Goal: Task Accomplishment & Management: Use online tool/utility

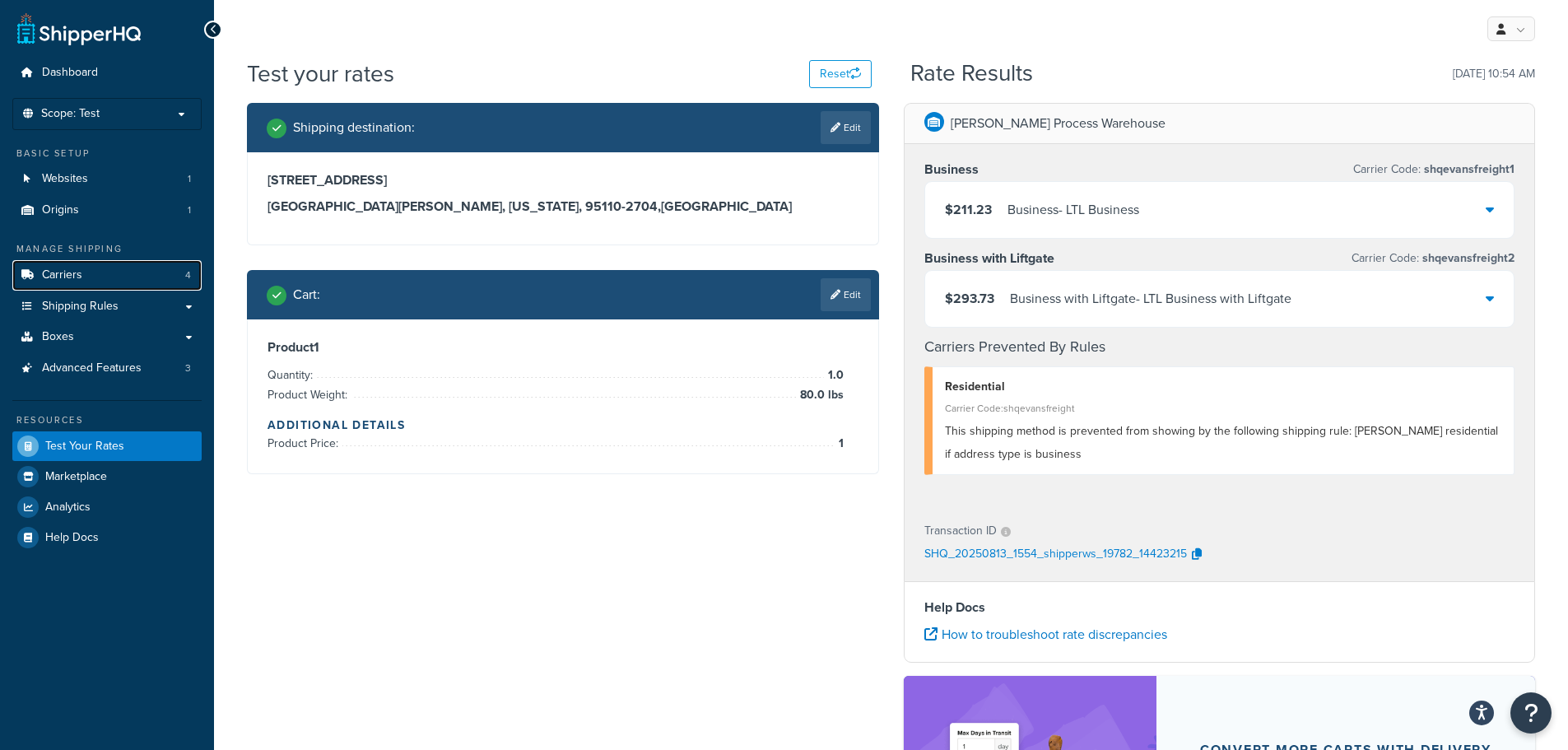
click at [98, 276] on link "Carriers 4" at bounding box center [107, 275] width 189 height 31
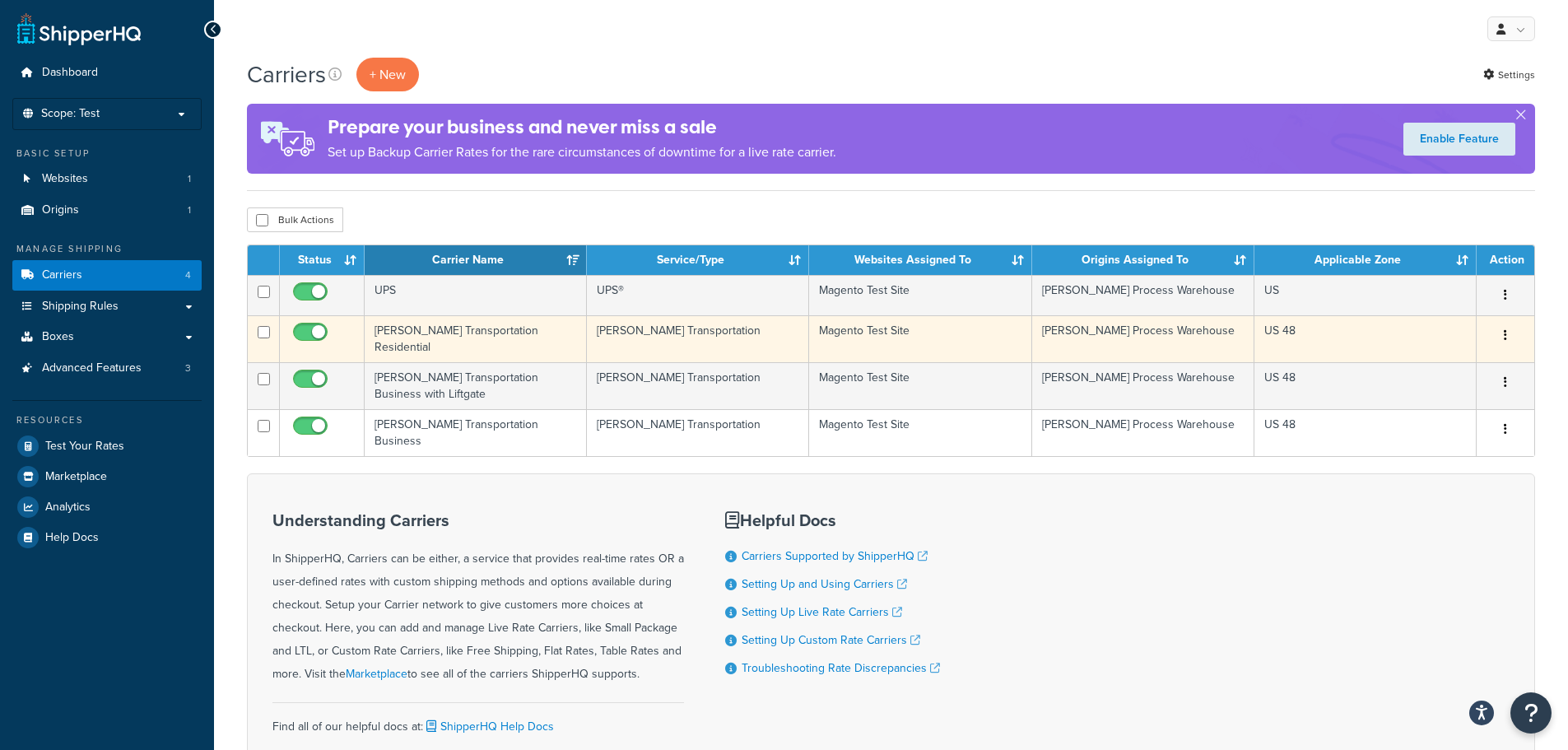
click at [495, 342] on td "Evans Transportation Residential" at bounding box center [475, 338] width 222 height 47
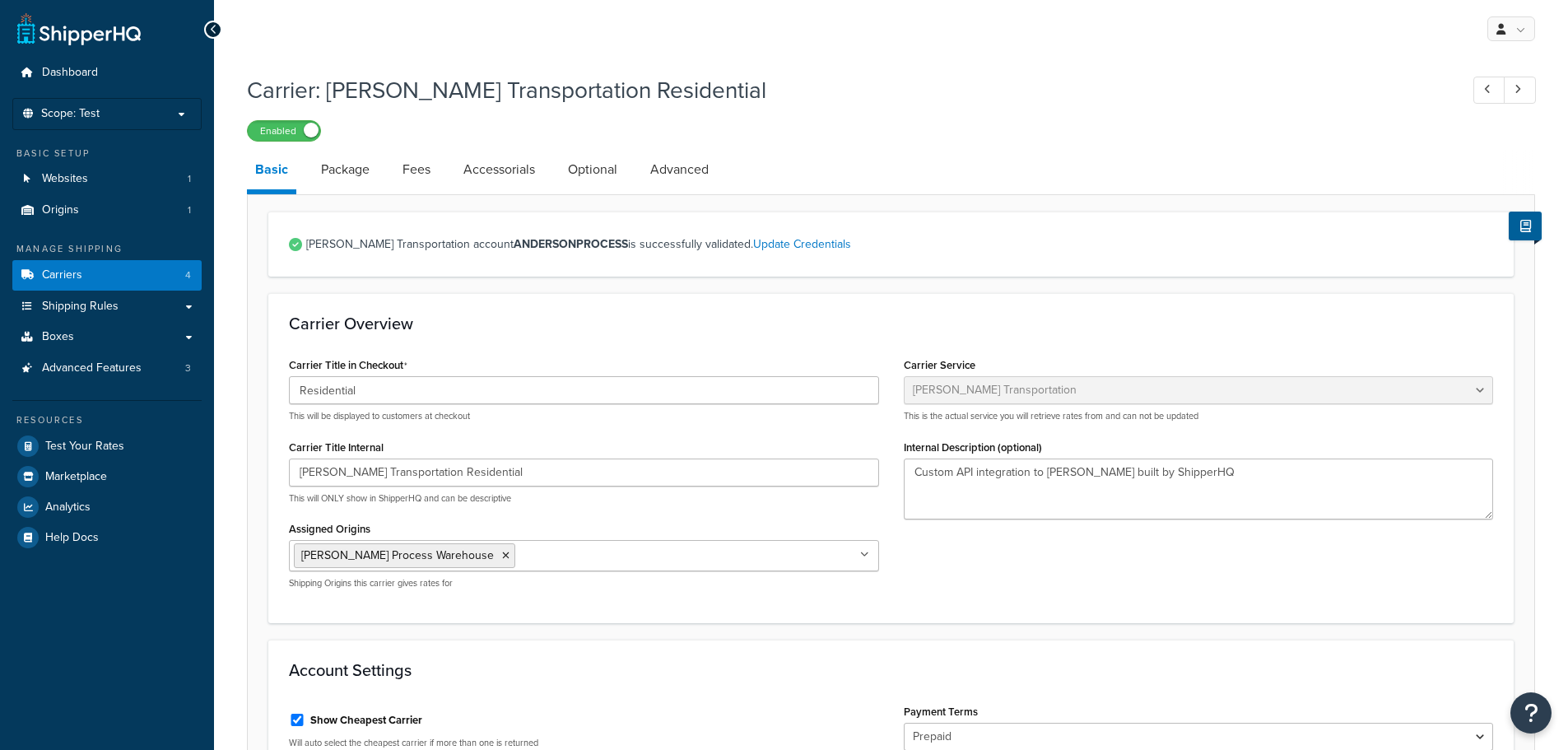
select select "evansFreight"
select select "PLT"
click at [355, 177] on link "Package" at bounding box center [345, 169] width 65 height 40
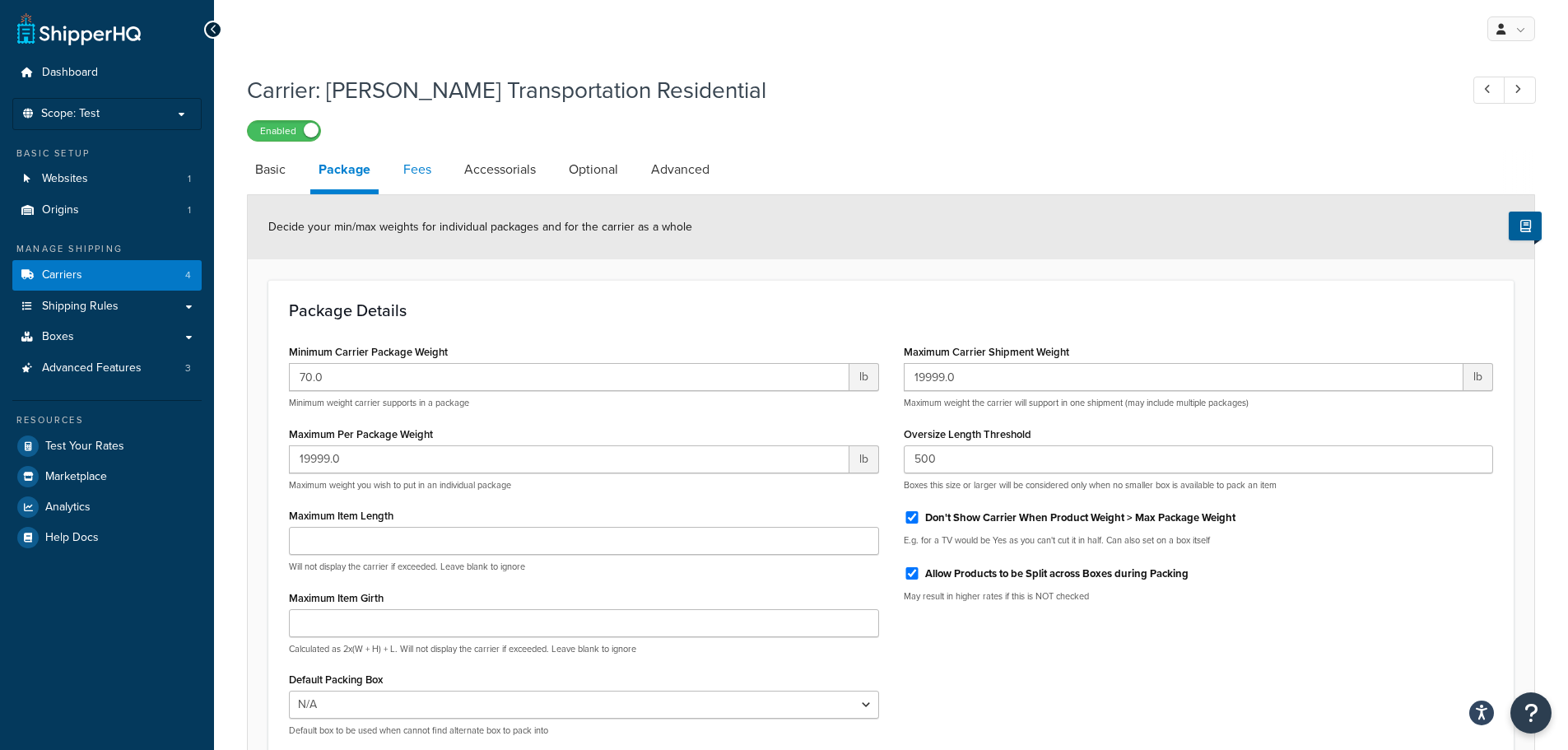
click at [427, 169] on link "Fees" at bounding box center [417, 169] width 44 height 40
select select "AFTER"
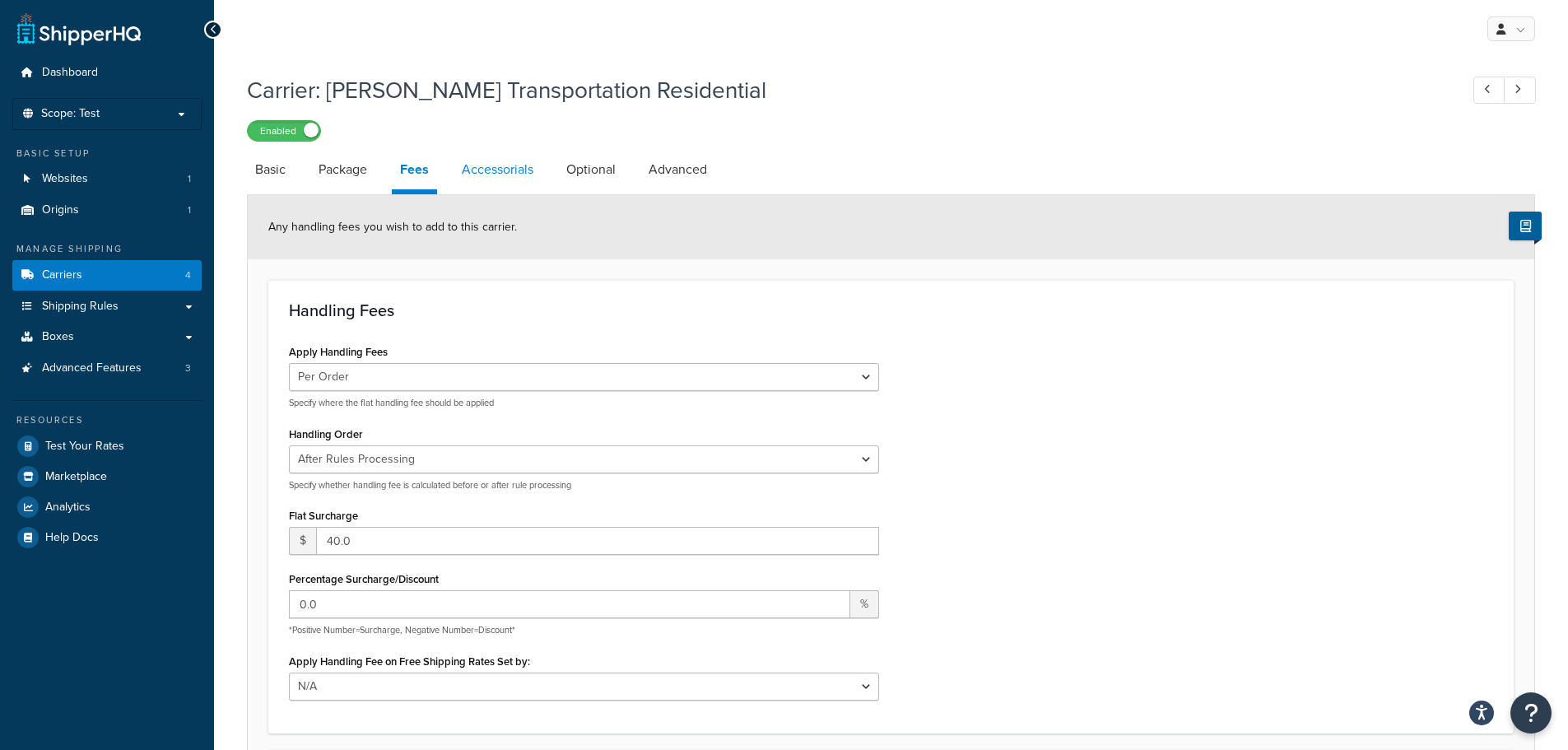
click at [503, 169] on link "Accessorials" at bounding box center [497, 169] width 88 height 40
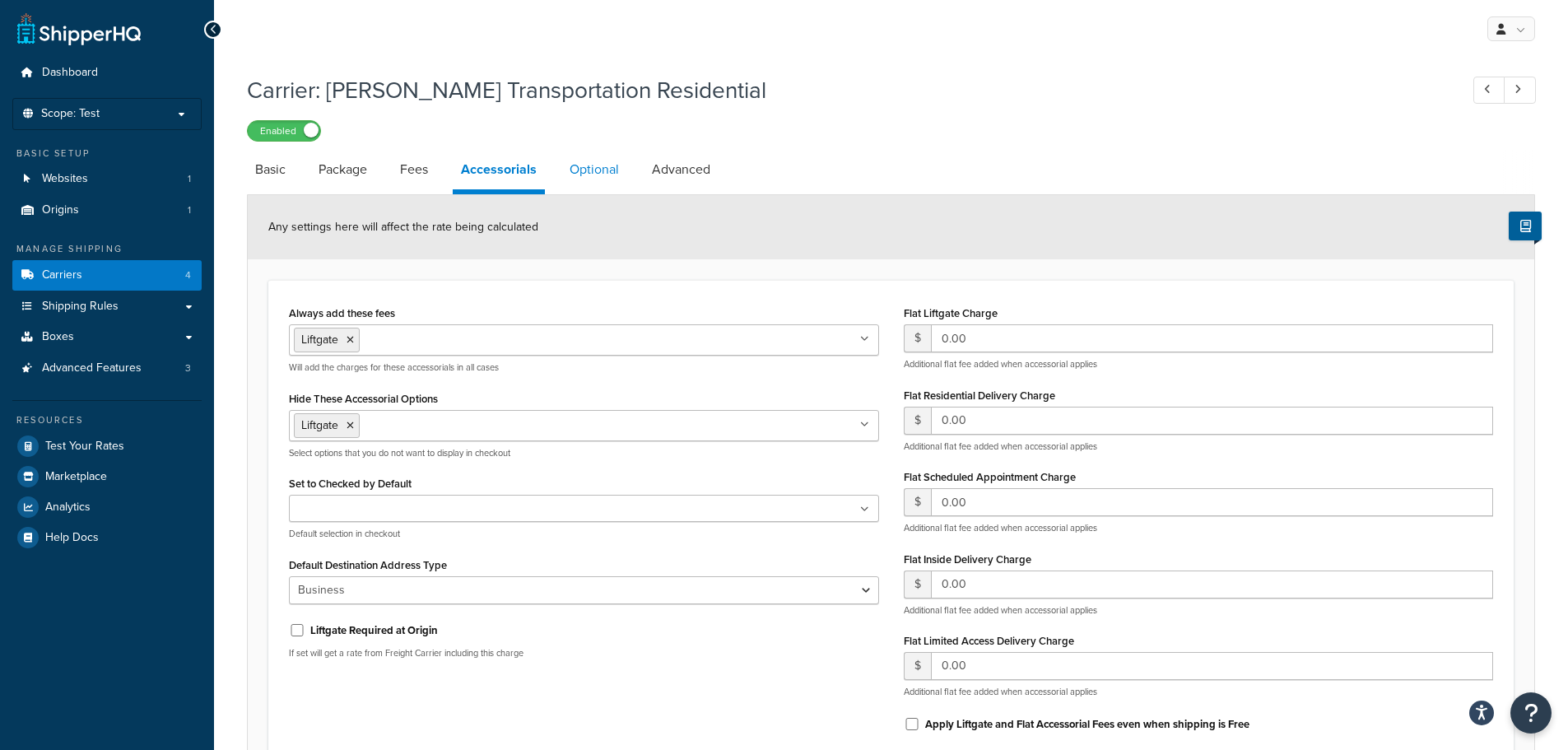
click at [609, 178] on link "Optional" at bounding box center [594, 169] width 66 height 40
select select "85"
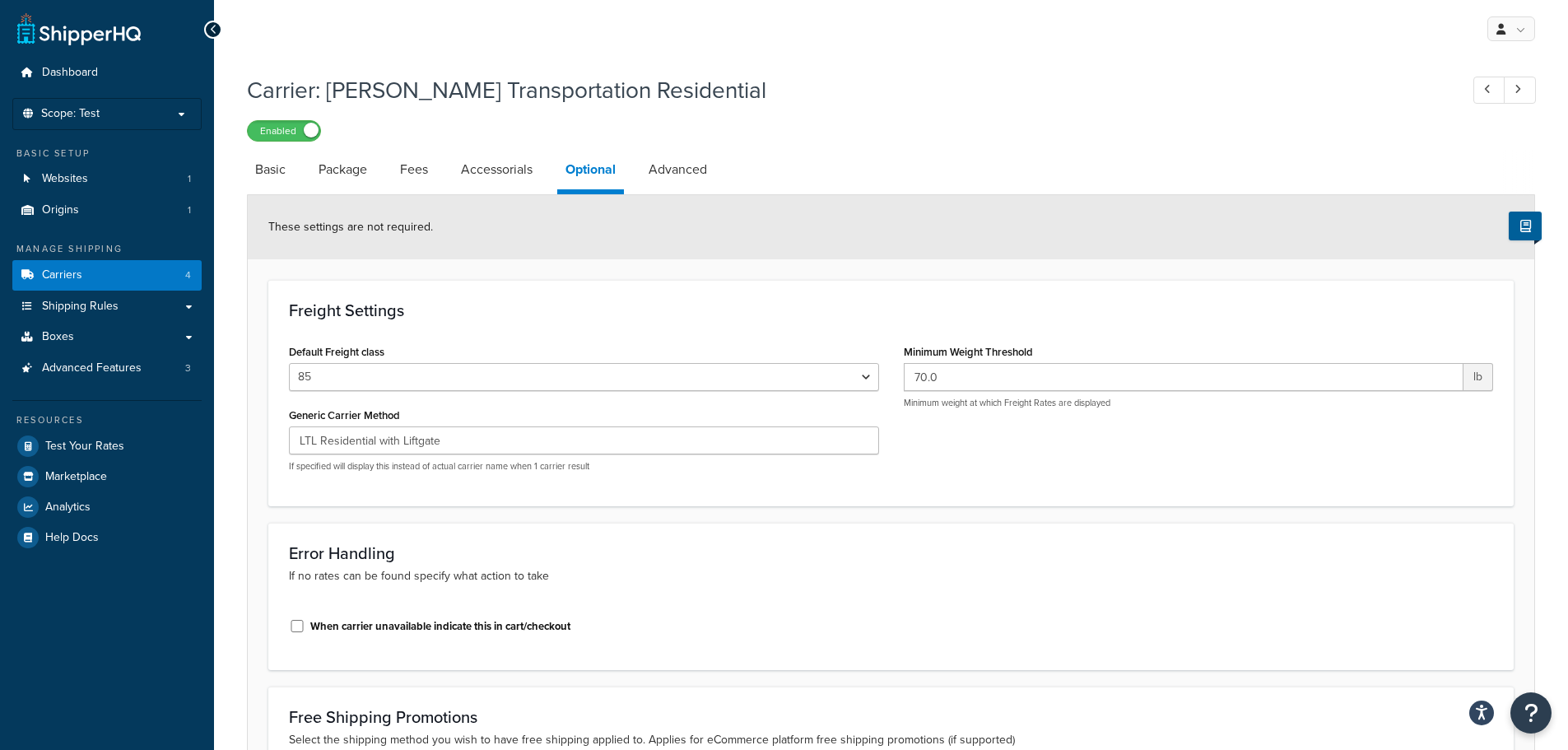
click at [1098, 465] on div "Default Freight class 50 55 60 65 70 77.5 85 92.5 100 110 125 150 175 200 250 3…" at bounding box center [891, 412] width 1229 height 145
click at [126, 113] on p "Scope: Test" at bounding box center [107, 114] width 174 height 14
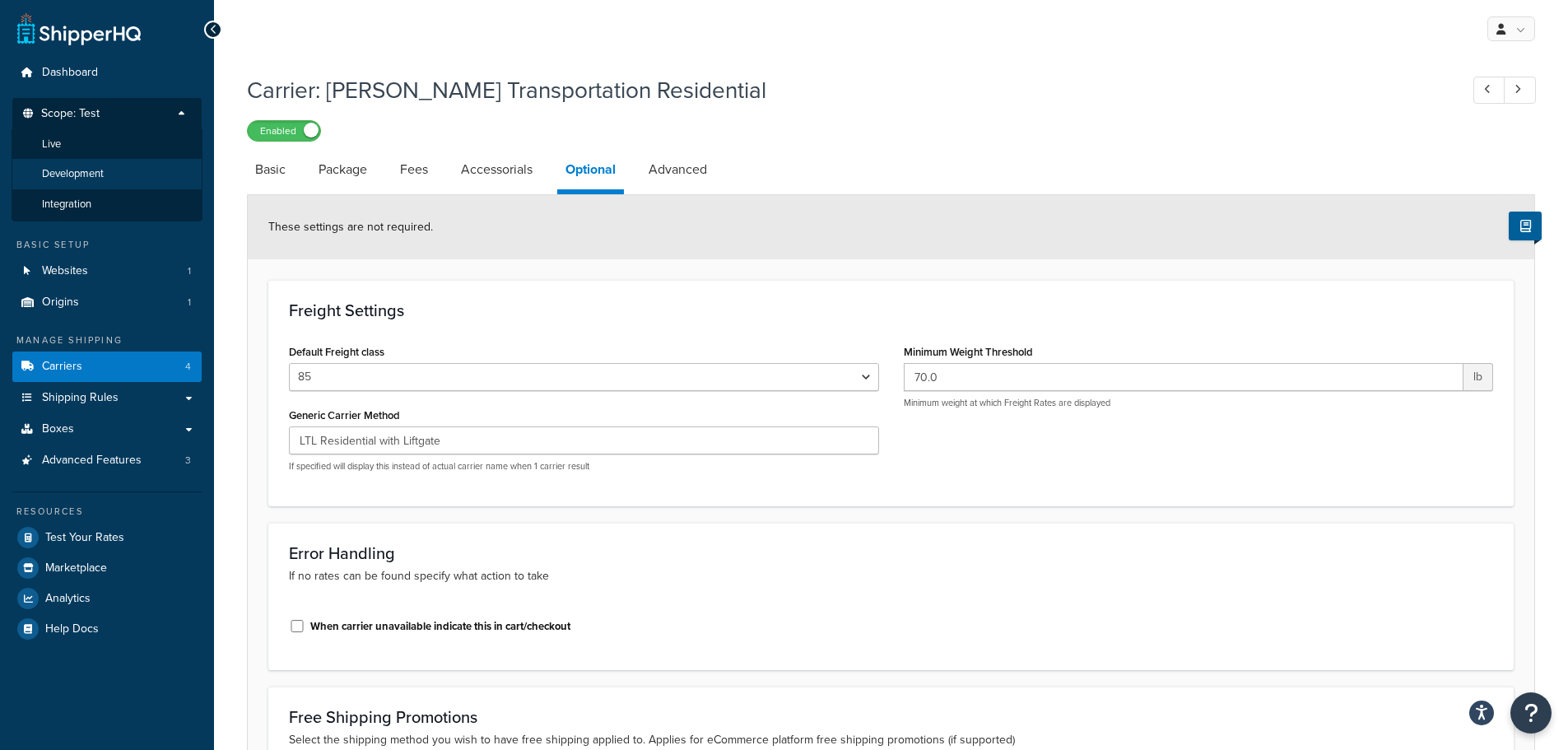
click at [107, 171] on li "Development" at bounding box center [107, 173] width 191 height 31
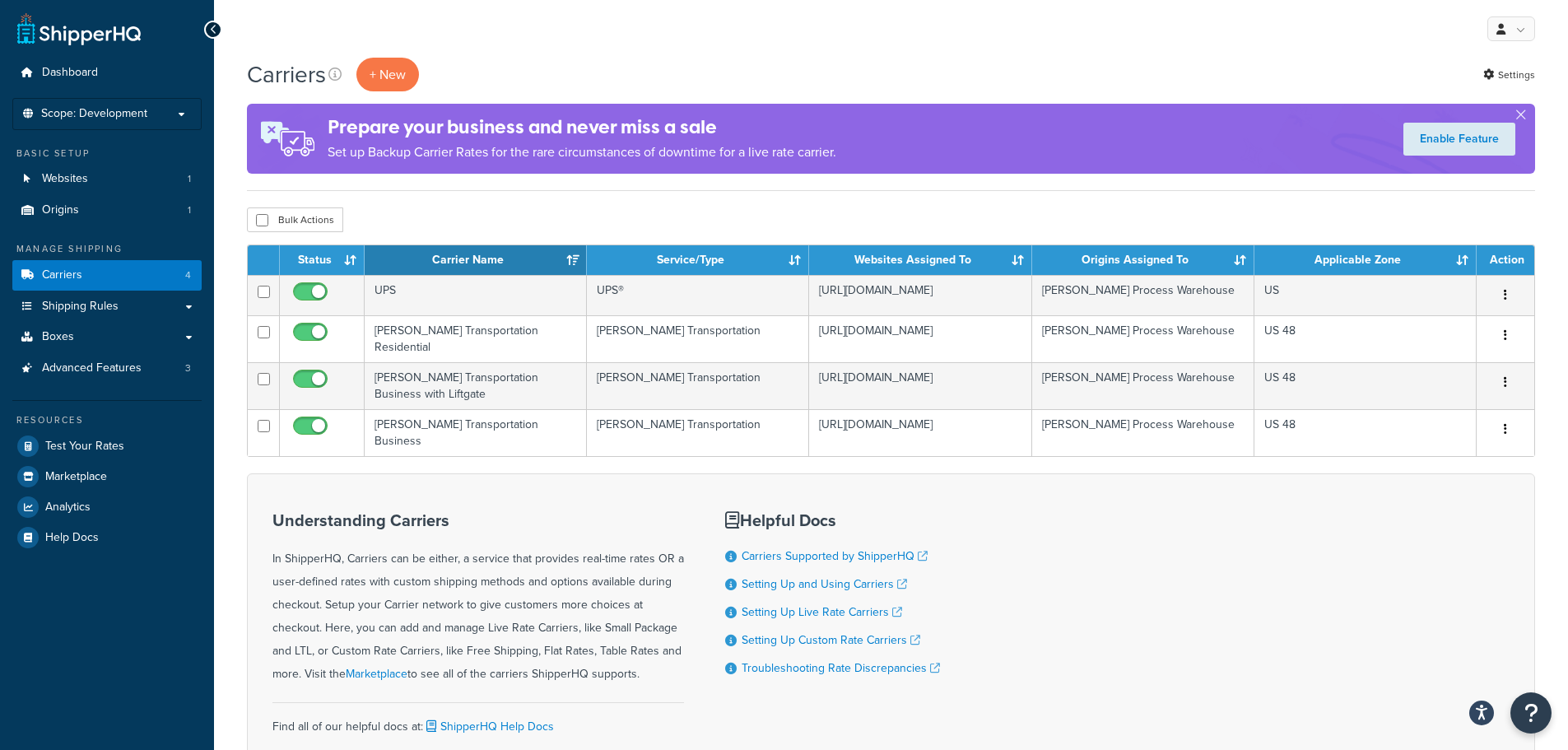
click at [139, 109] on span "Scope: Development" at bounding box center [94, 114] width 107 height 14
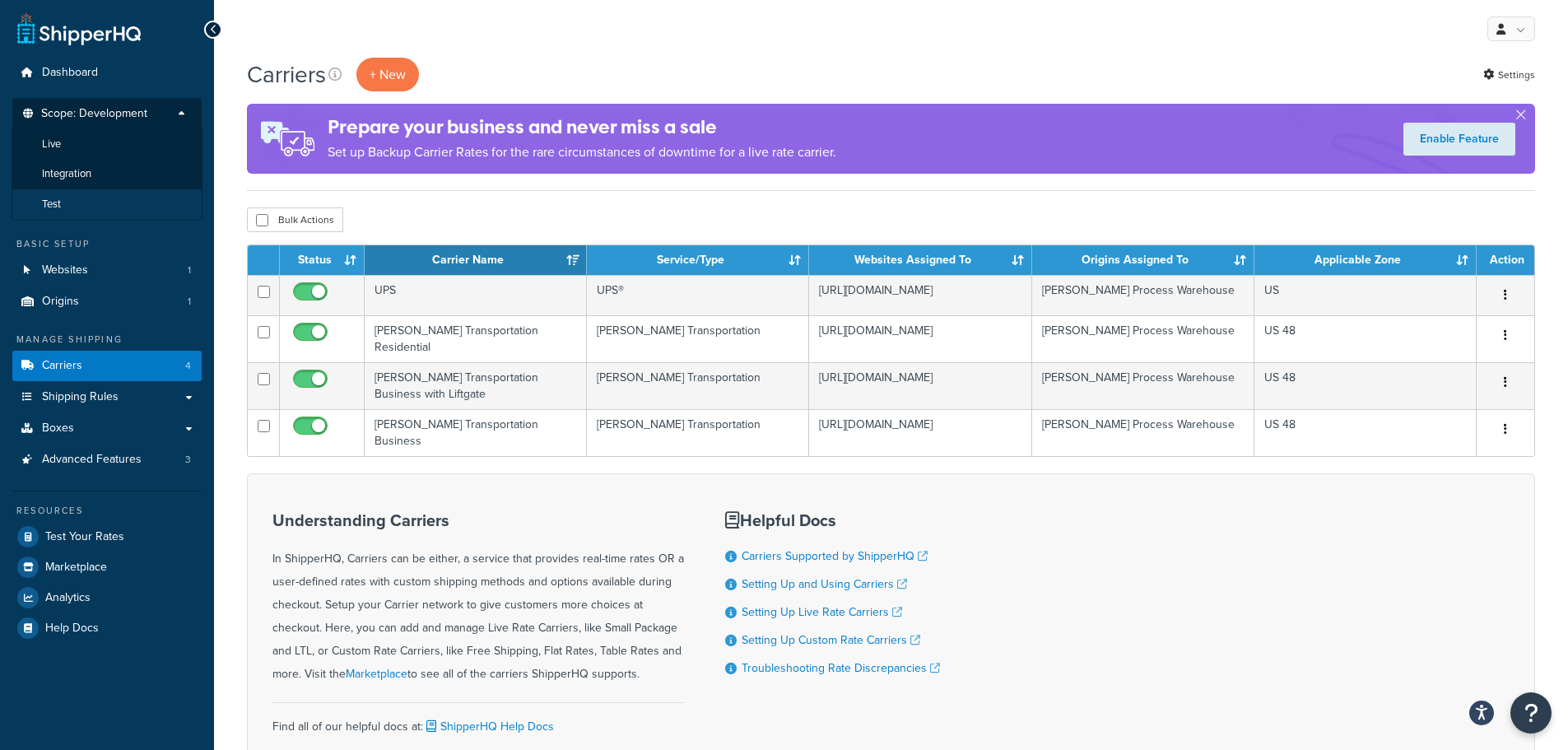
click at [89, 201] on li "Test" at bounding box center [107, 204] width 191 height 31
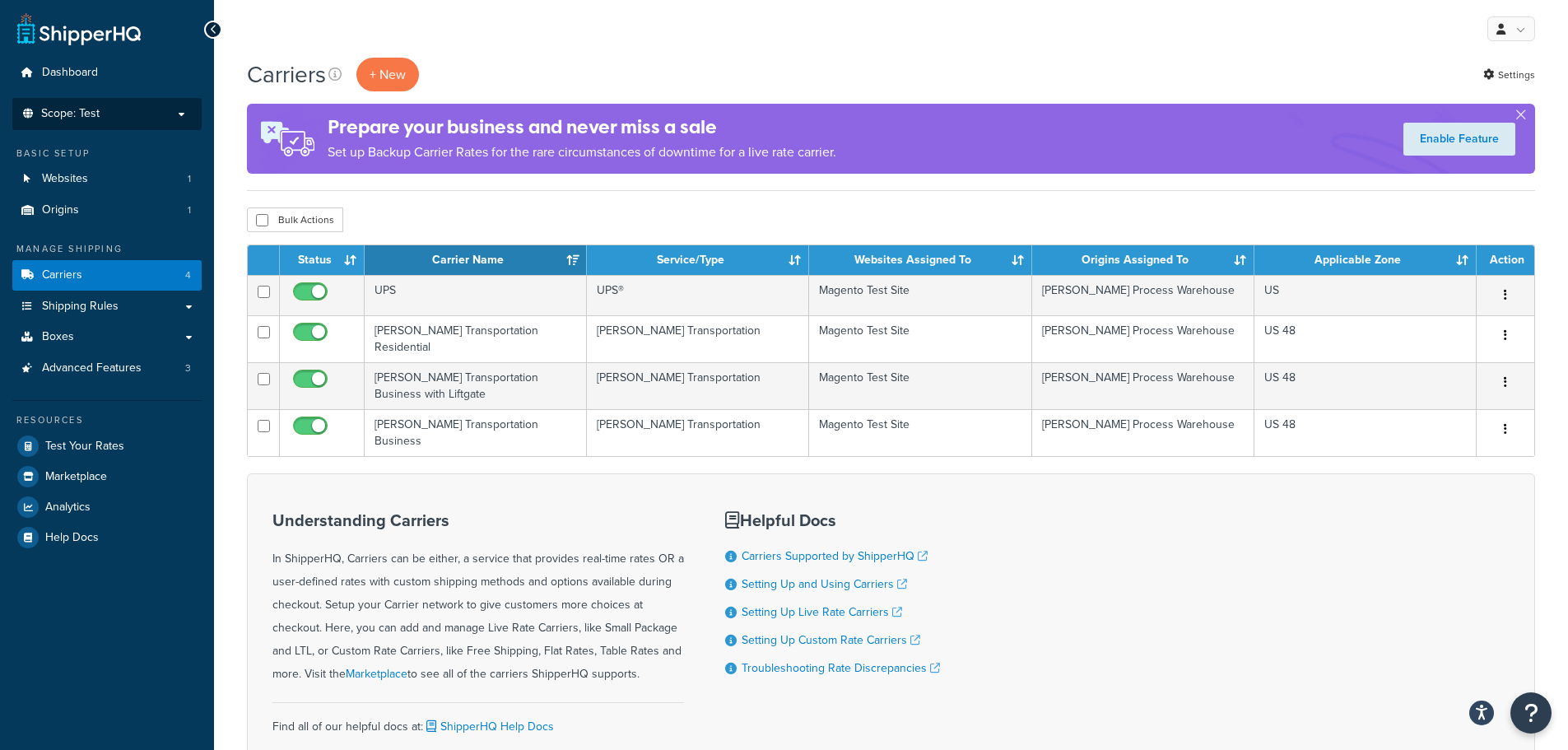
click at [95, 101] on li "Scope: Test Live Development Integration" at bounding box center [107, 114] width 189 height 32
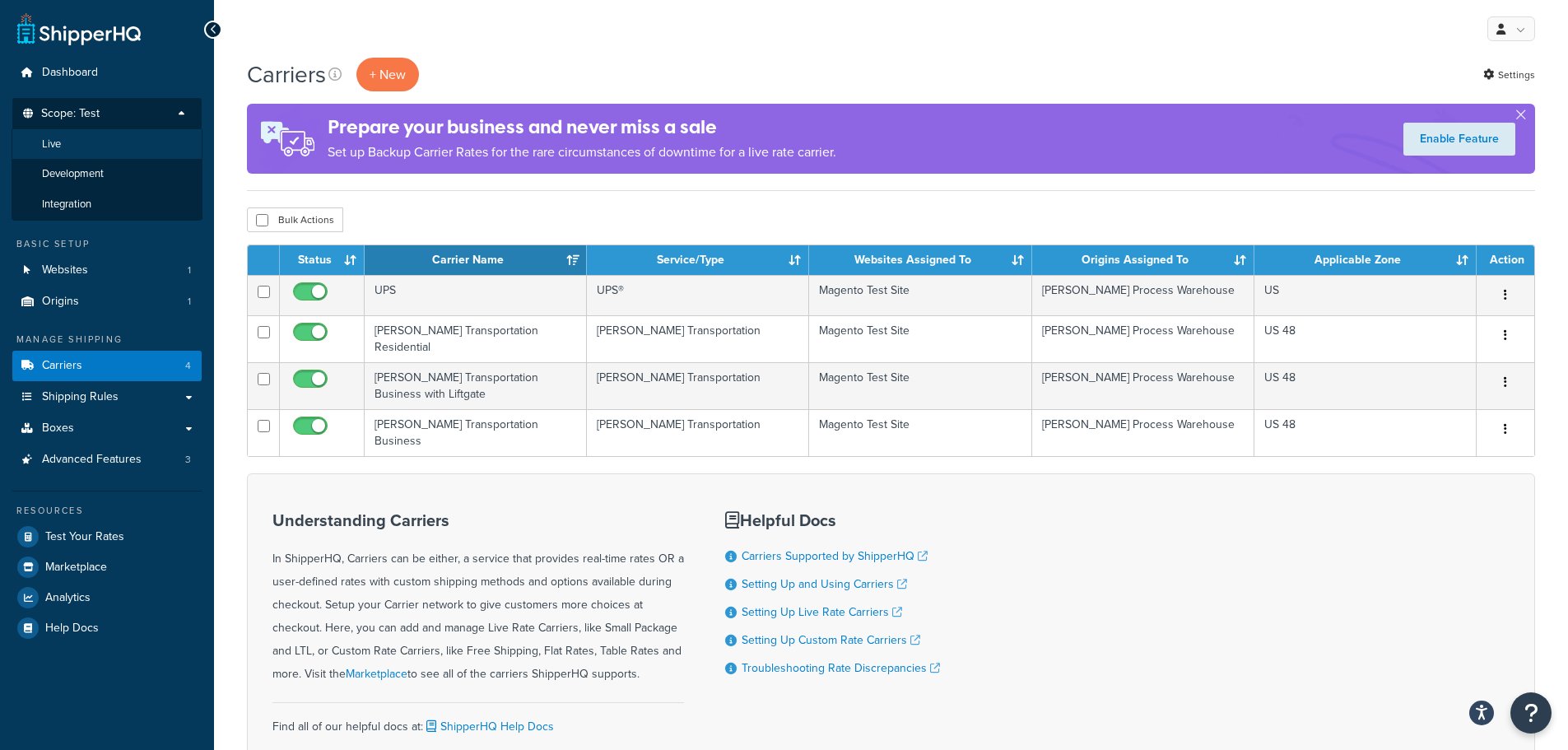
click at [90, 142] on li "Live" at bounding box center [107, 144] width 191 height 31
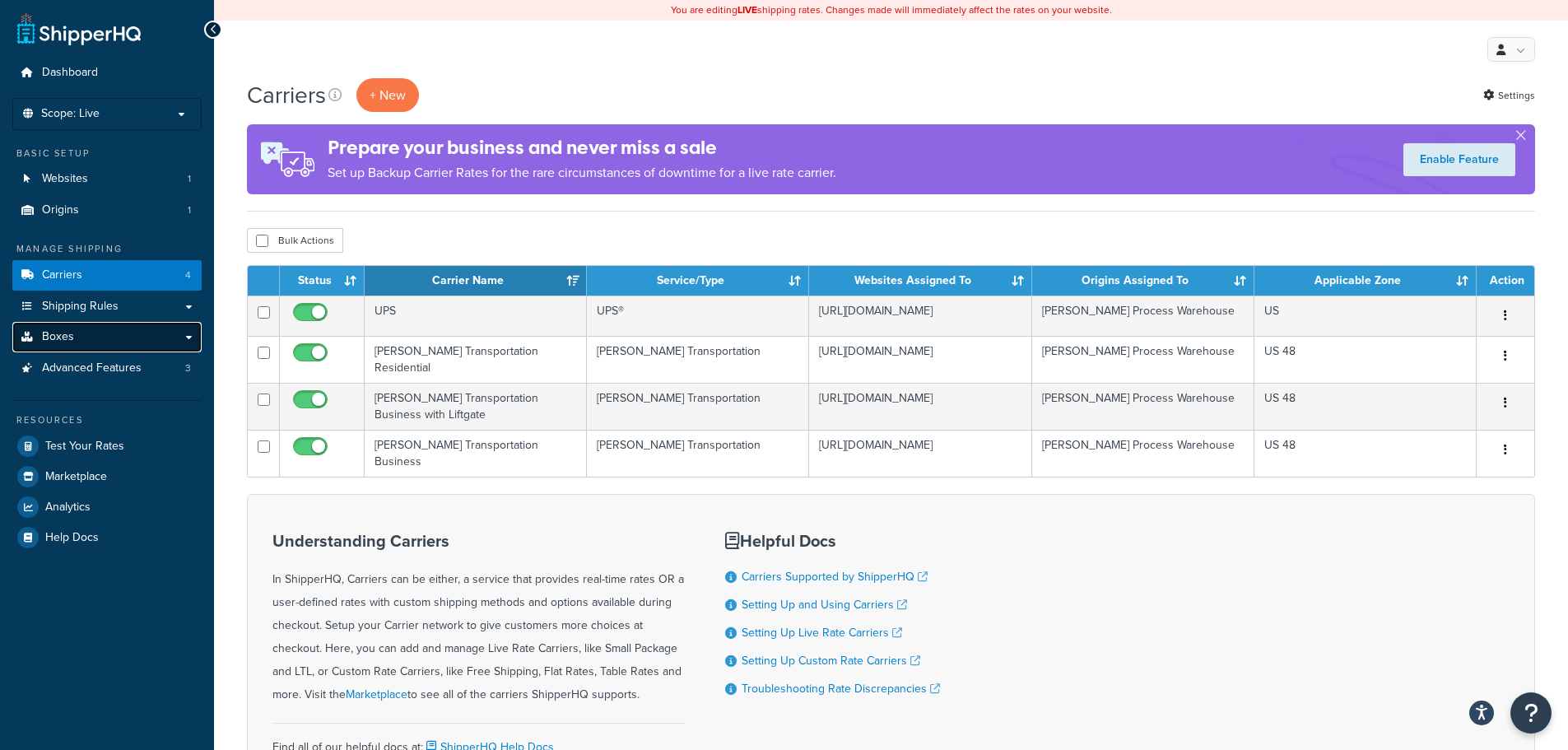
click at [90, 335] on link "Boxes" at bounding box center [107, 337] width 189 height 31
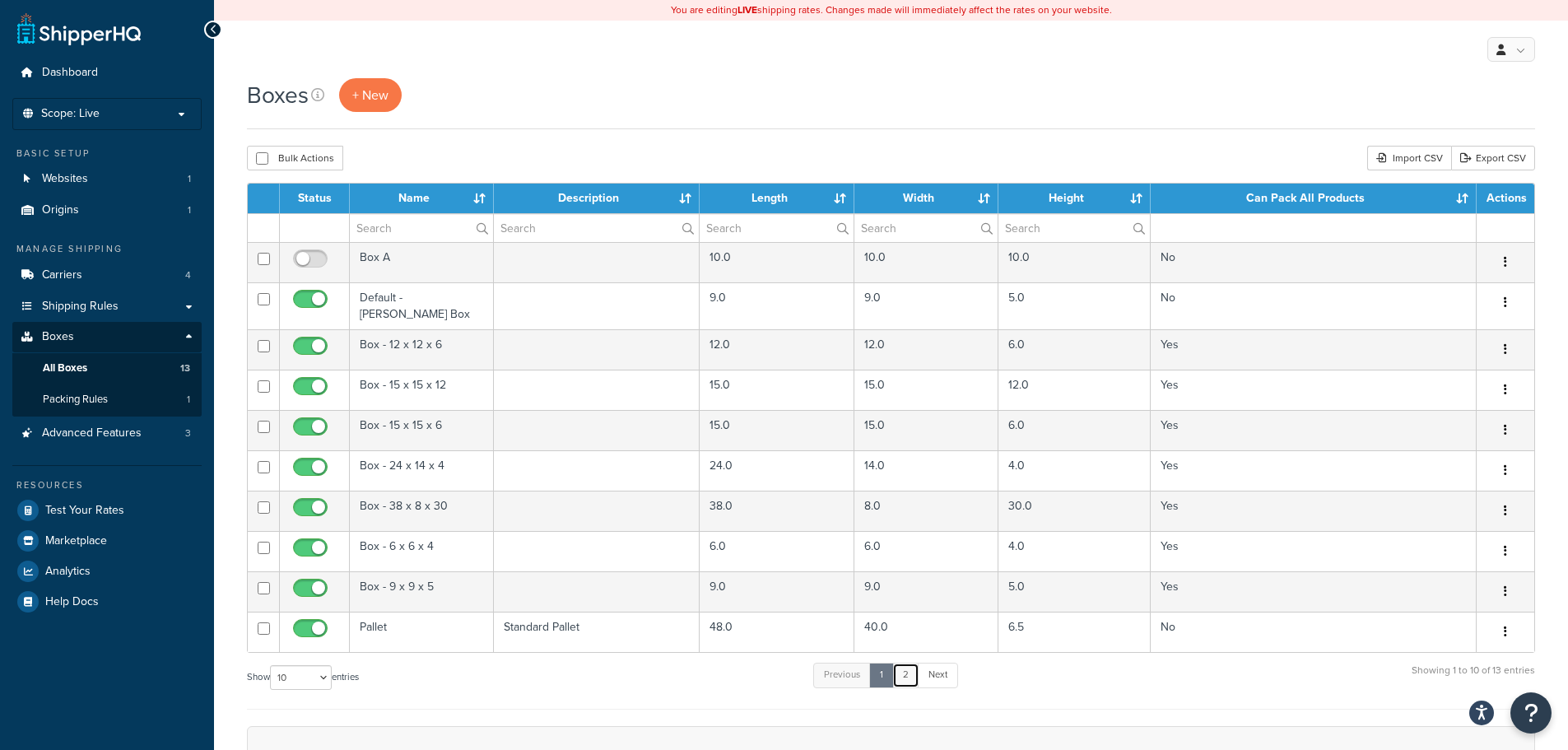
click at [917, 672] on link "2" at bounding box center [905, 675] width 27 height 25
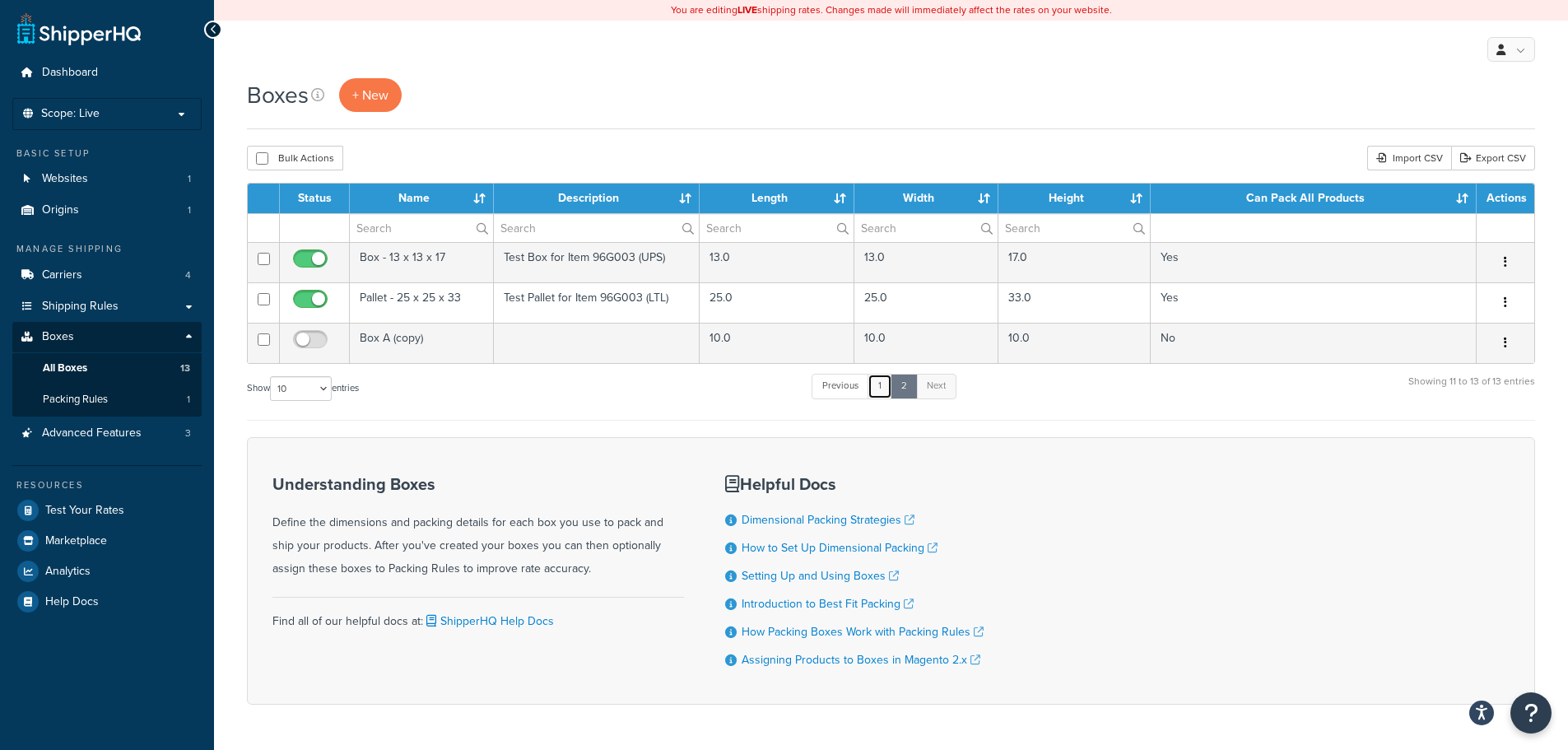
click at [881, 382] on link "1" at bounding box center [880, 386] width 25 height 25
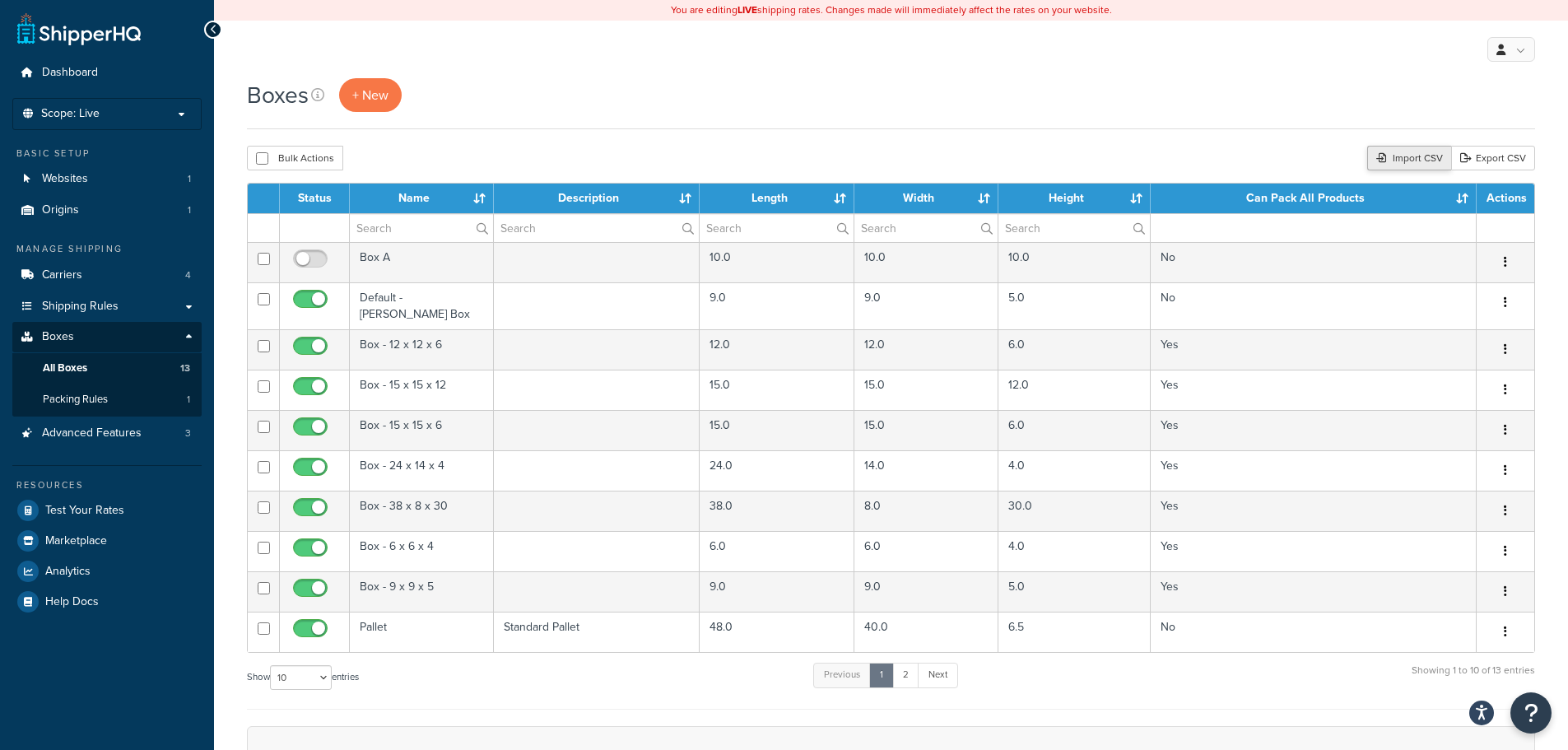
click at [1420, 156] on div "Import CSV" at bounding box center [1409, 158] width 84 height 25
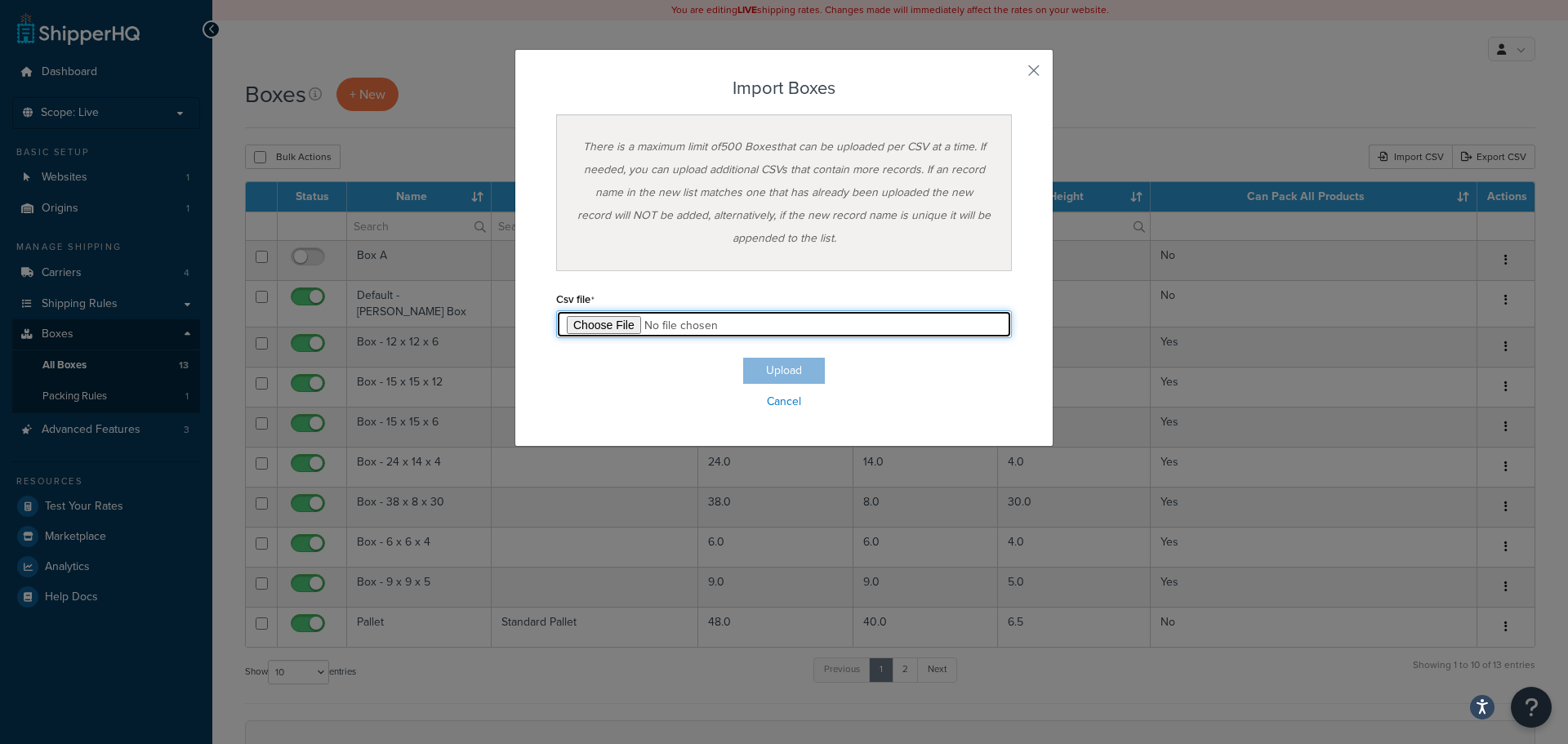
click at [624, 325] on input "file" at bounding box center [784, 324] width 456 height 28
type input "C:\fakepath\All Boxes & Pallets for ShipperHQ Import 8.13.25.csv"
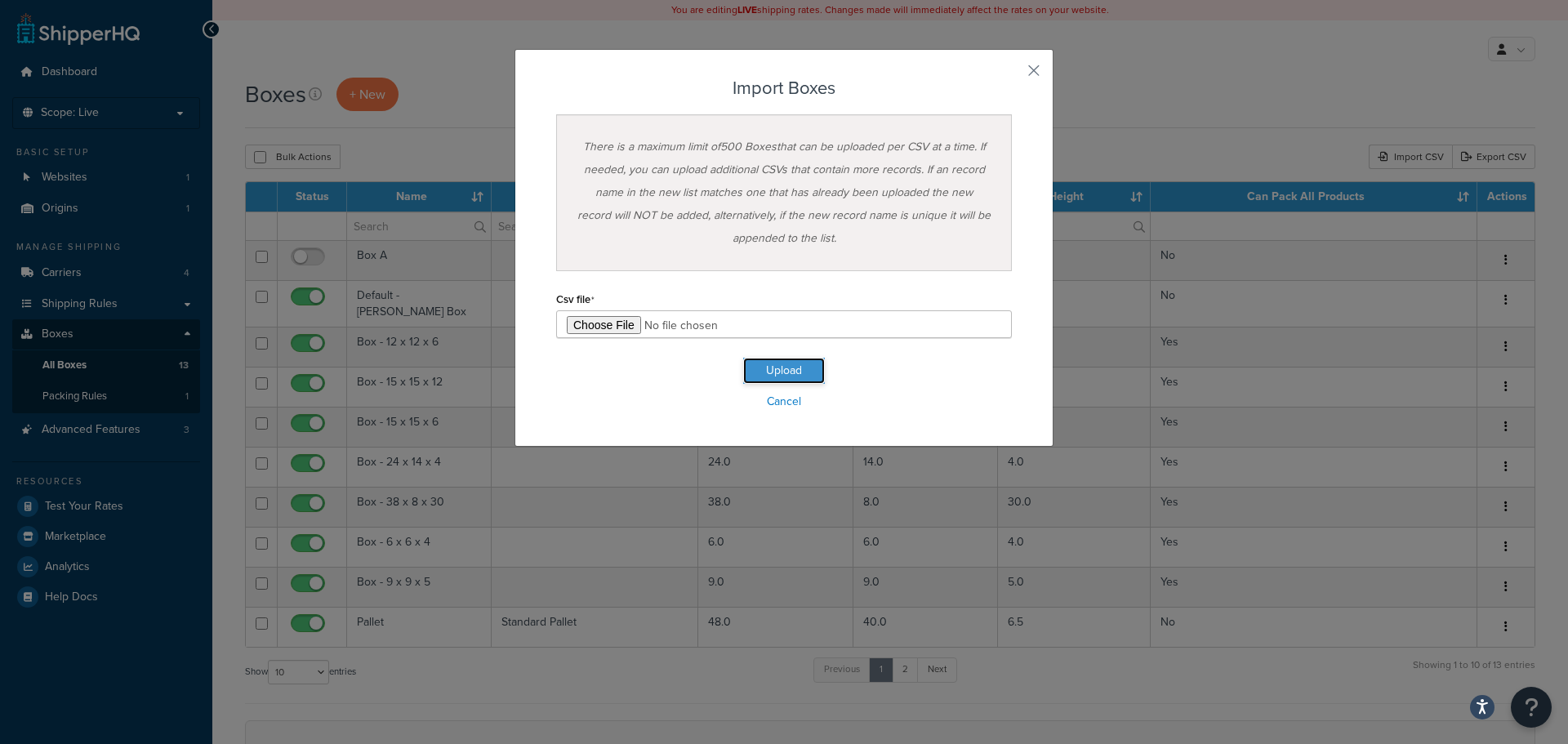
click at [795, 365] on button "Upload" at bounding box center [784, 371] width 81 height 26
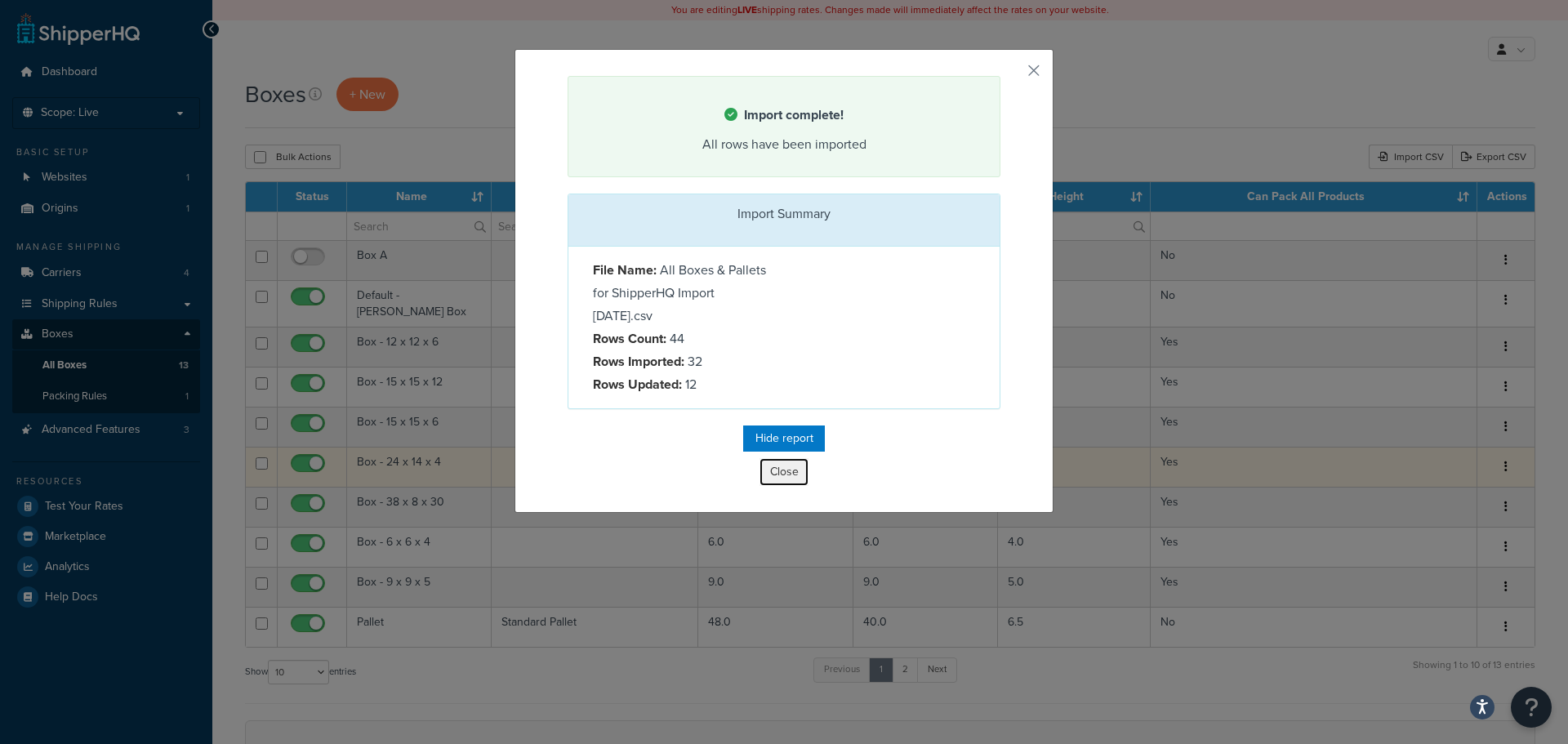
click at [766, 464] on button "Close" at bounding box center [784, 472] width 49 height 28
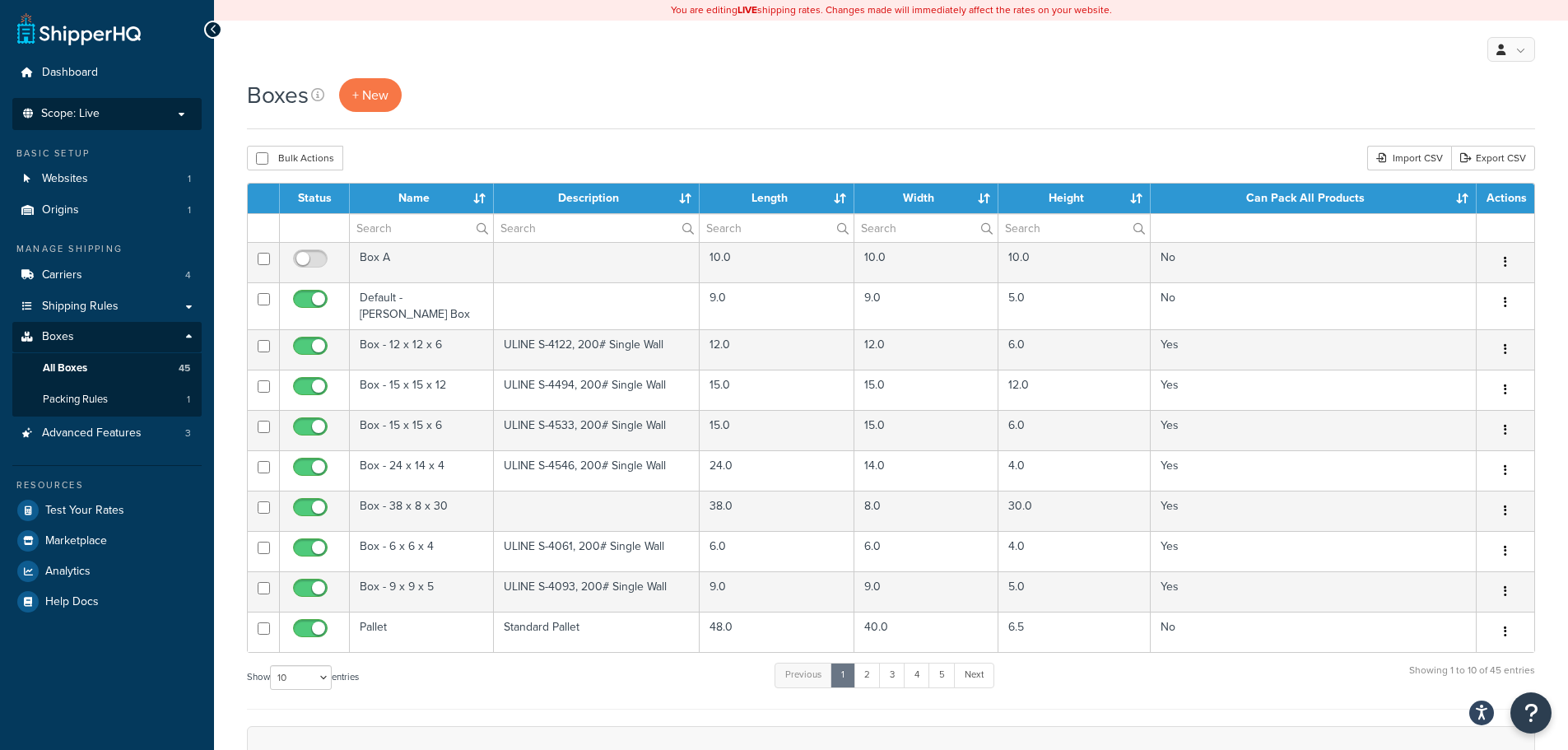
click at [163, 115] on p "Scope: Live" at bounding box center [107, 114] width 174 height 14
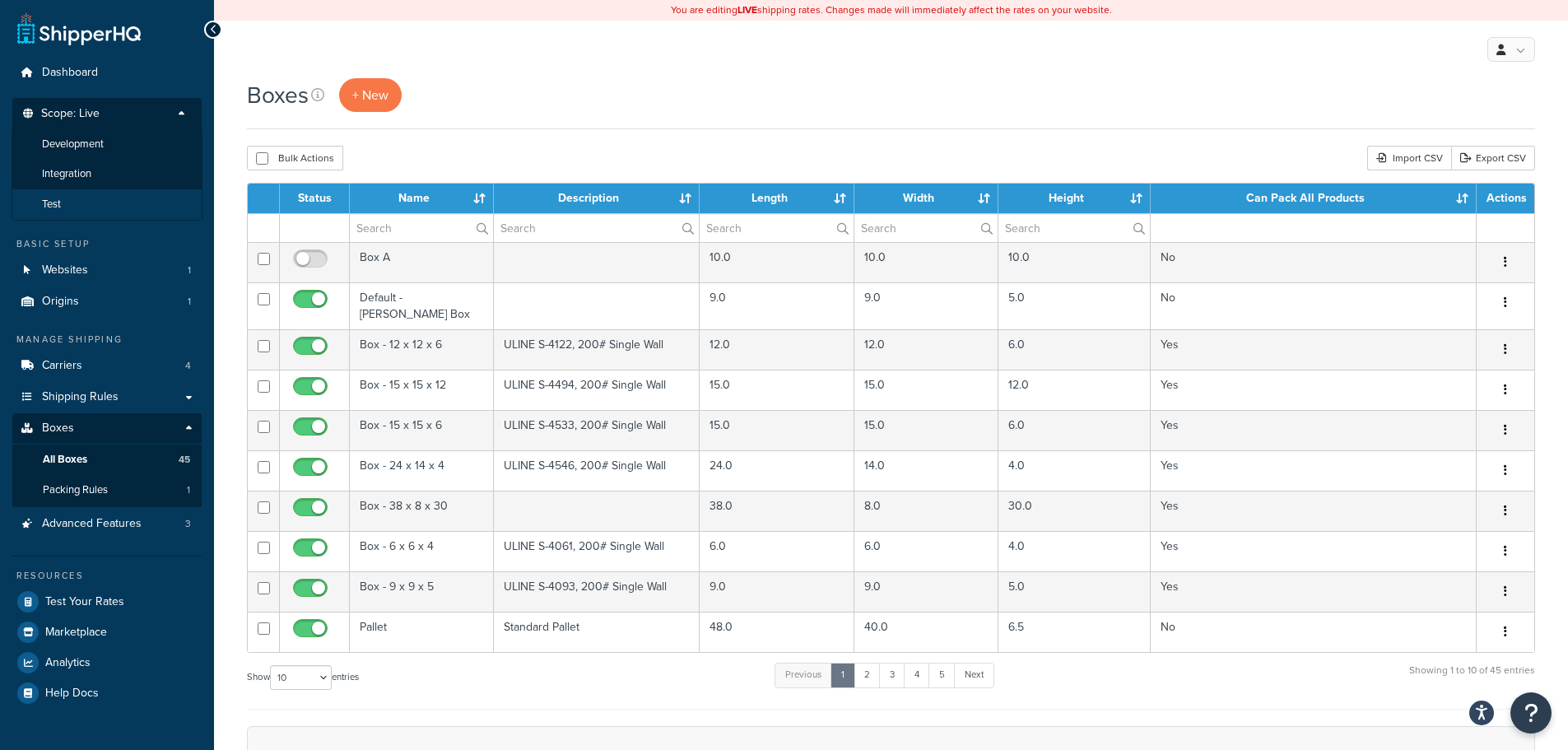
click at [105, 198] on li "Test" at bounding box center [107, 204] width 191 height 31
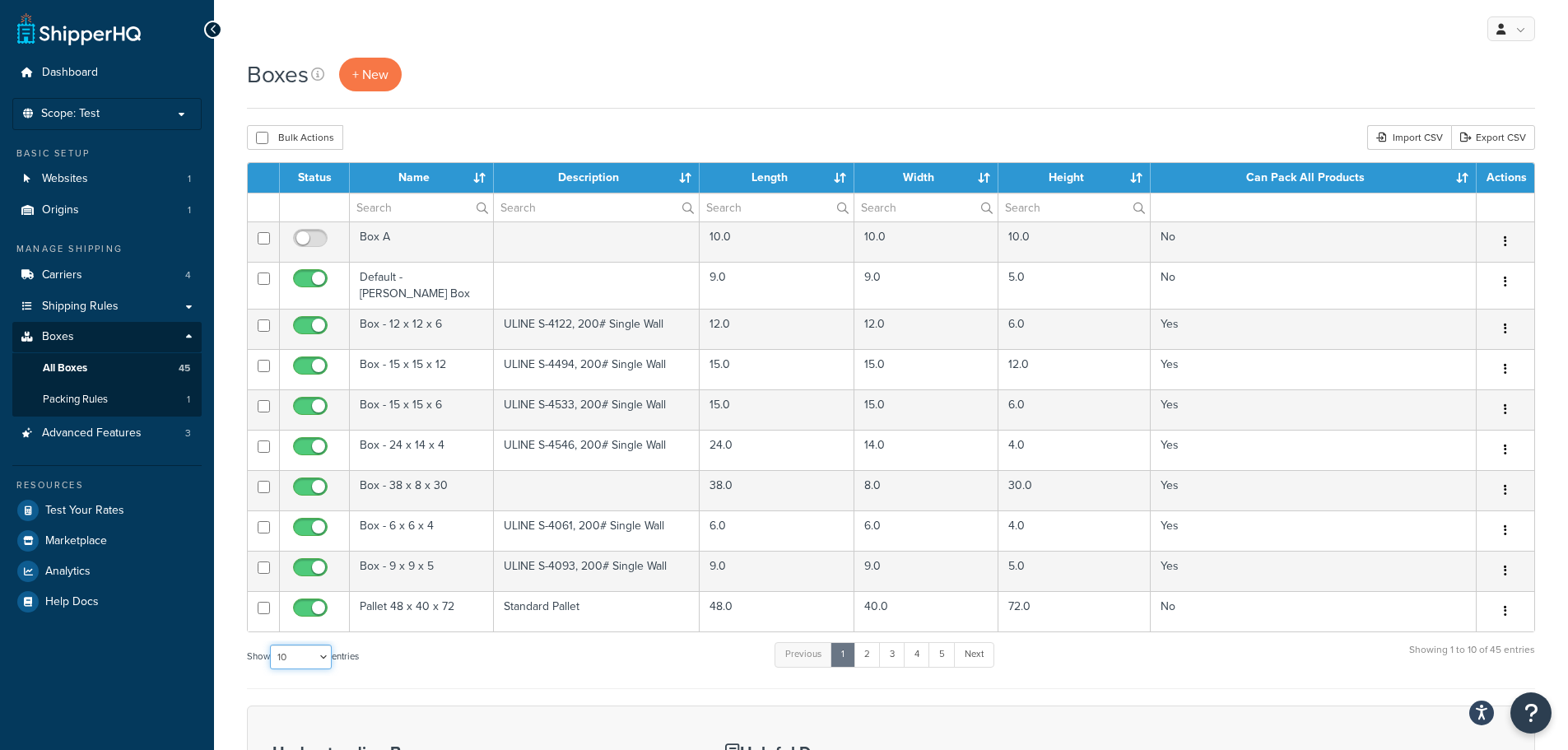
click at [327, 650] on select "10 15 25 50 100 1000" at bounding box center [301, 657] width 62 height 25
select select "50"
click at [272, 644] on select "10 15 25 50 100 1000" at bounding box center [301, 657] width 62 height 25
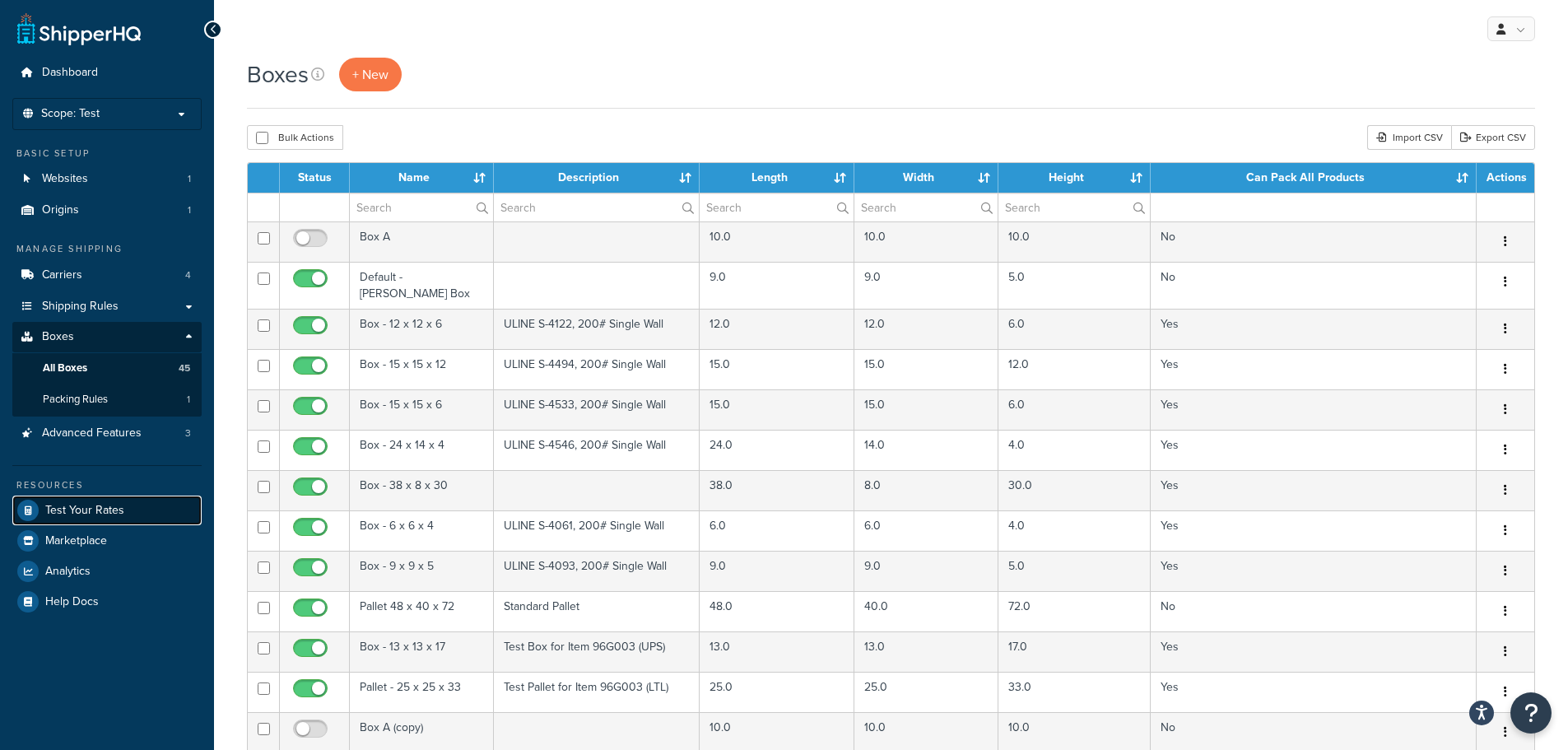
click at [85, 515] on span "Test Your Rates" at bounding box center [85, 511] width 79 height 14
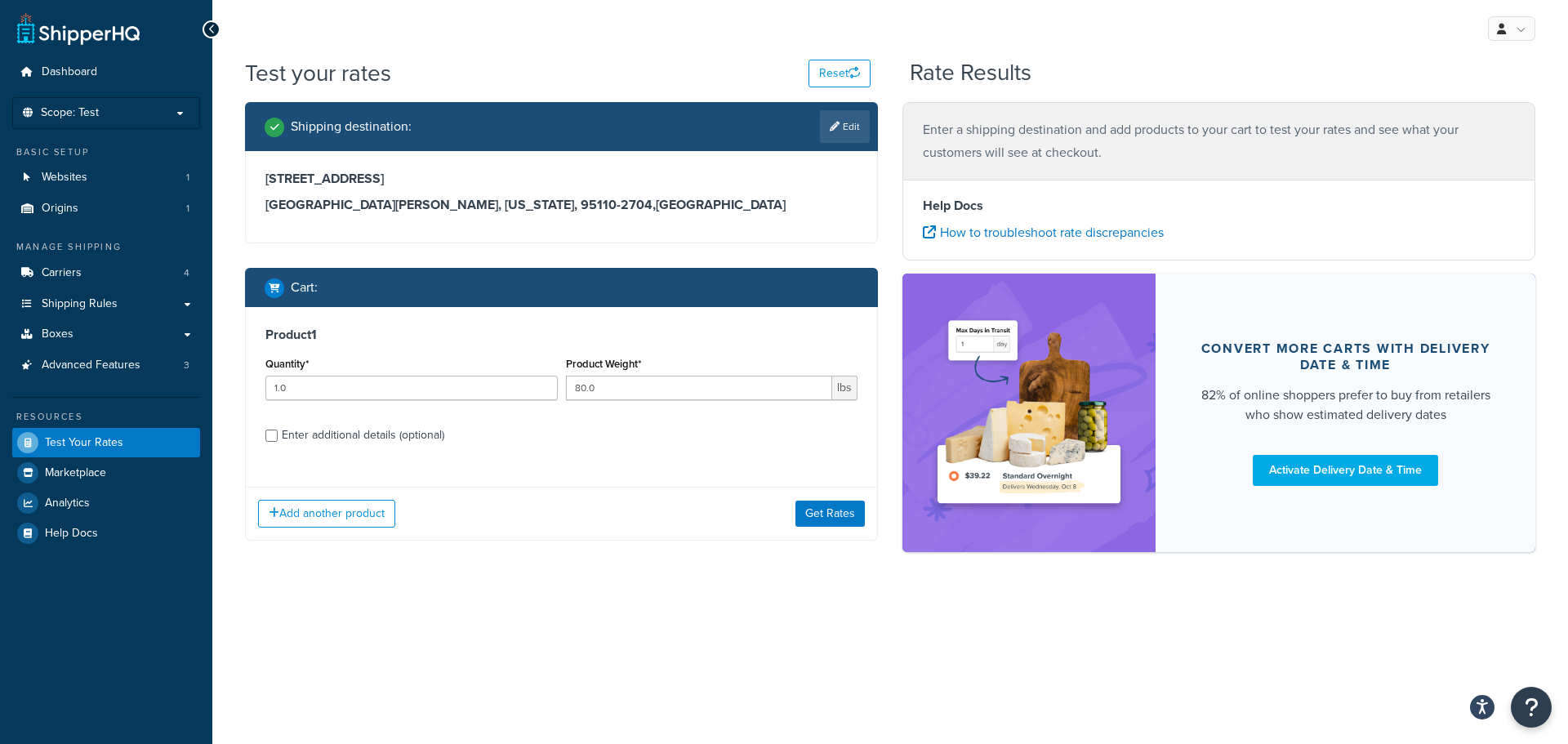
click at [385, 441] on div "Enter additional details (optional)" at bounding box center [363, 435] width 162 height 23
click at [278, 441] on input "Enter additional details (optional)" at bounding box center [272, 436] width 12 height 12
checkbox input "true"
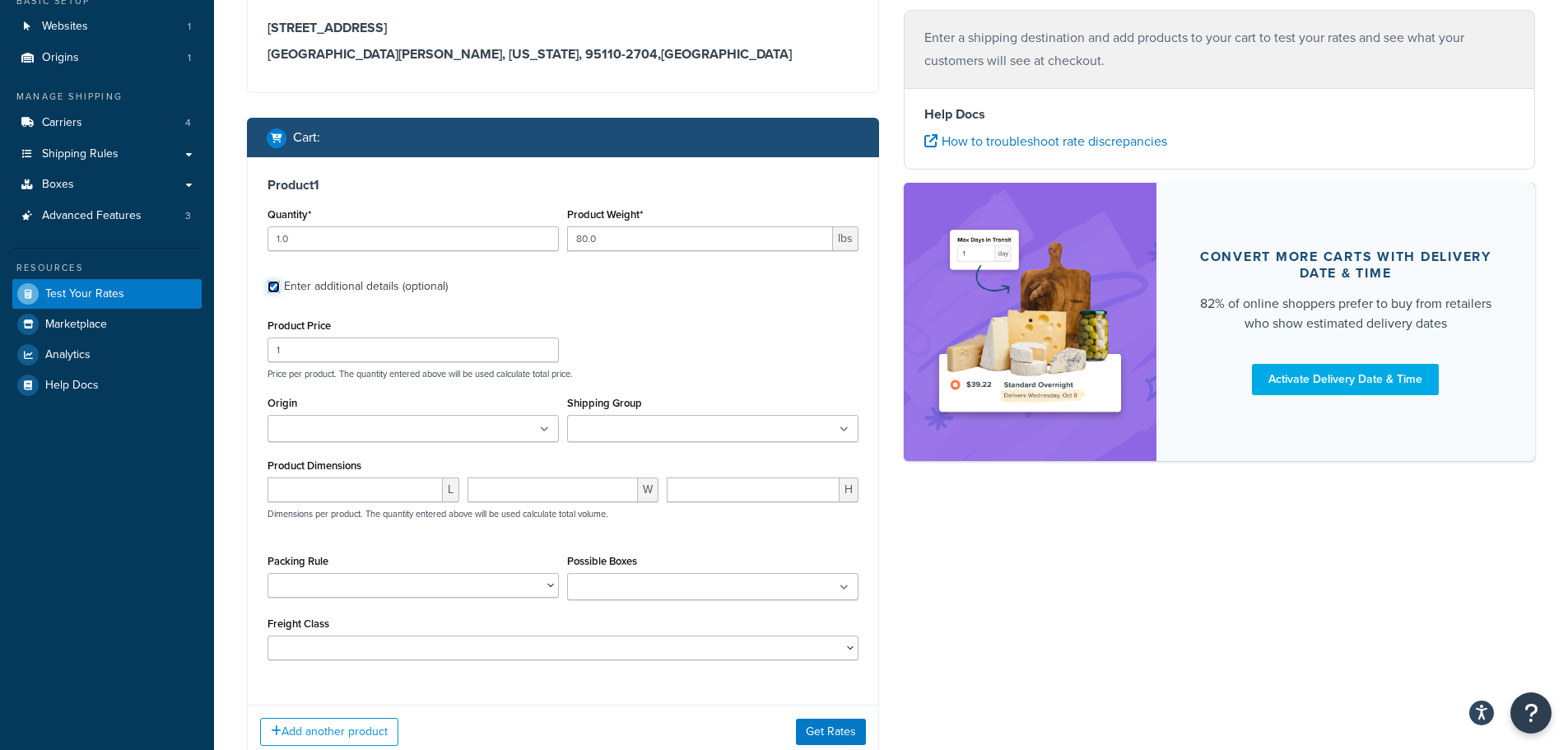
scroll to position [165, 0]
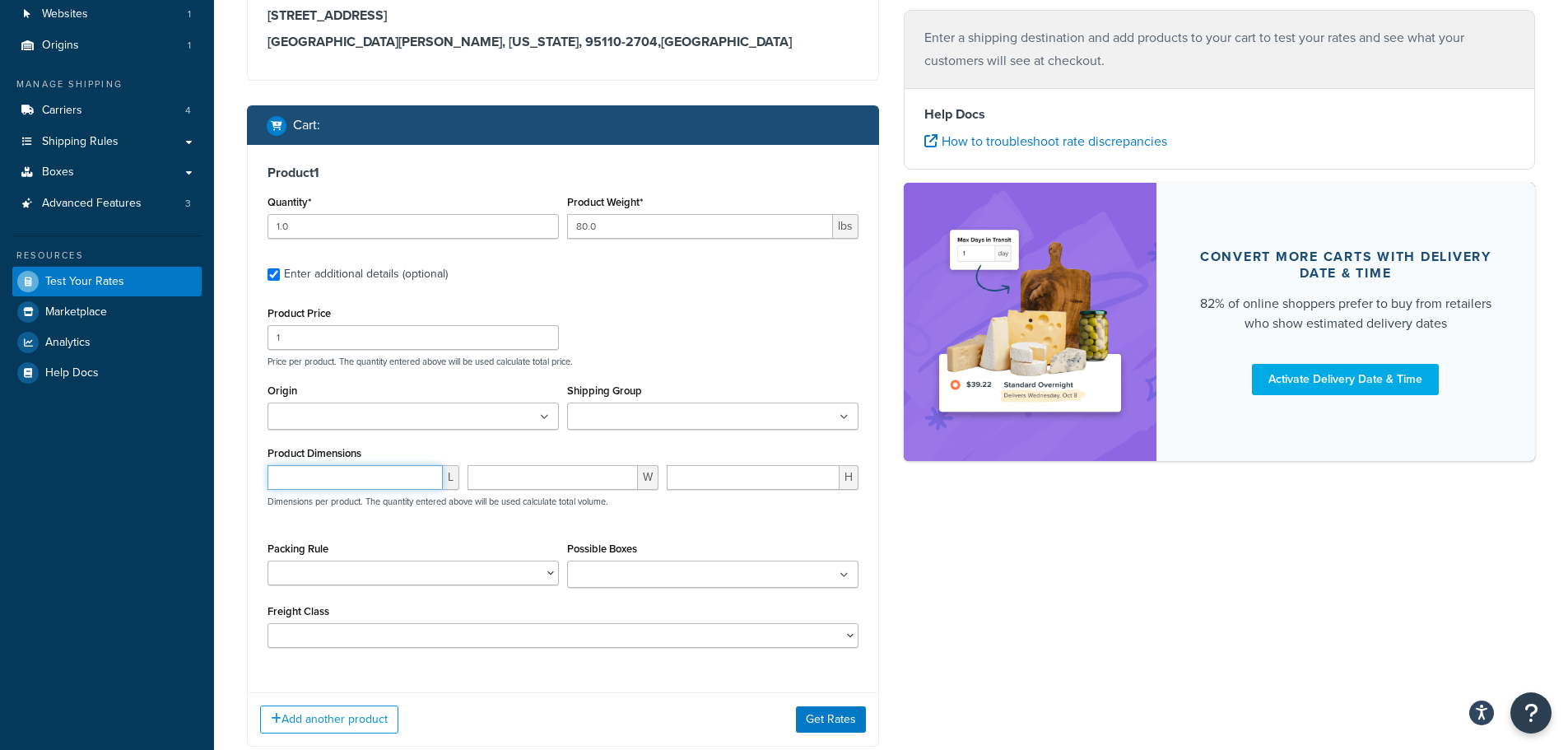
click at [394, 477] on input "number" at bounding box center [355, 477] width 175 height 25
type input "4"
type input "48"
click at [569, 477] on input "number" at bounding box center [553, 477] width 171 height 25
type input "40"
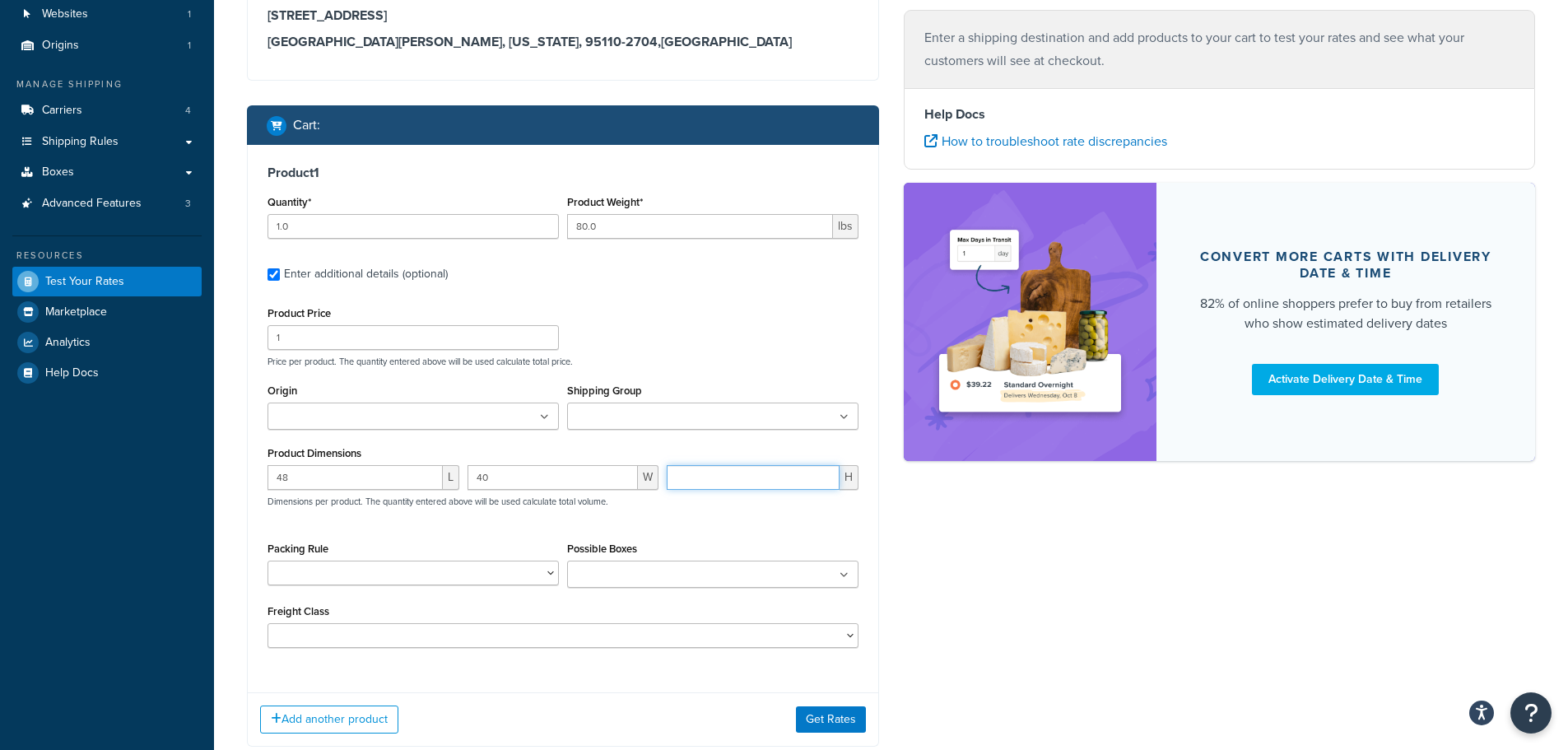
click at [692, 474] on input "number" at bounding box center [753, 477] width 173 height 25
type input "12"
click at [918, 556] on div "Shipping destination : Edit 345 Park Avenue San Jose, California, 95110-2704 , …" at bounding box center [890, 355] width 1313 height 833
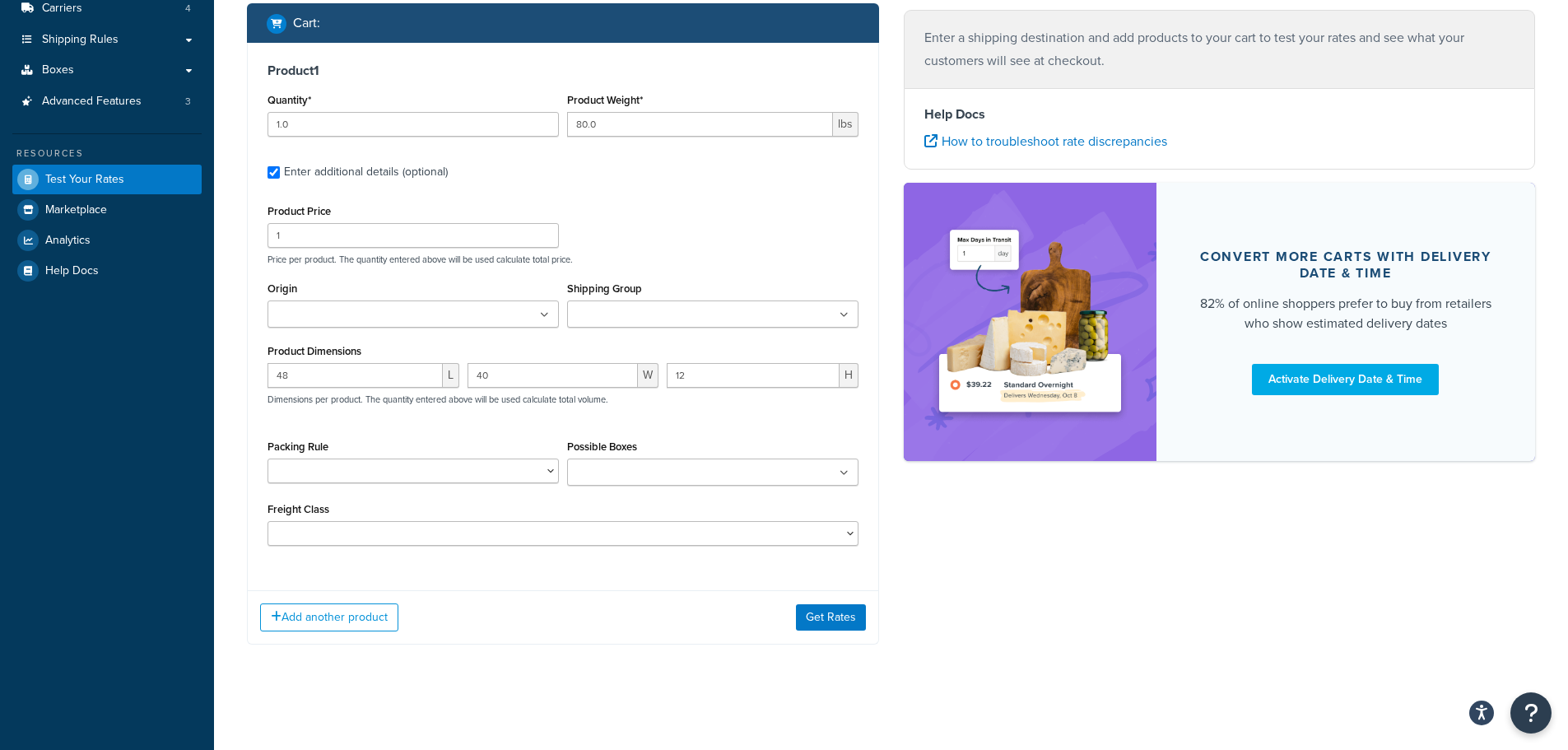
scroll to position [268, 0]
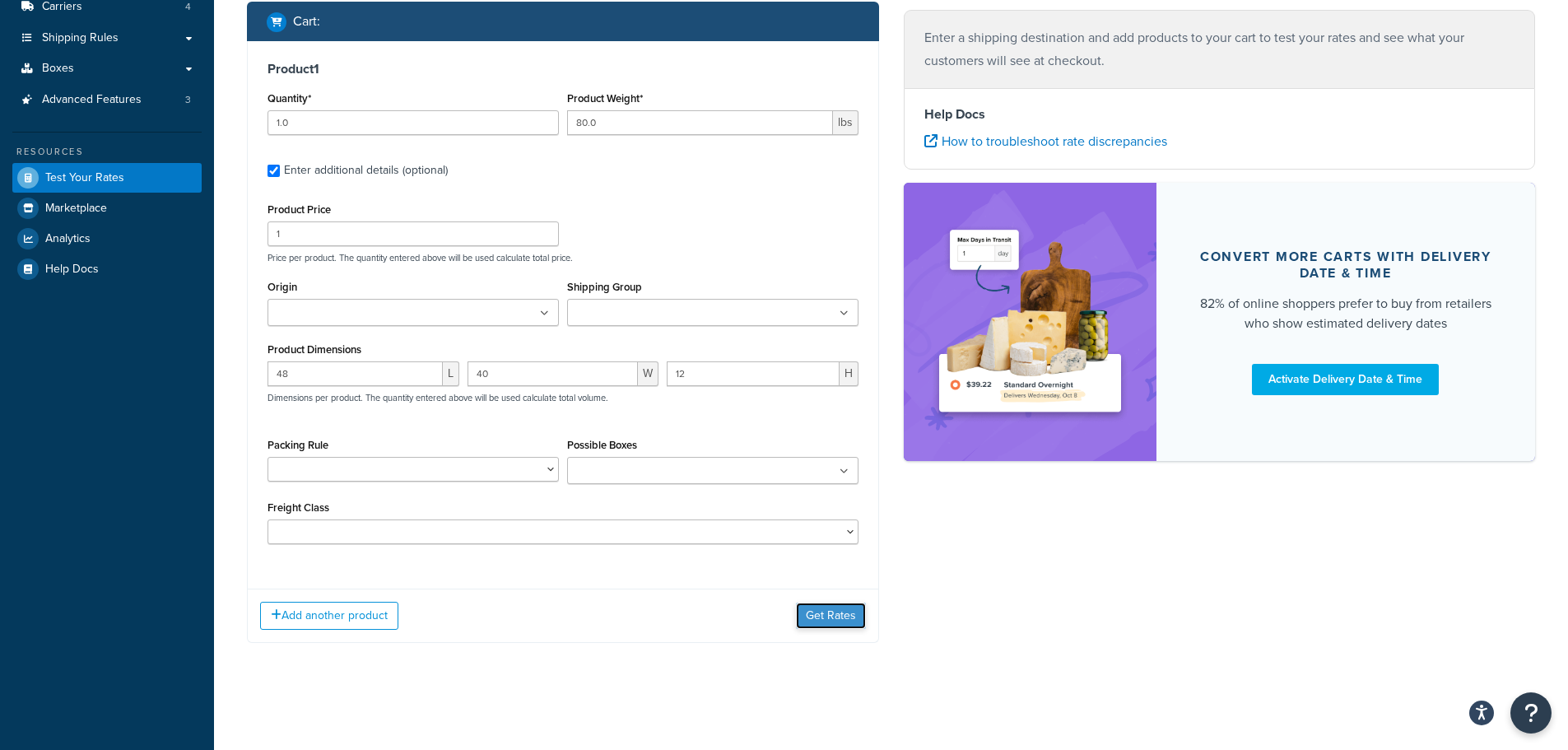
click at [846, 606] on button "Get Rates" at bounding box center [830, 615] width 70 height 26
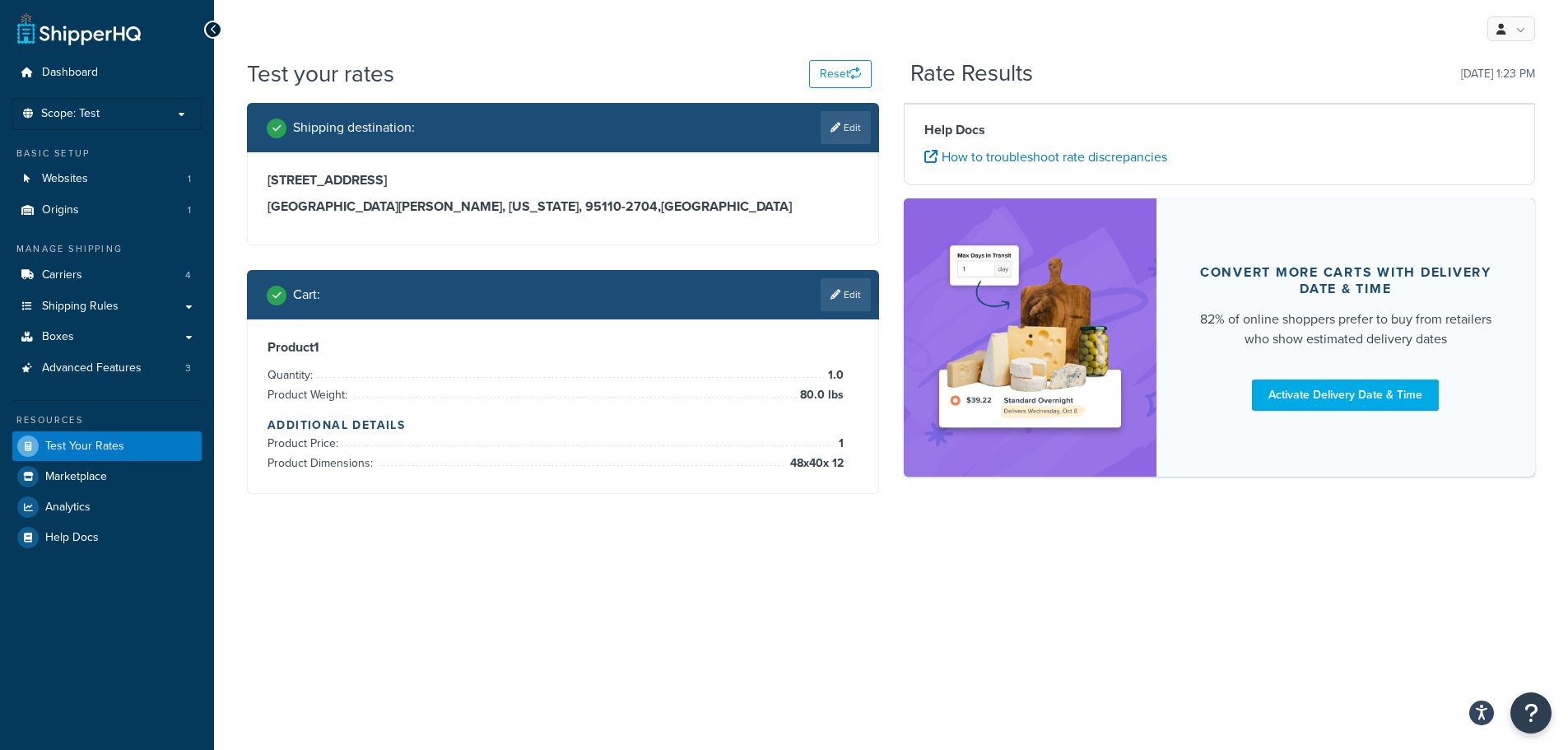
scroll to position [0, 0]
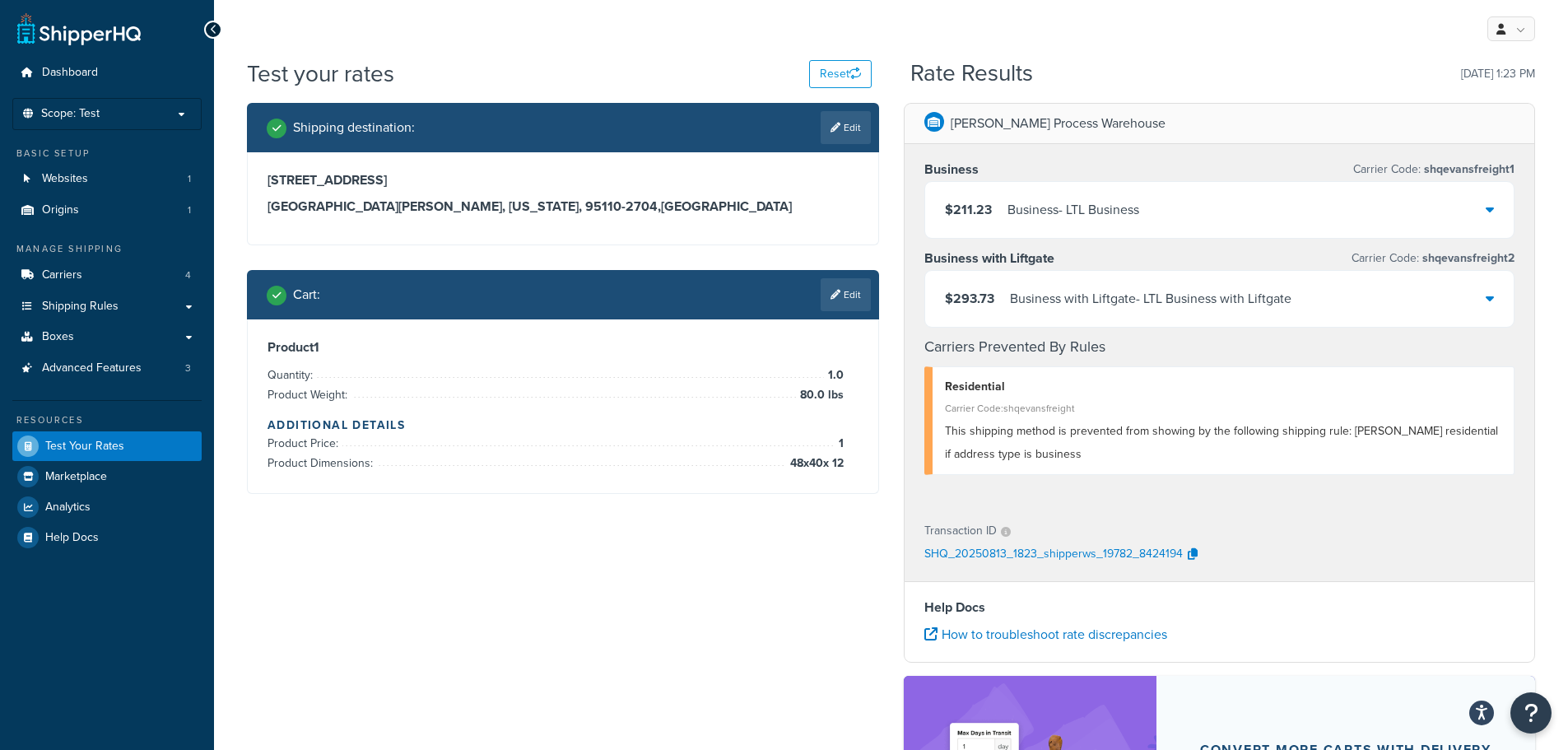
click at [1407, 307] on div "$293.73 Business with Liftgate - LTL Business with Liftgate" at bounding box center [1219, 299] width 589 height 56
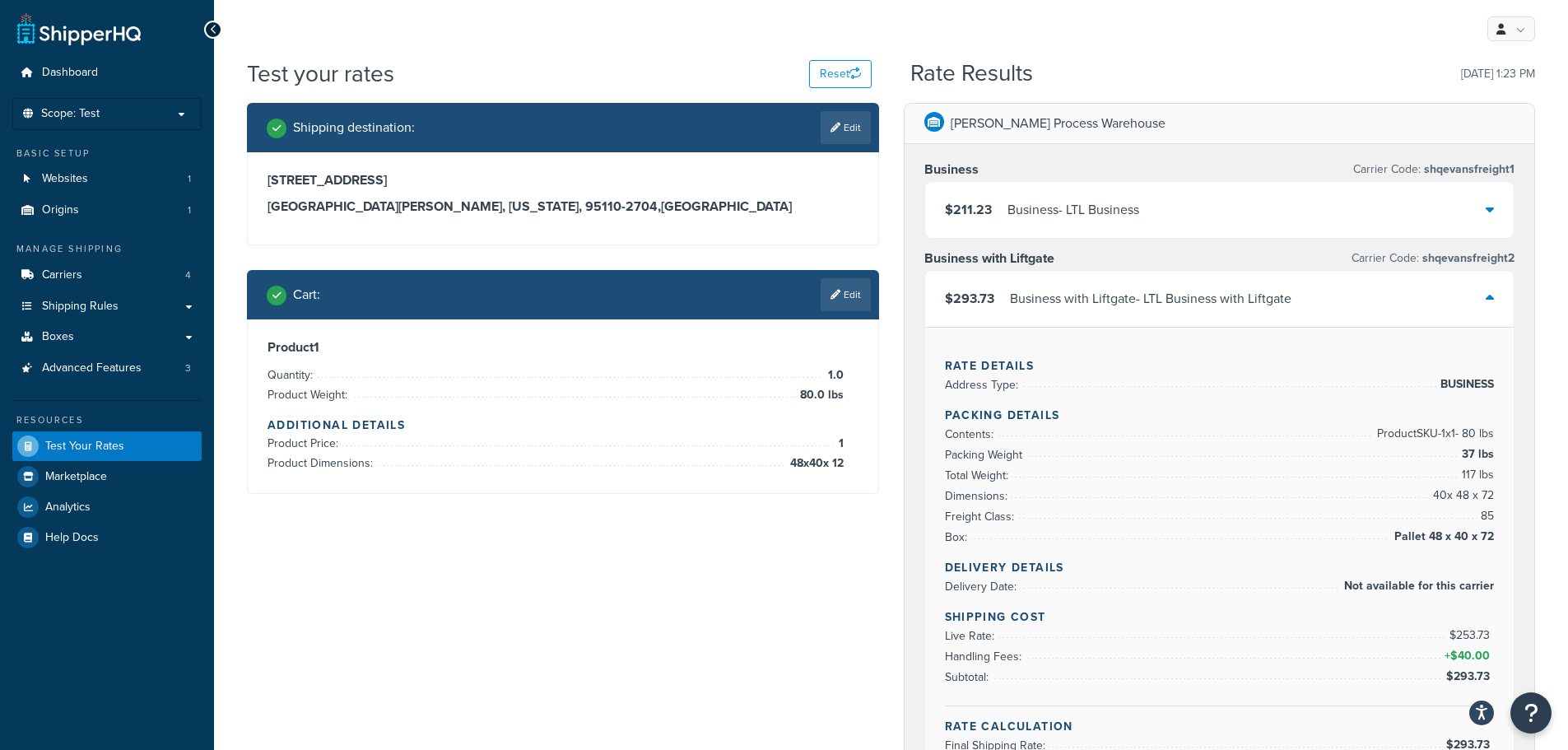
click at [1375, 209] on div "$211.23 Business - LTL Business" at bounding box center [1219, 210] width 589 height 56
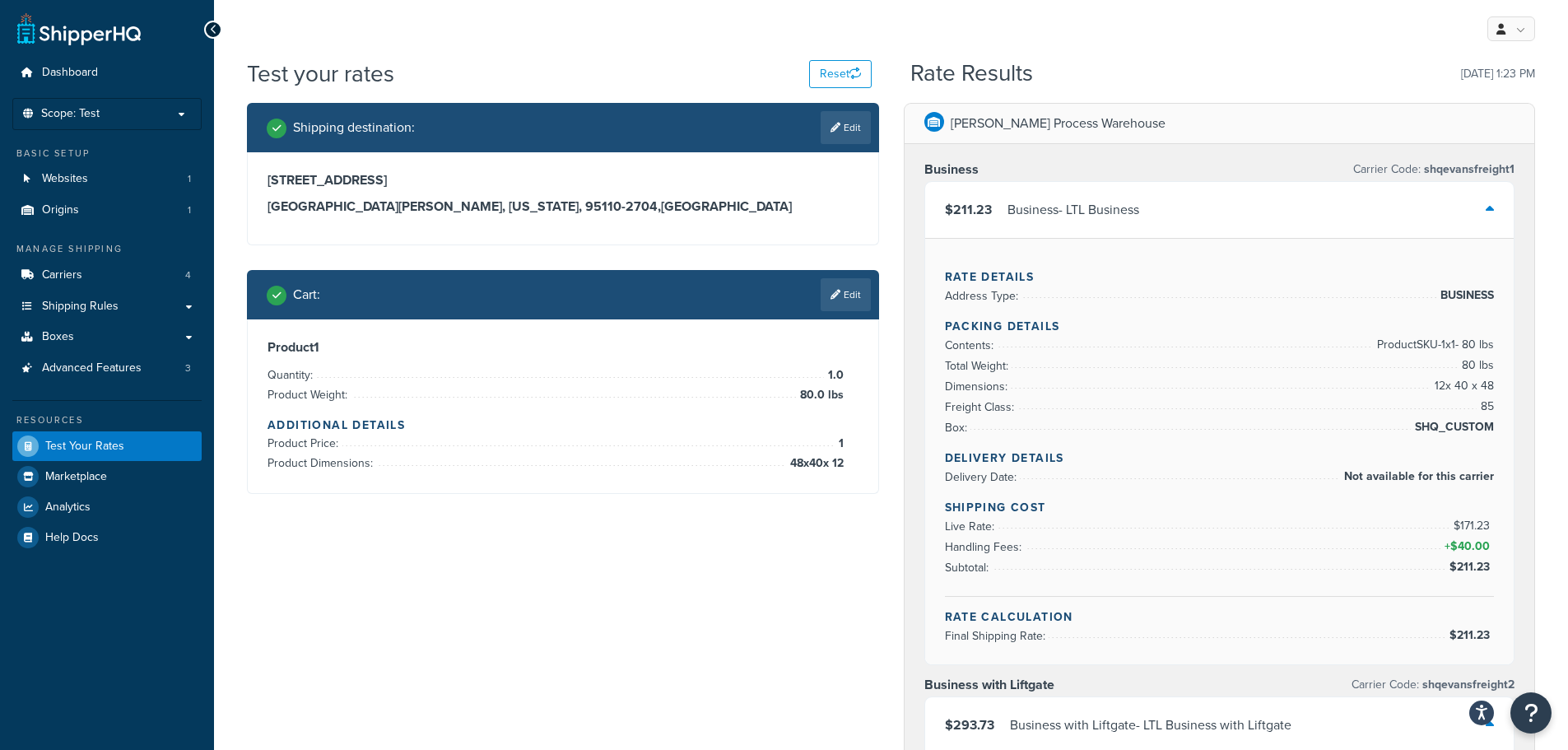
click at [1450, 202] on div "$211.23 Business - LTL Business" at bounding box center [1219, 210] width 589 height 56
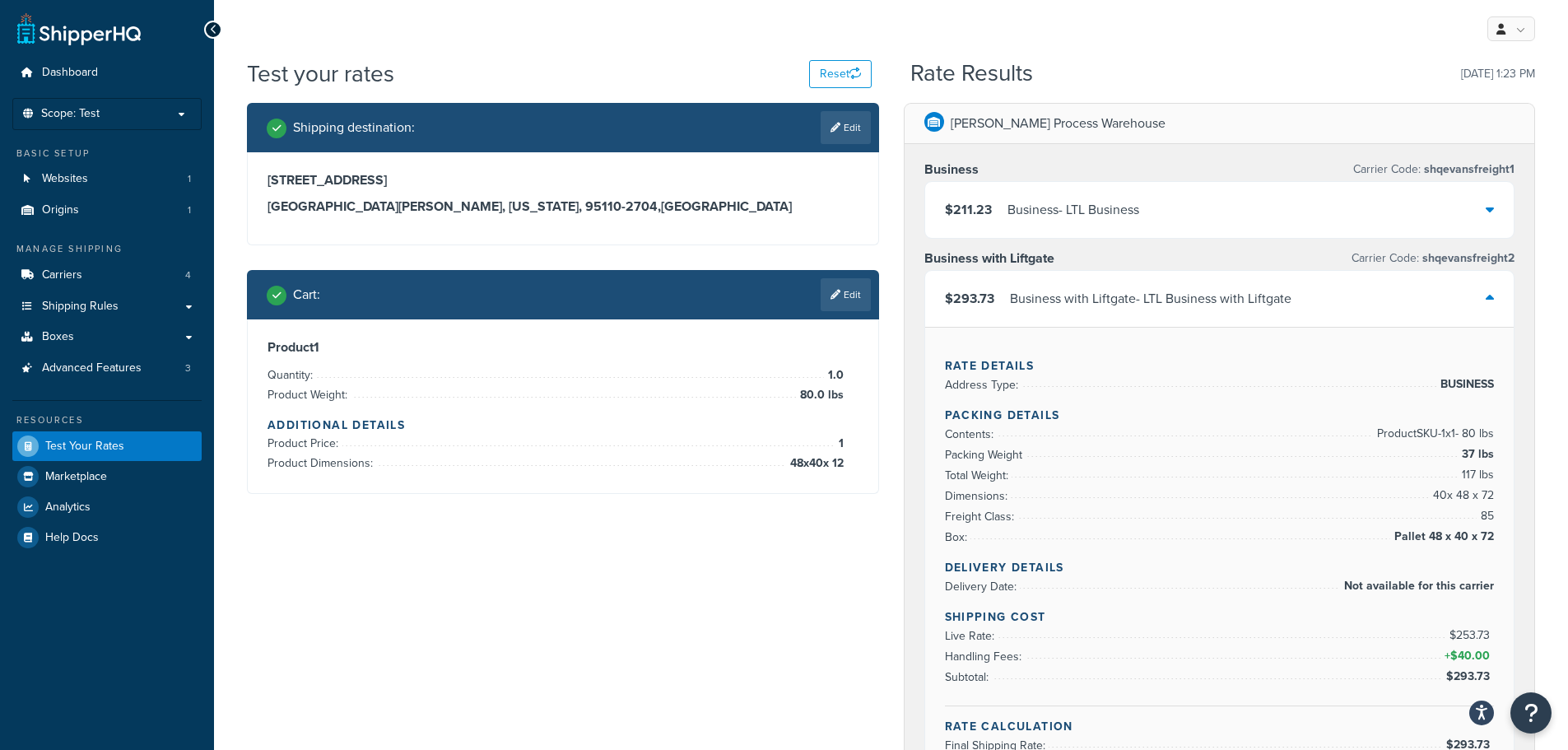
click at [1361, 292] on div "$293.73 Business with Liftgate - LTL Business with Liftgate" at bounding box center [1219, 299] width 589 height 56
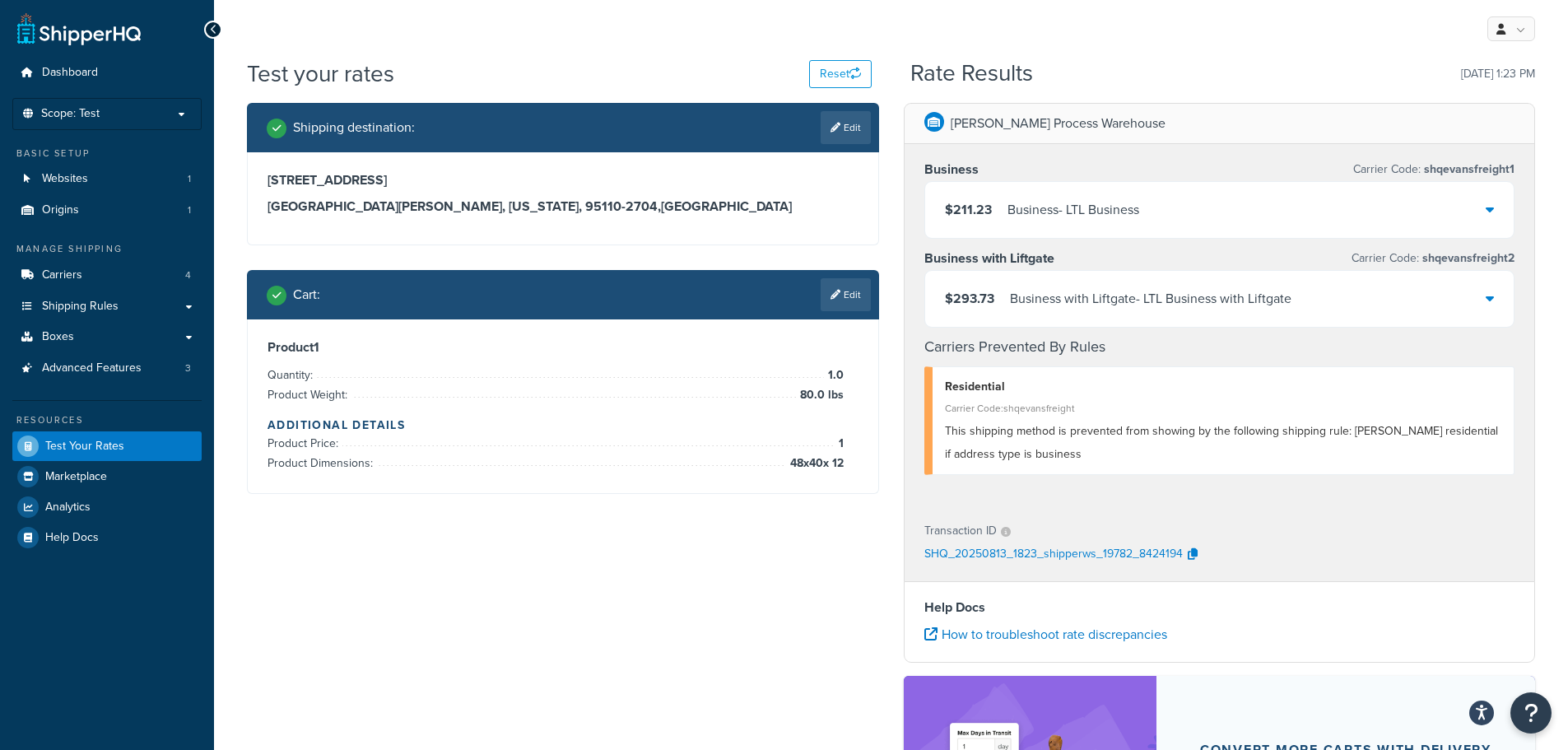
click at [1343, 298] on div "$293.73 Business with Liftgate - LTL Business with Liftgate" at bounding box center [1219, 299] width 589 height 56
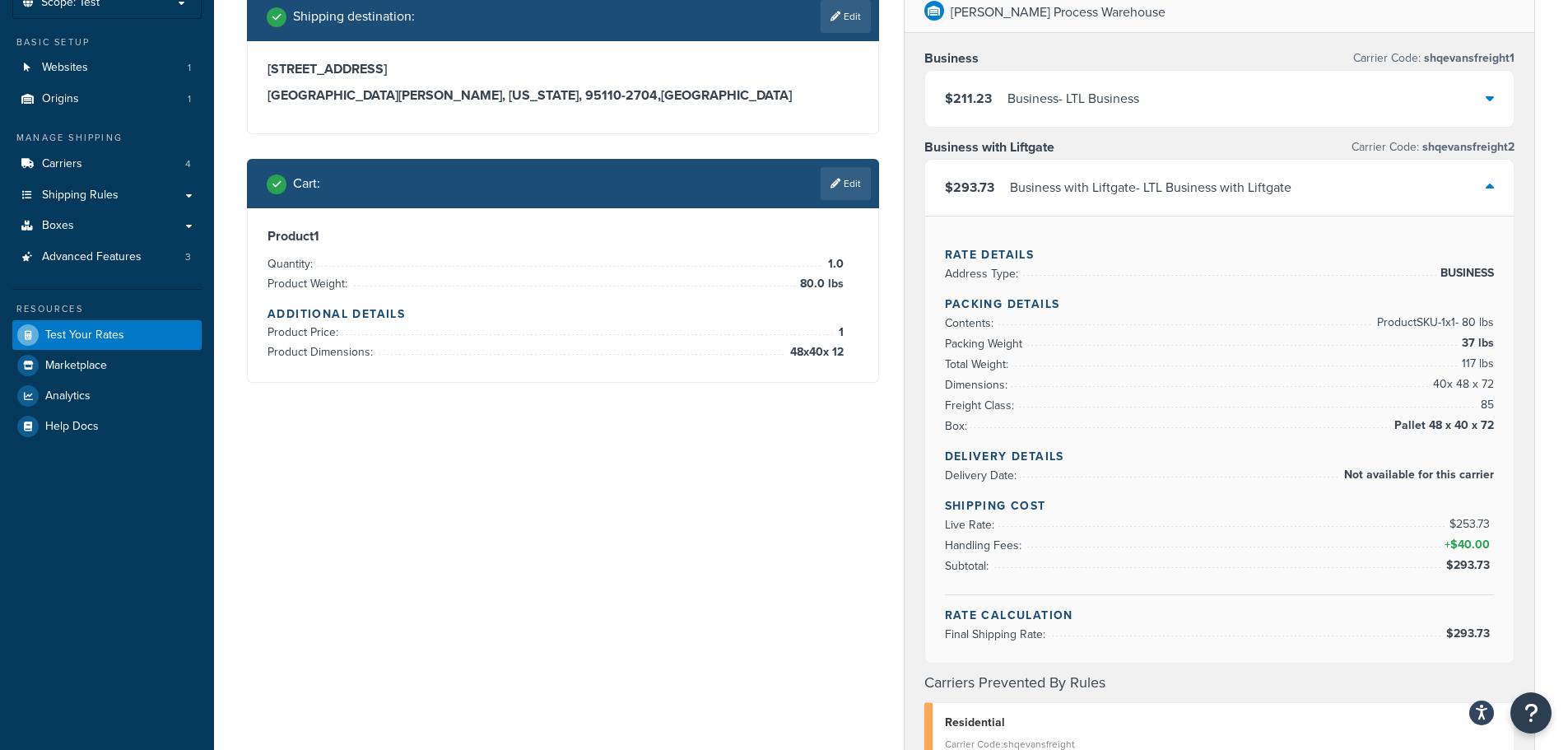
scroll to position [82, 0]
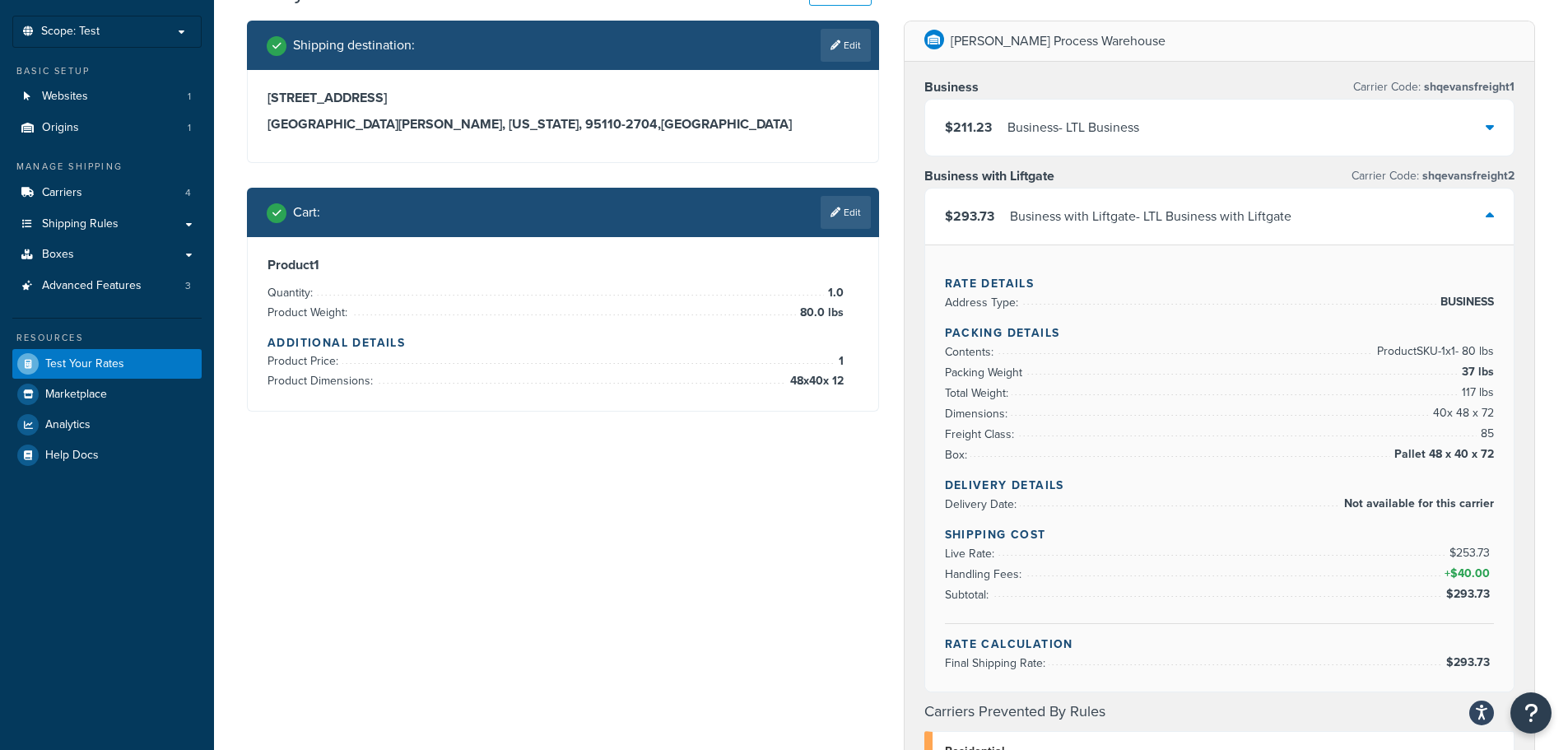
click at [1362, 222] on div "$293.73 Business with Liftgate - LTL Business with Liftgate" at bounding box center [1219, 217] width 589 height 56
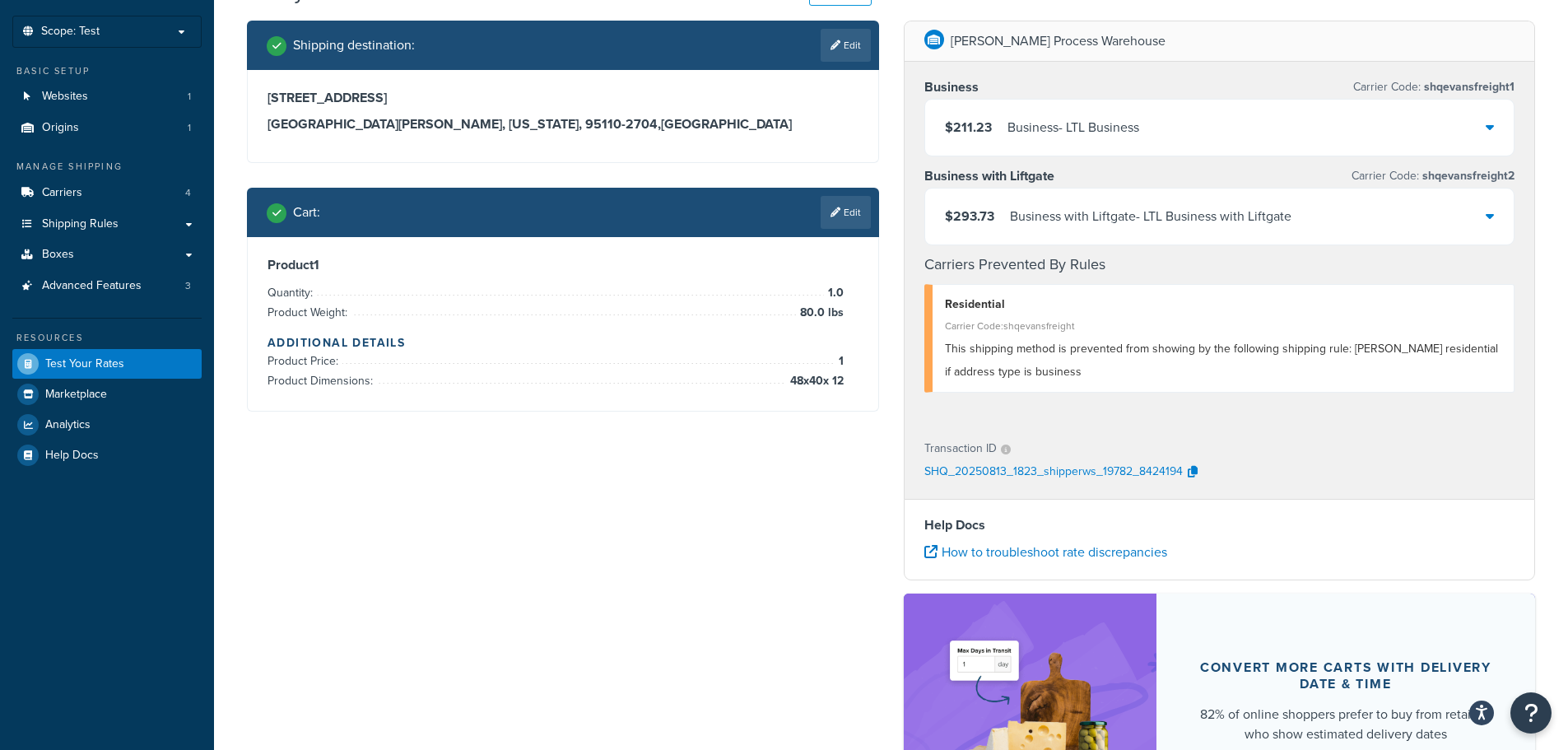
click at [1341, 140] on div "$211.23 Business - LTL Business" at bounding box center [1219, 128] width 589 height 56
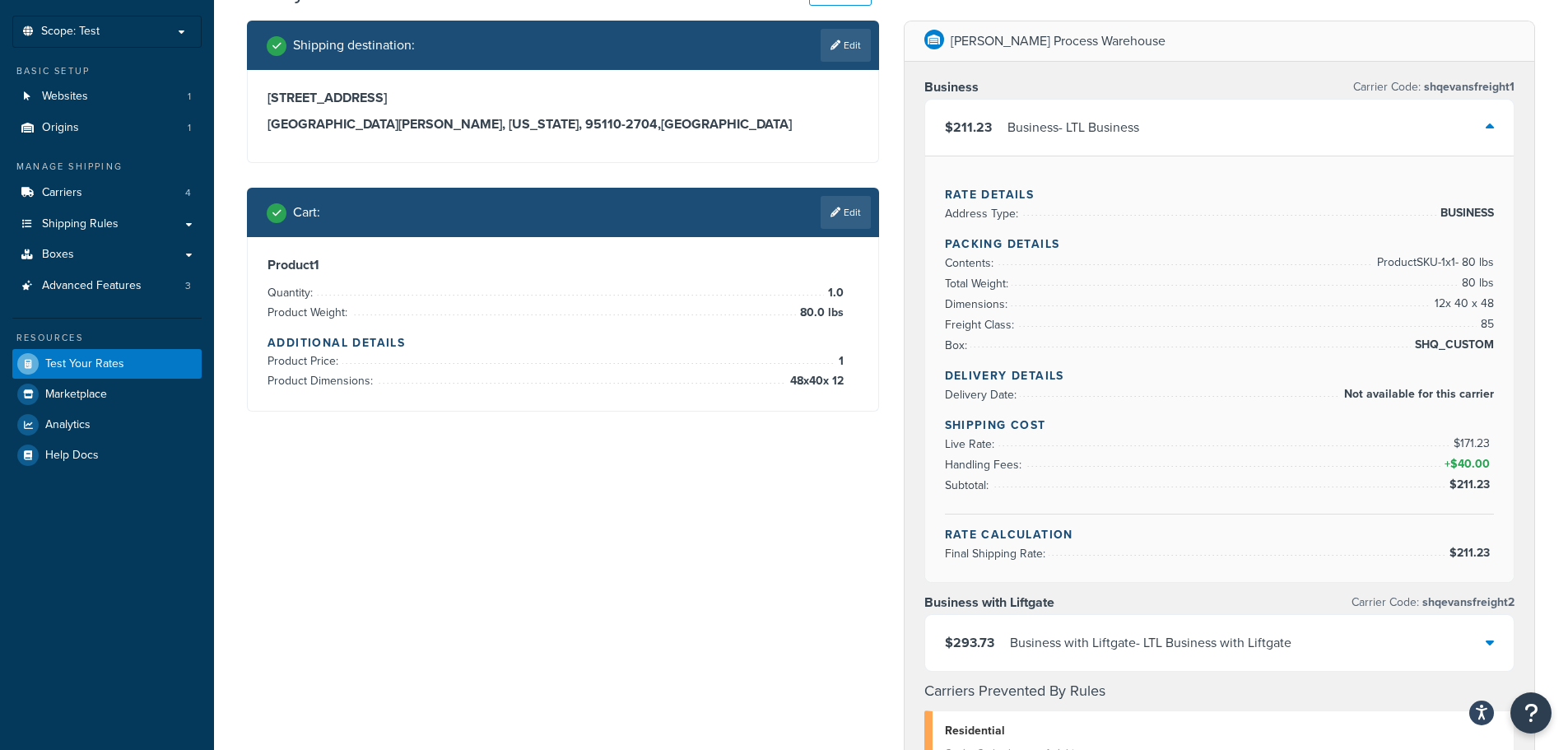
scroll to position [0, 0]
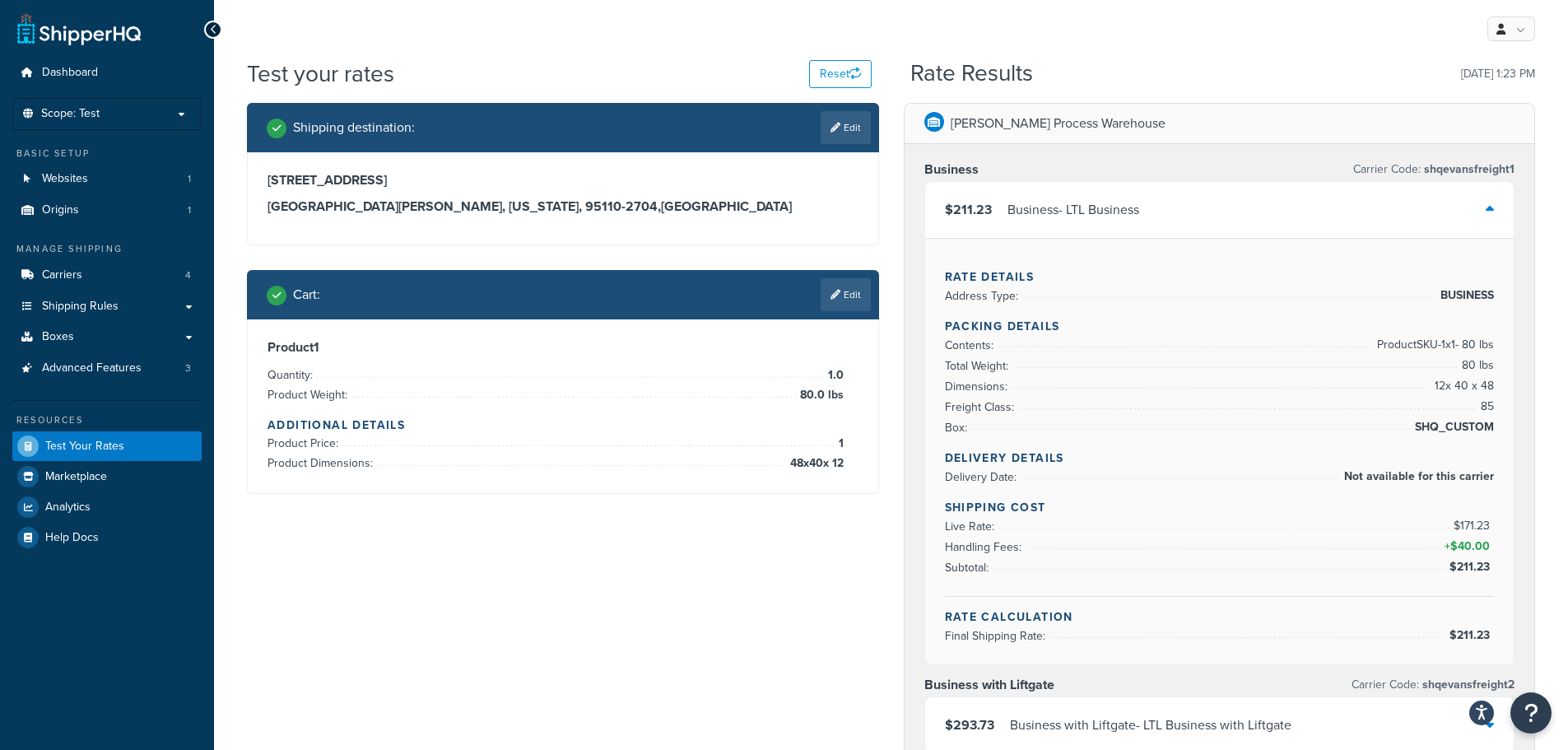
click at [1396, 197] on div "$211.23 Business - LTL Business" at bounding box center [1219, 210] width 589 height 56
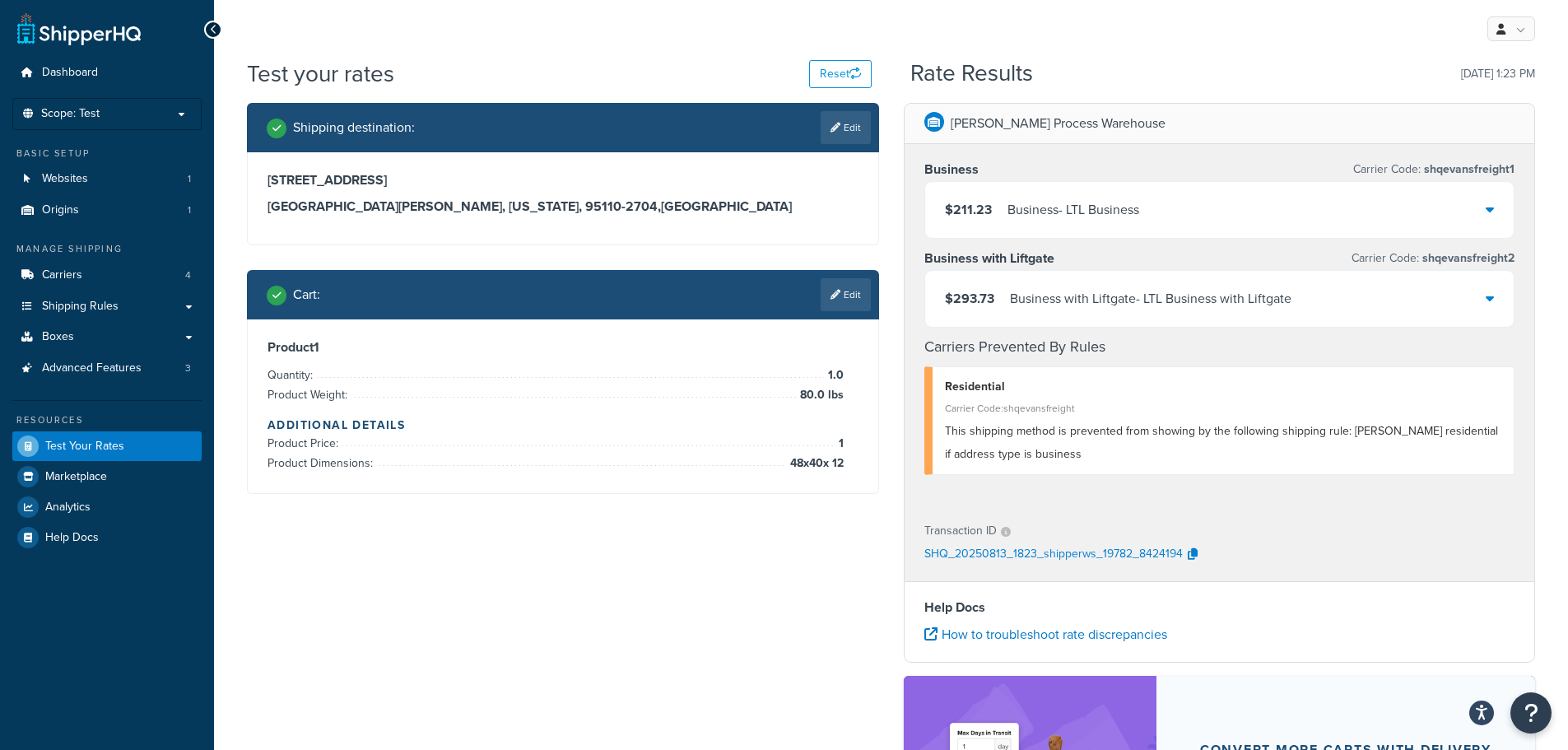
click at [1280, 296] on div "Business with Liftgate - LTL Business with Liftgate" at bounding box center [1151, 298] width 282 height 23
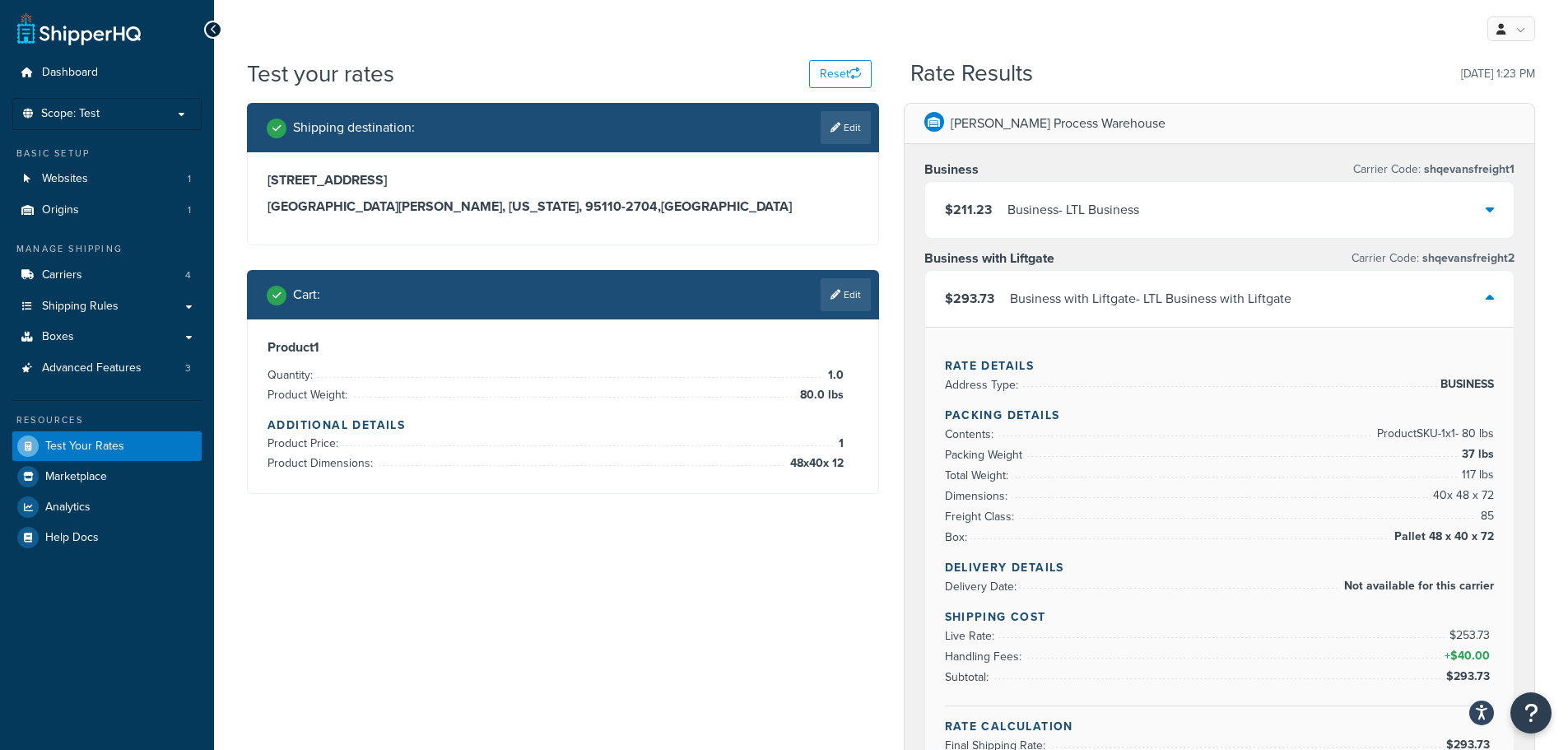
click at [1079, 296] on div "Business with Liftgate - LTL Business with Liftgate" at bounding box center [1151, 298] width 282 height 23
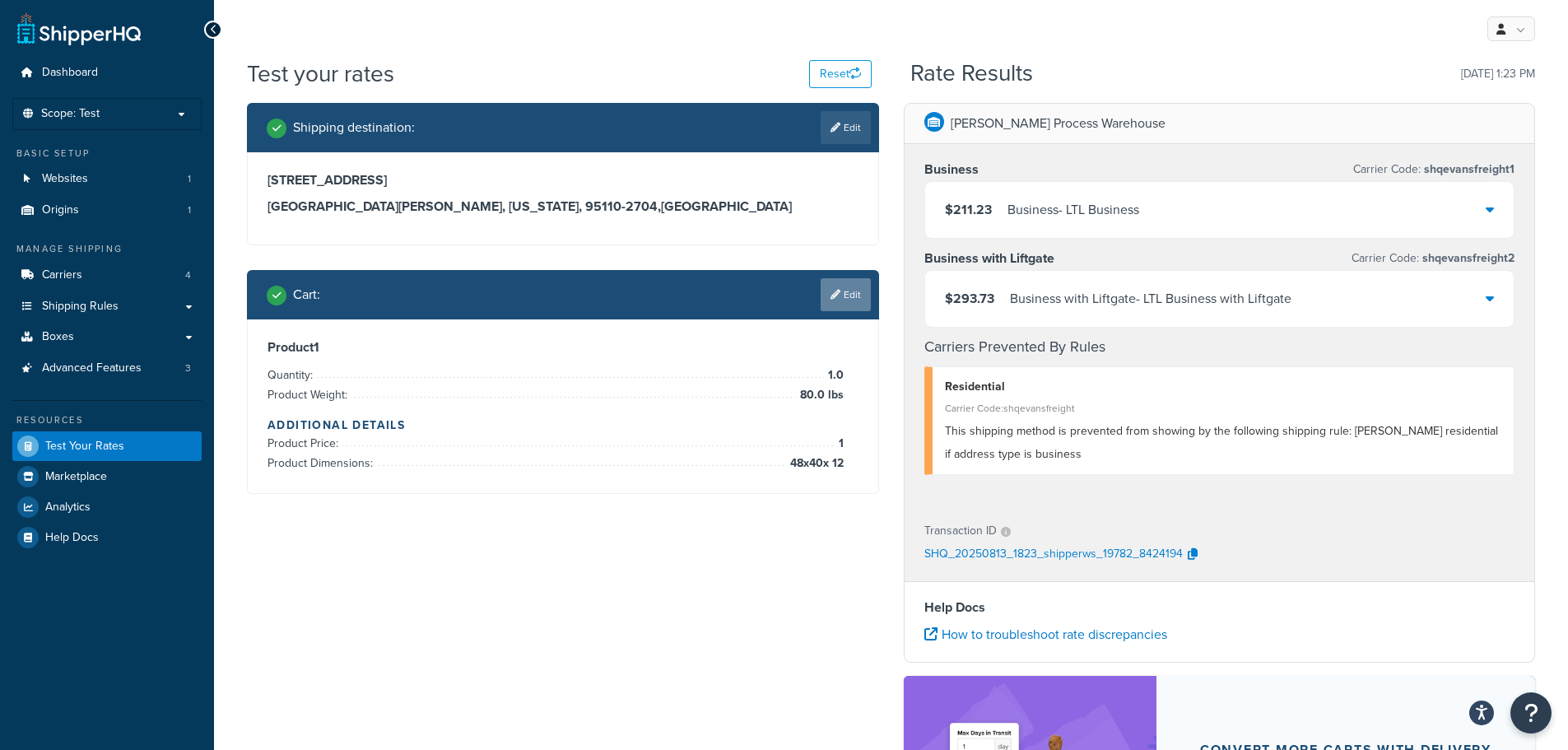
click at [849, 297] on link "Edit" at bounding box center [845, 294] width 50 height 33
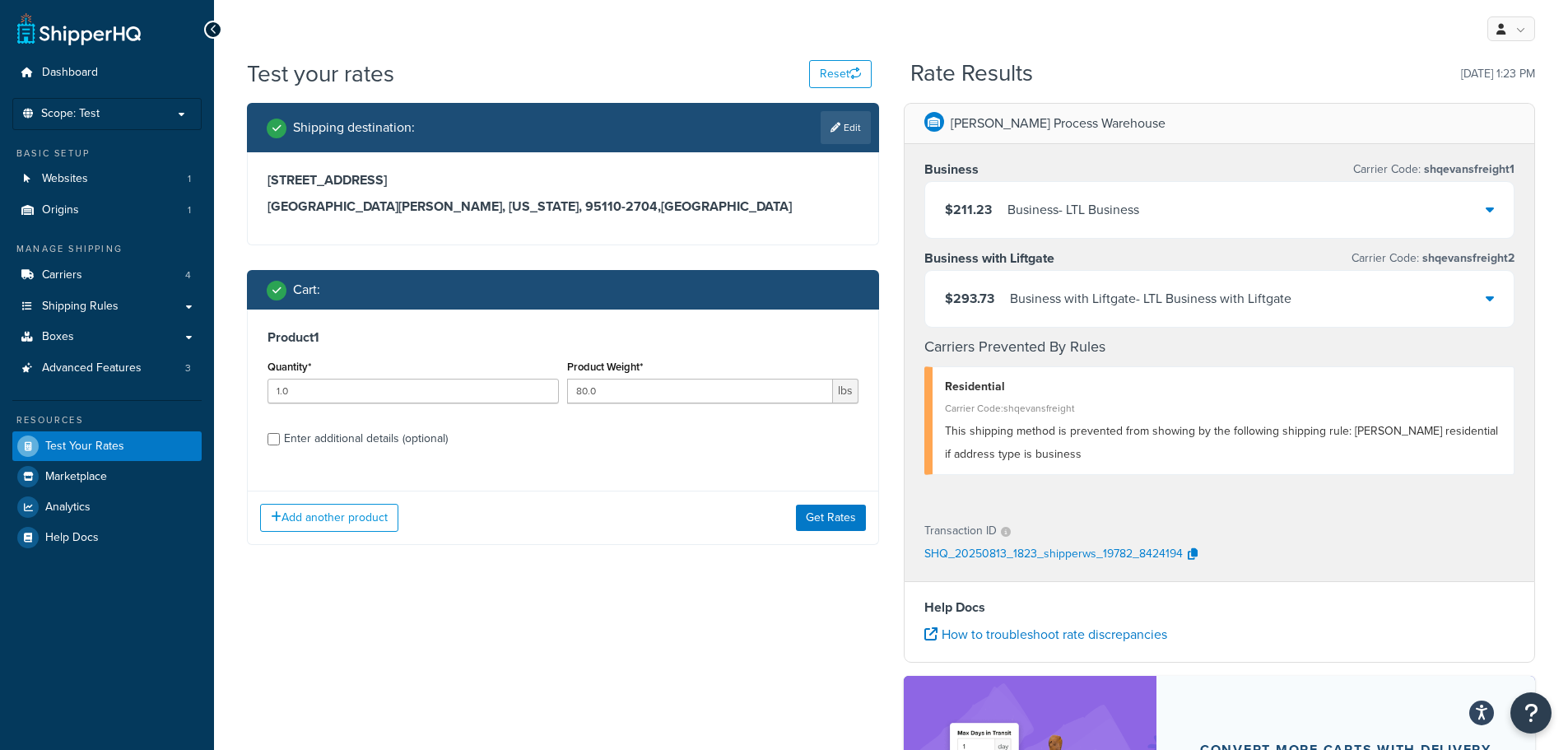
click at [377, 443] on div "Enter additional details (optional)" at bounding box center [366, 438] width 164 height 23
click at [280, 443] on input "Enter additional details (optional)" at bounding box center [274, 439] width 12 height 12
checkbox input "true"
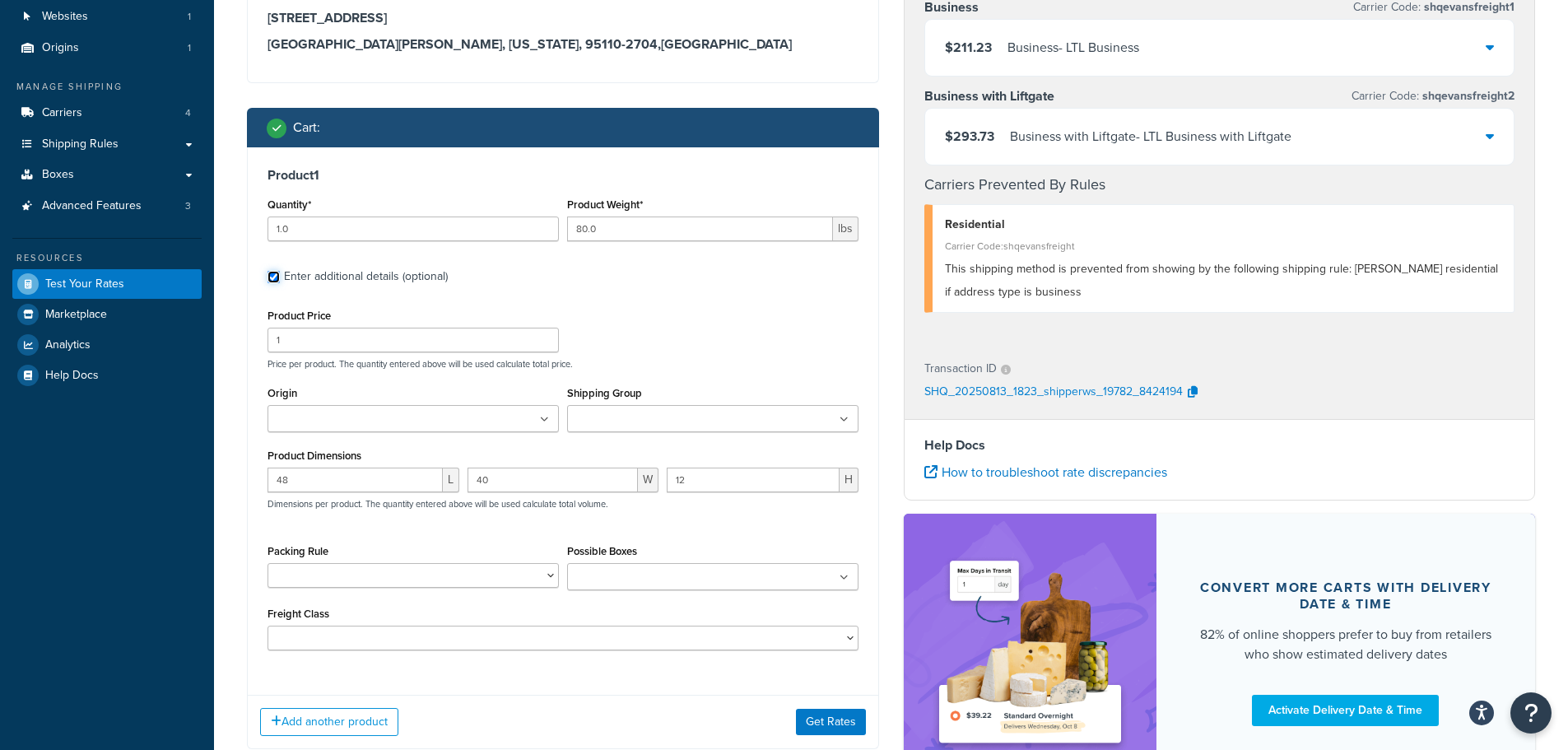
scroll to position [165, 0]
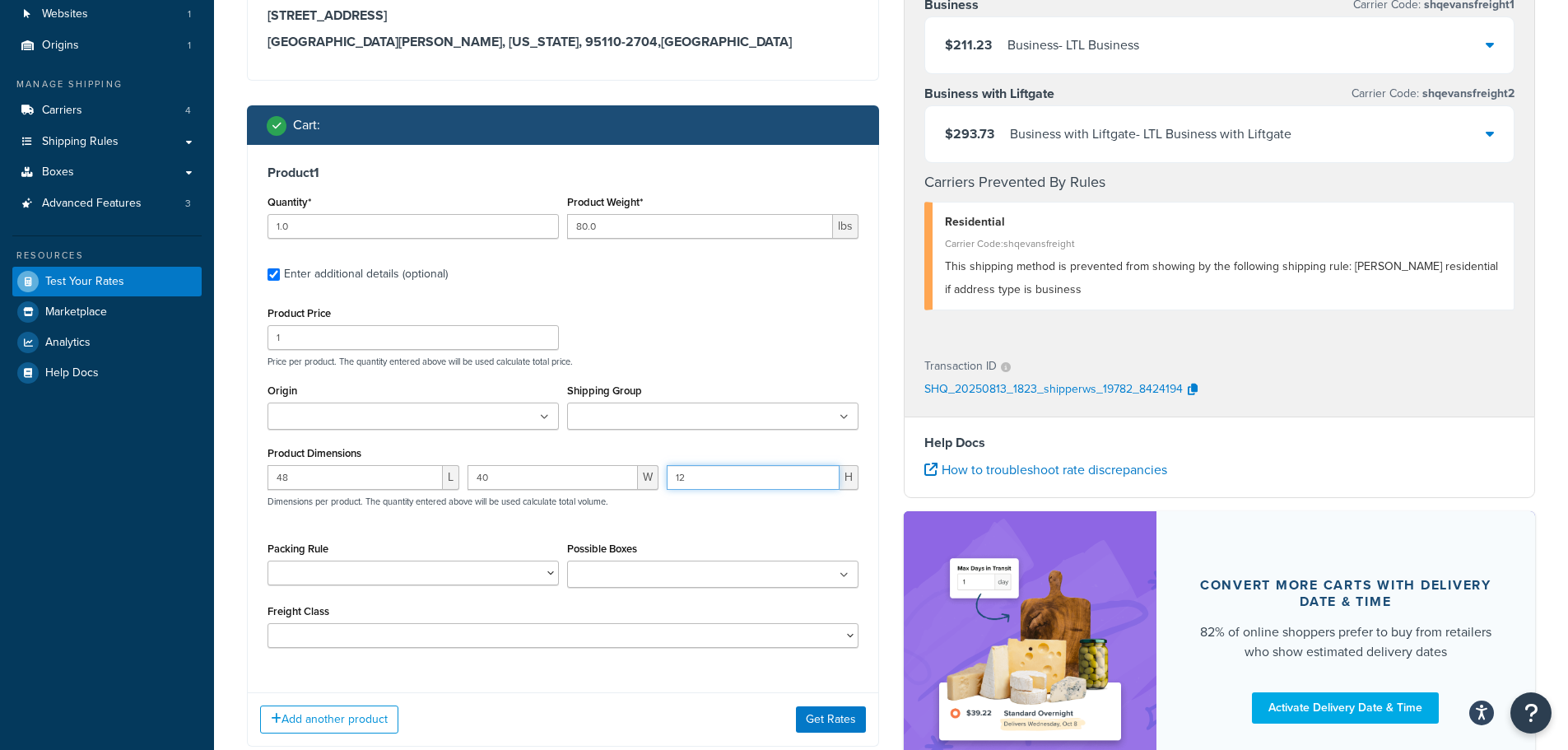
click at [706, 481] on input "12" at bounding box center [753, 477] width 173 height 25
type input "1"
type input "24"
click at [830, 717] on button "Get Rates" at bounding box center [830, 719] width 70 height 26
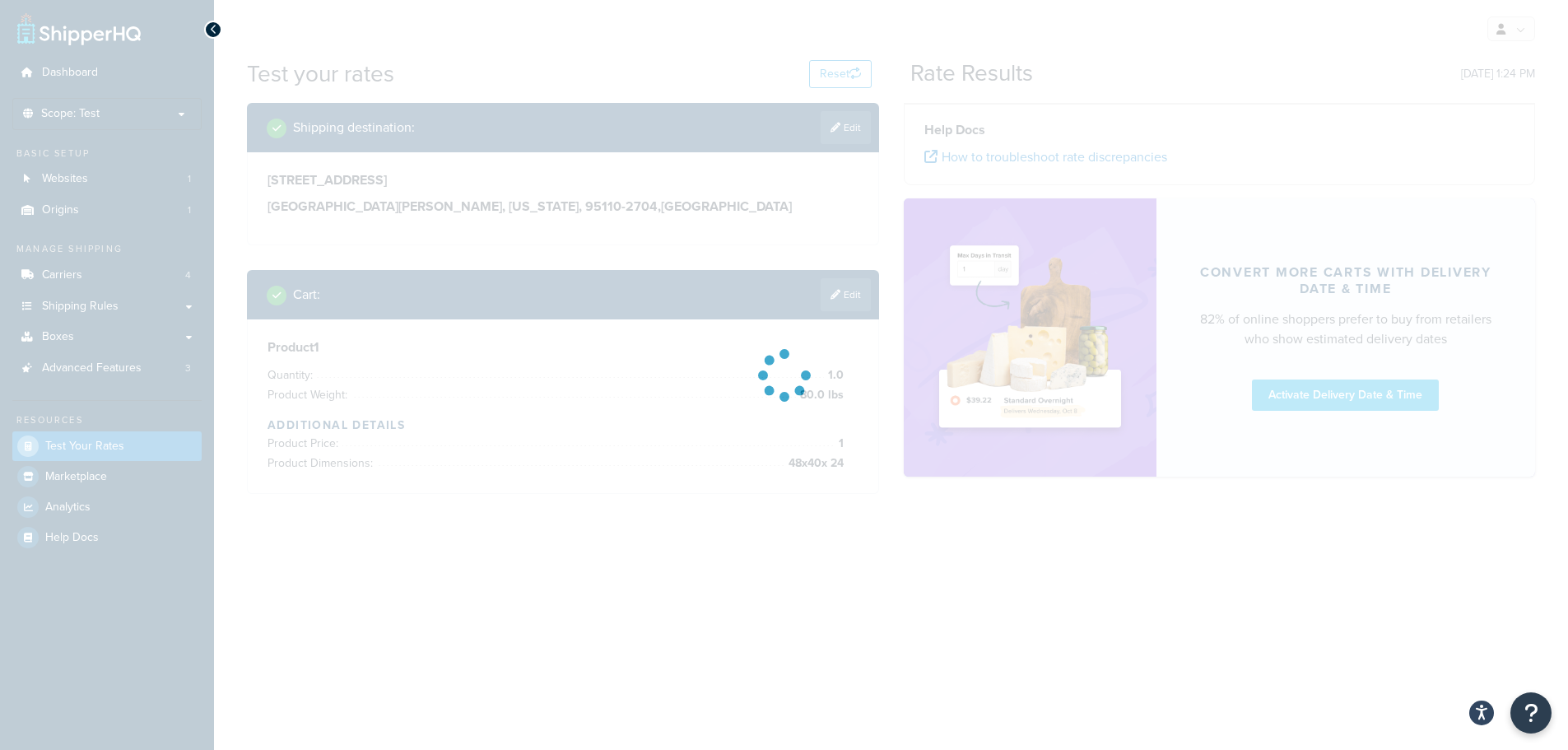
scroll to position [0, 0]
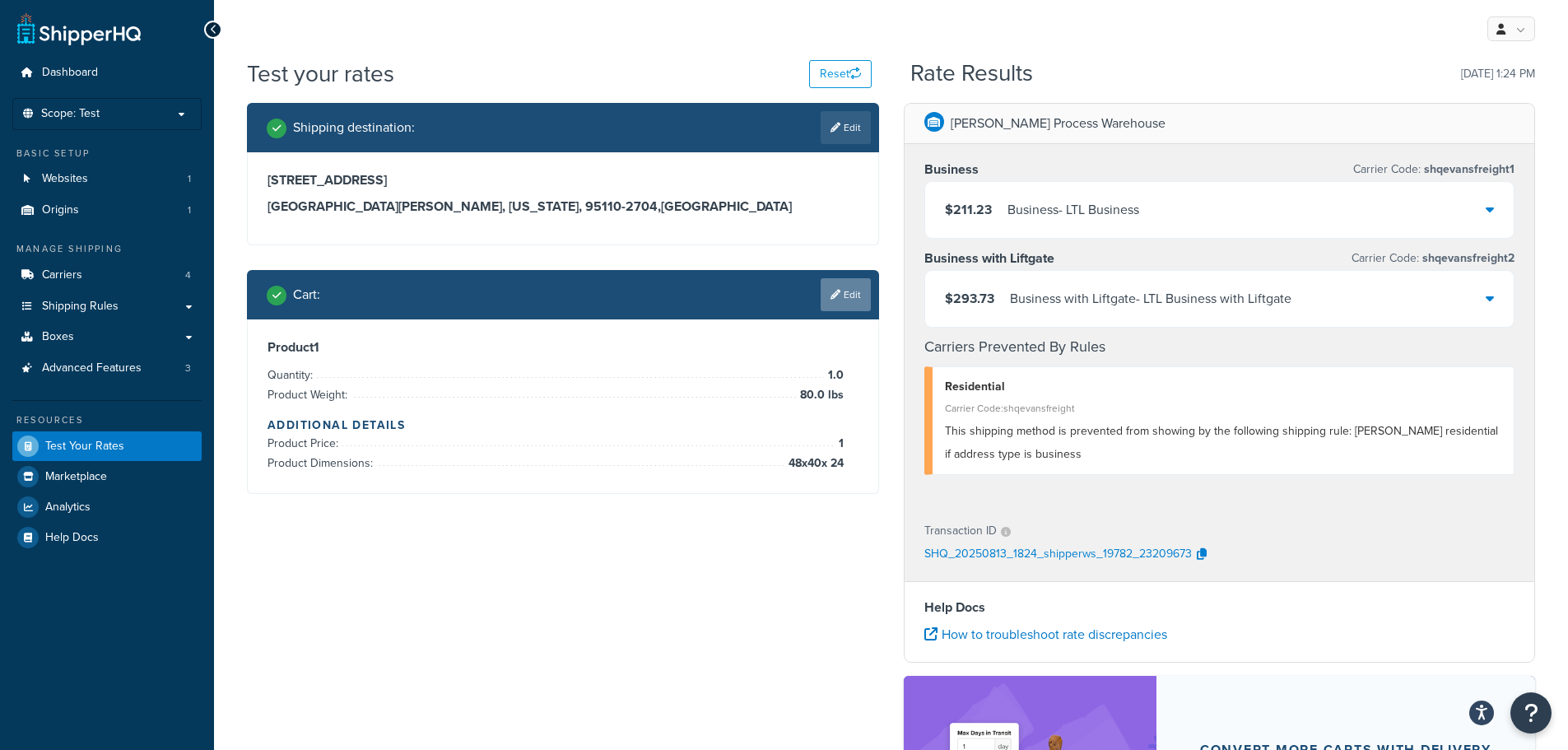
click at [850, 303] on link "Edit" at bounding box center [845, 294] width 50 height 33
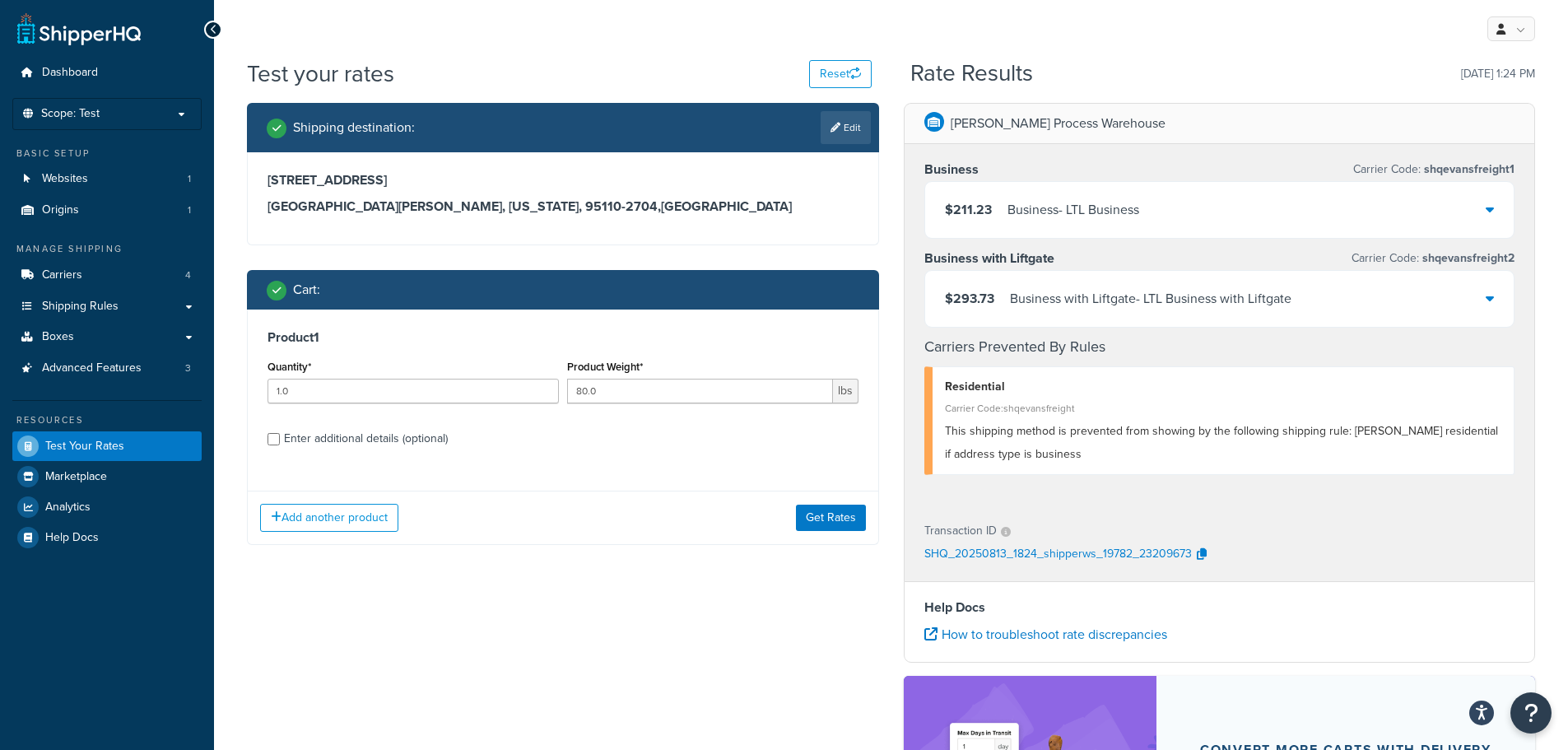
click at [418, 449] on div "Enter additional details (optional)" at bounding box center [366, 438] width 164 height 23
click at [280, 445] on input "Enter additional details (optional)" at bounding box center [274, 439] width 12 height 12
checkbox input "true"
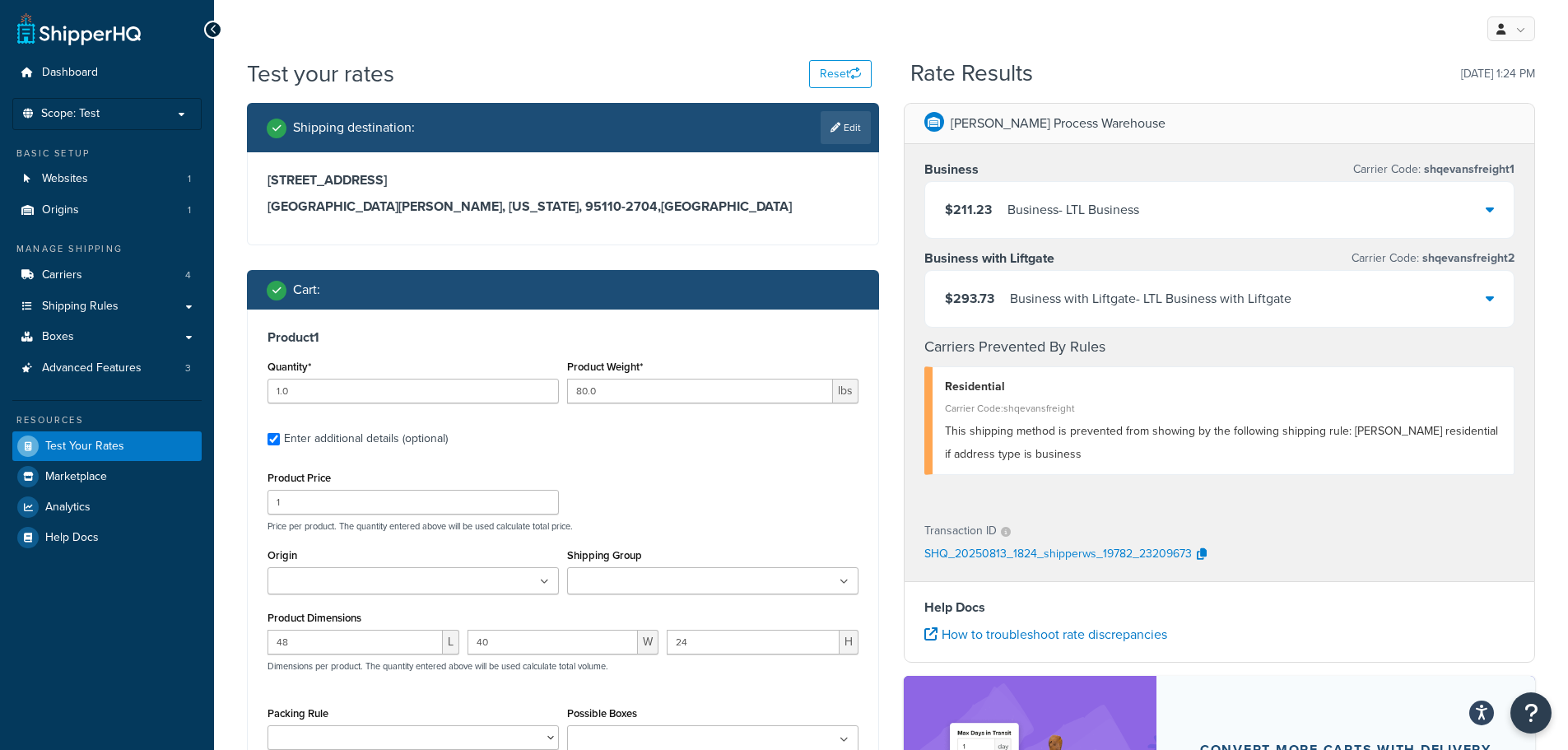
click at [1255, 196] on div "$211.23 Business - LTL Business" at bounding box center [1219, 210] width 589 height 56
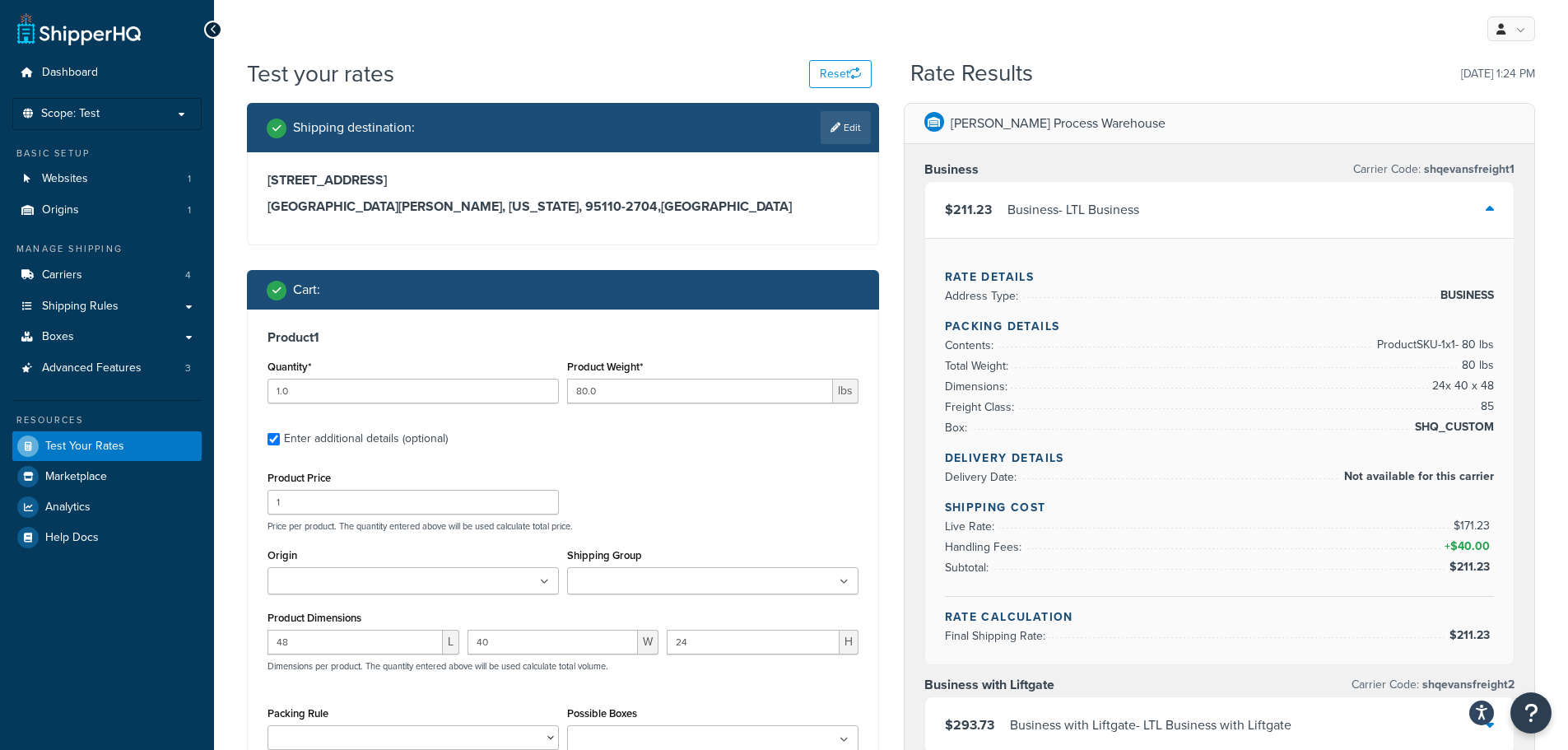
click at [1255, 196] on div "$211.23 Business - LTL Business" at bounding box center [1219, 210] width 589 height 56
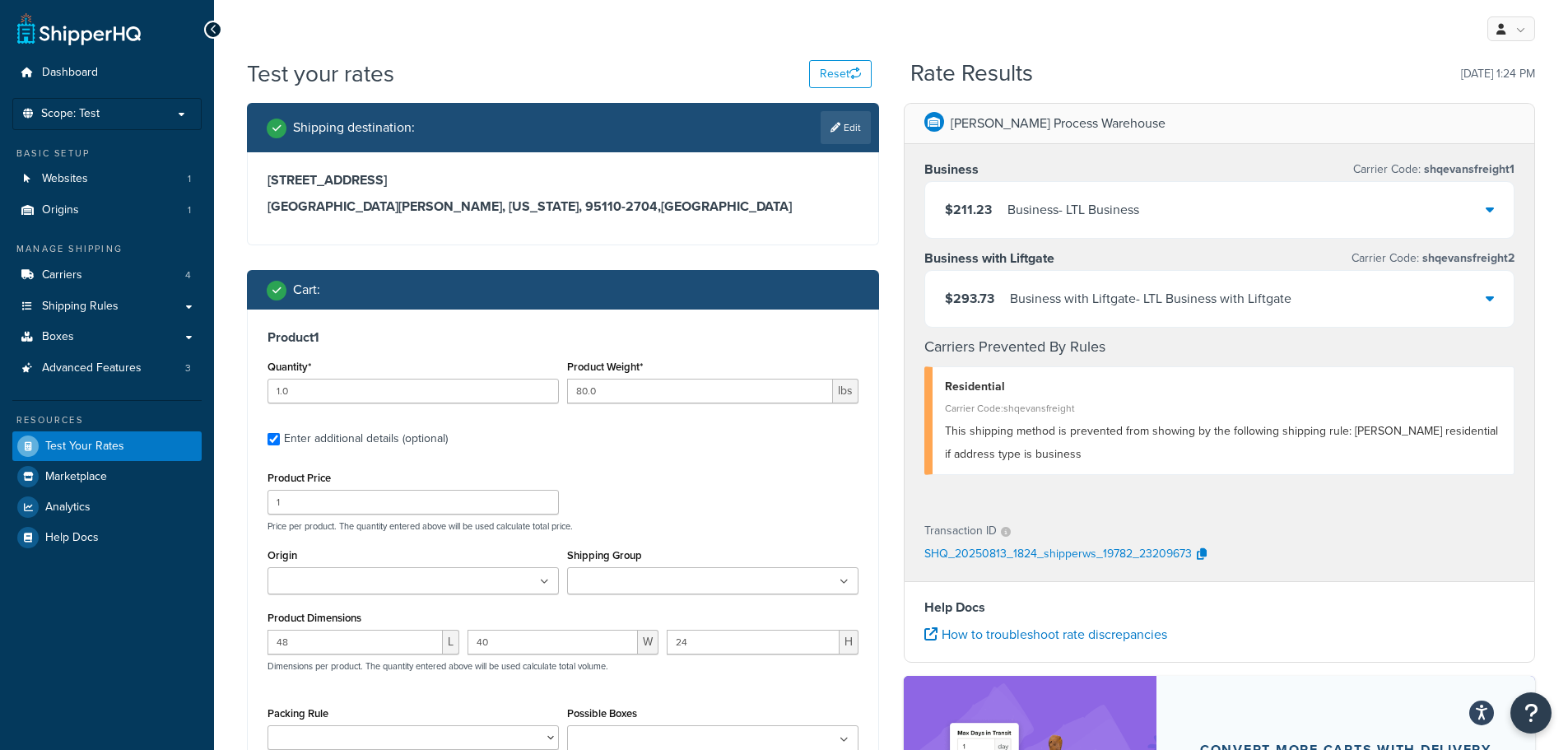
click at [1223, 301] on div "Business with Liftgate - LTL Business with Liftgate" at bounding box center [1151, 298] width 282 height 23
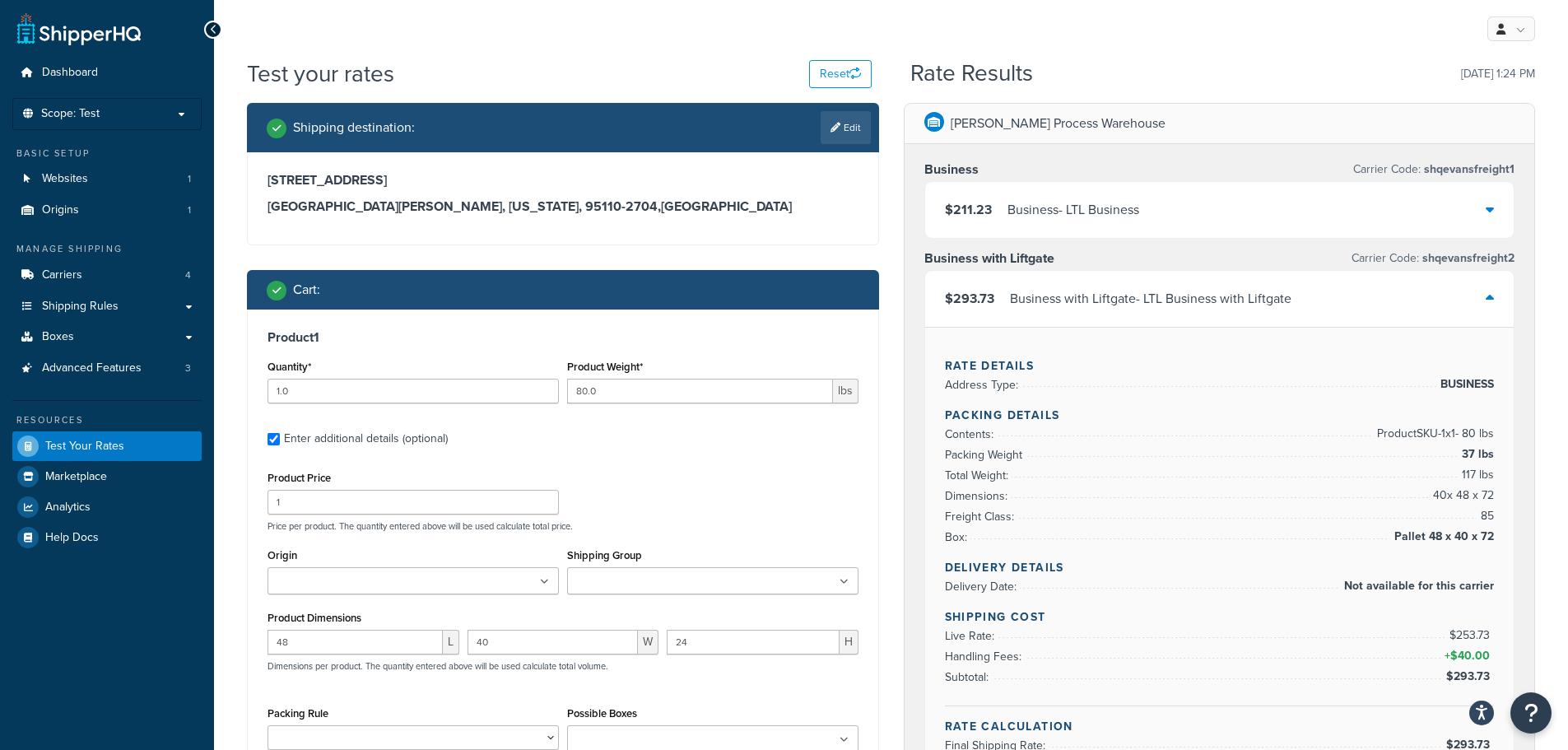
click at [1223, 301] on div "Business with Liftgate - LTL Business with Liftgate" at bounding box center [1151, 298] width 282 height 23
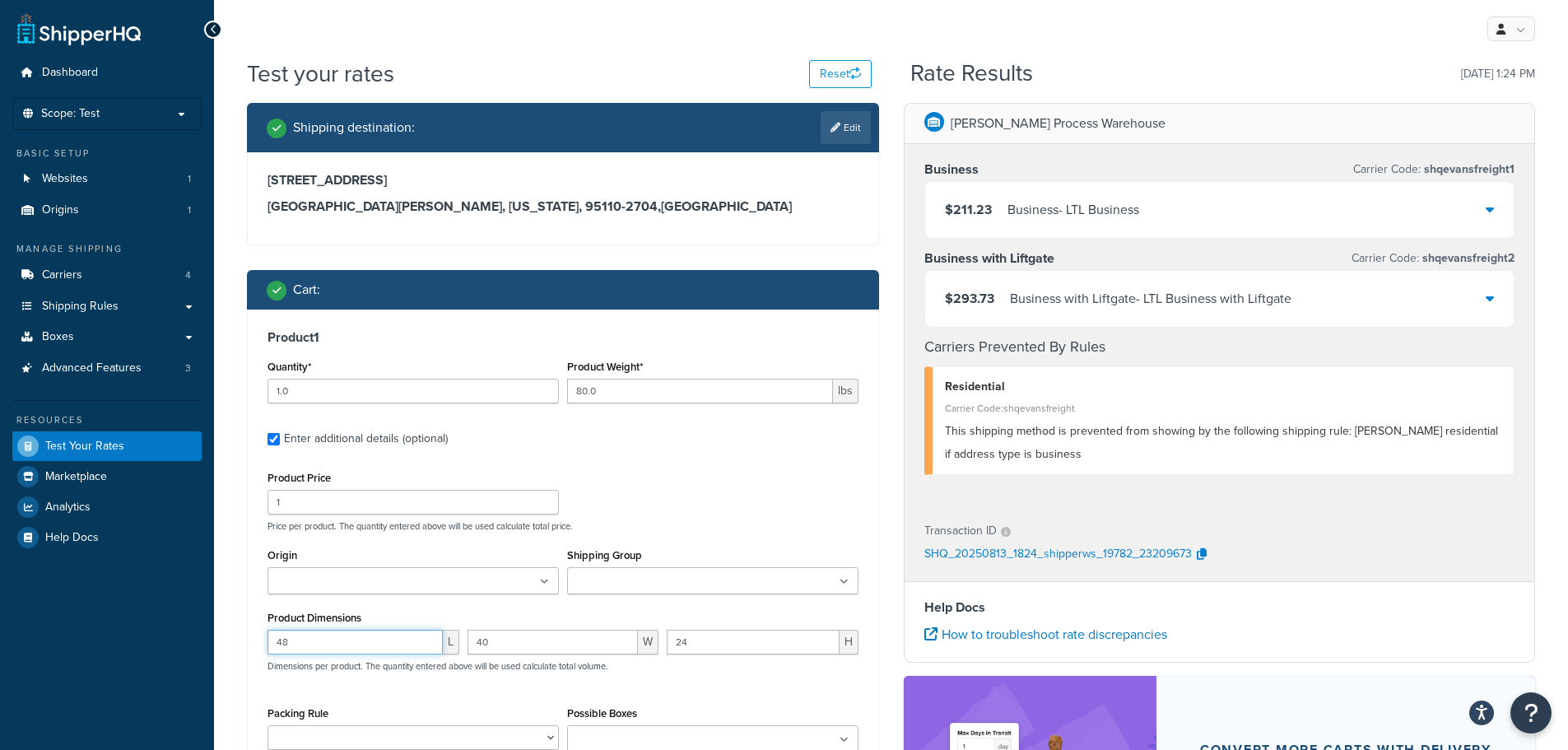
drag, startPoint x: 387, startPoint y: 649, endPoint x: 262, endPoint y: 644, distance: 125.1
click at [262, 644] on div "Product 1 Quantity* 1.0 Product Weight* 80.0 lbs Enter additional details (opti…" at bounding box center [563, 577] width 630 height 535
click at [694, 641] on input "24" at bounding box center [753, 642] width 173 height 25
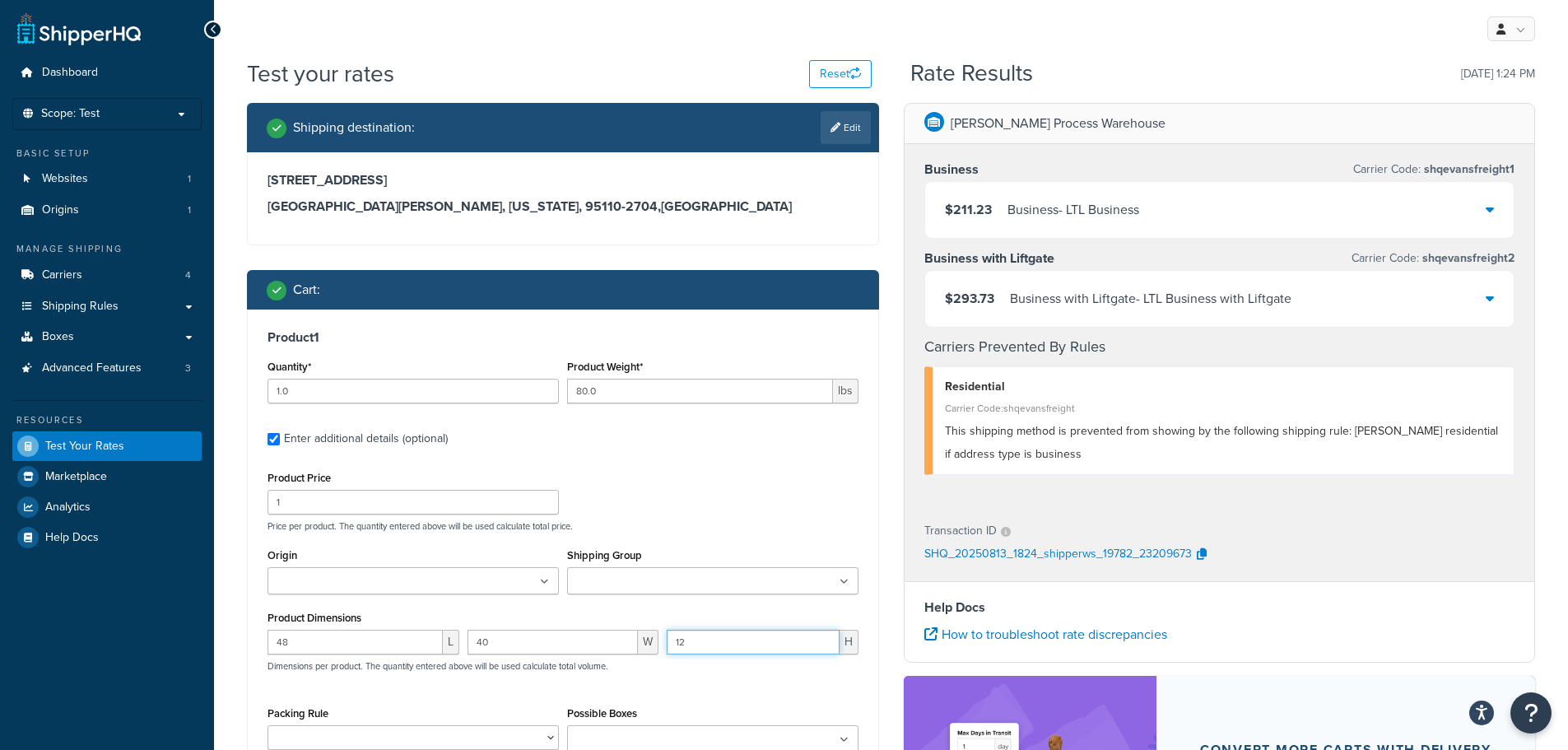
type input "12"
drag, startPoint x: 319, startPoint y: 641, endPoint x: 191, endPoint y: 641, distance: 128.0
click at [191, 641] on div "Dashboard Scope: Test Basic Setup Websites 1 Origins 1 Manage Shipping Carriers…" at bounding box center [784, 526] width 1568 height 1053
click at [528, 637] on input "40" at bounding box center [553, 642] width 171 height 25
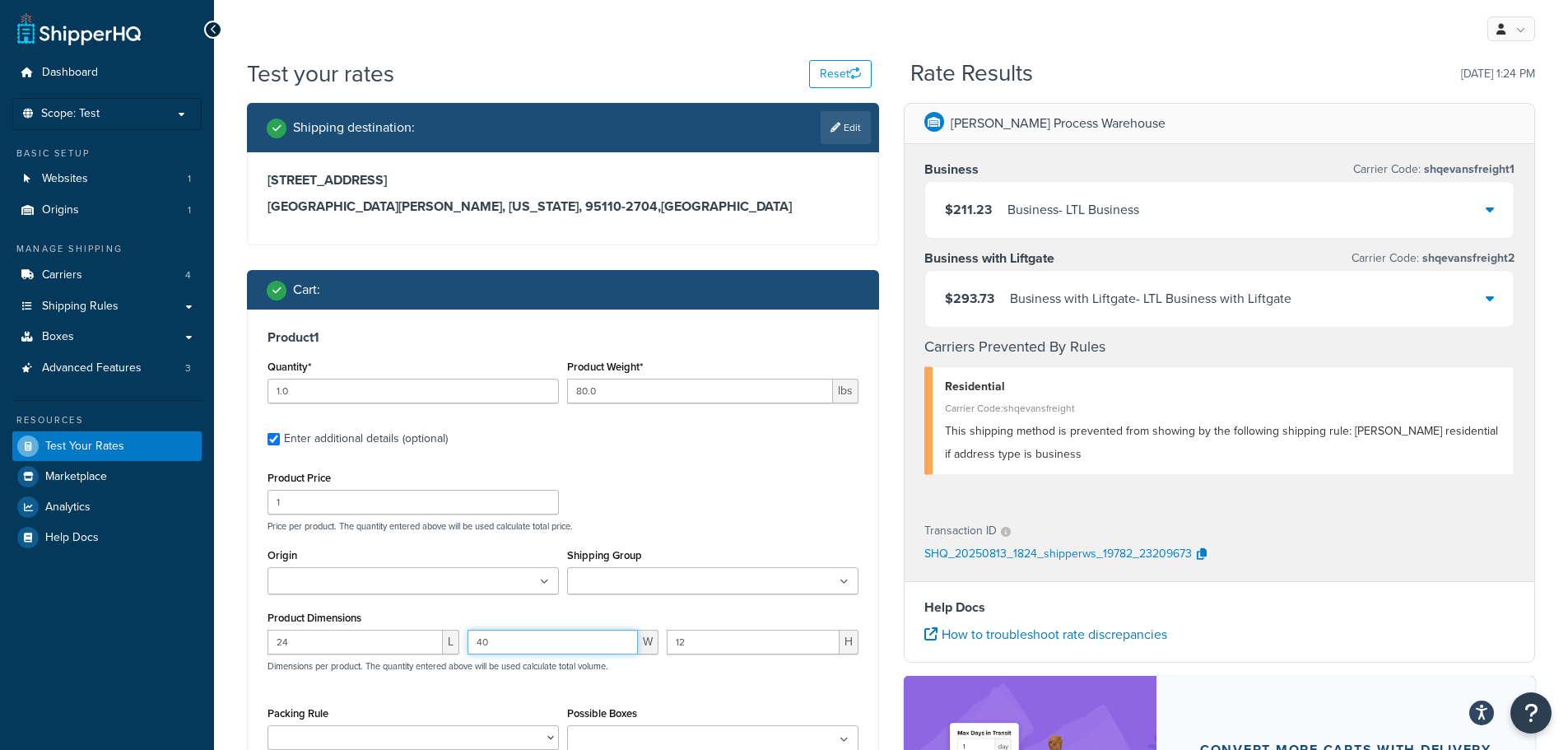
click at [528, 637] on input "40" at bounding box center [553, 642] width 171 height 25
click at [344, 644] on input "24" at bounding box center [355, 642] width 175 height 25
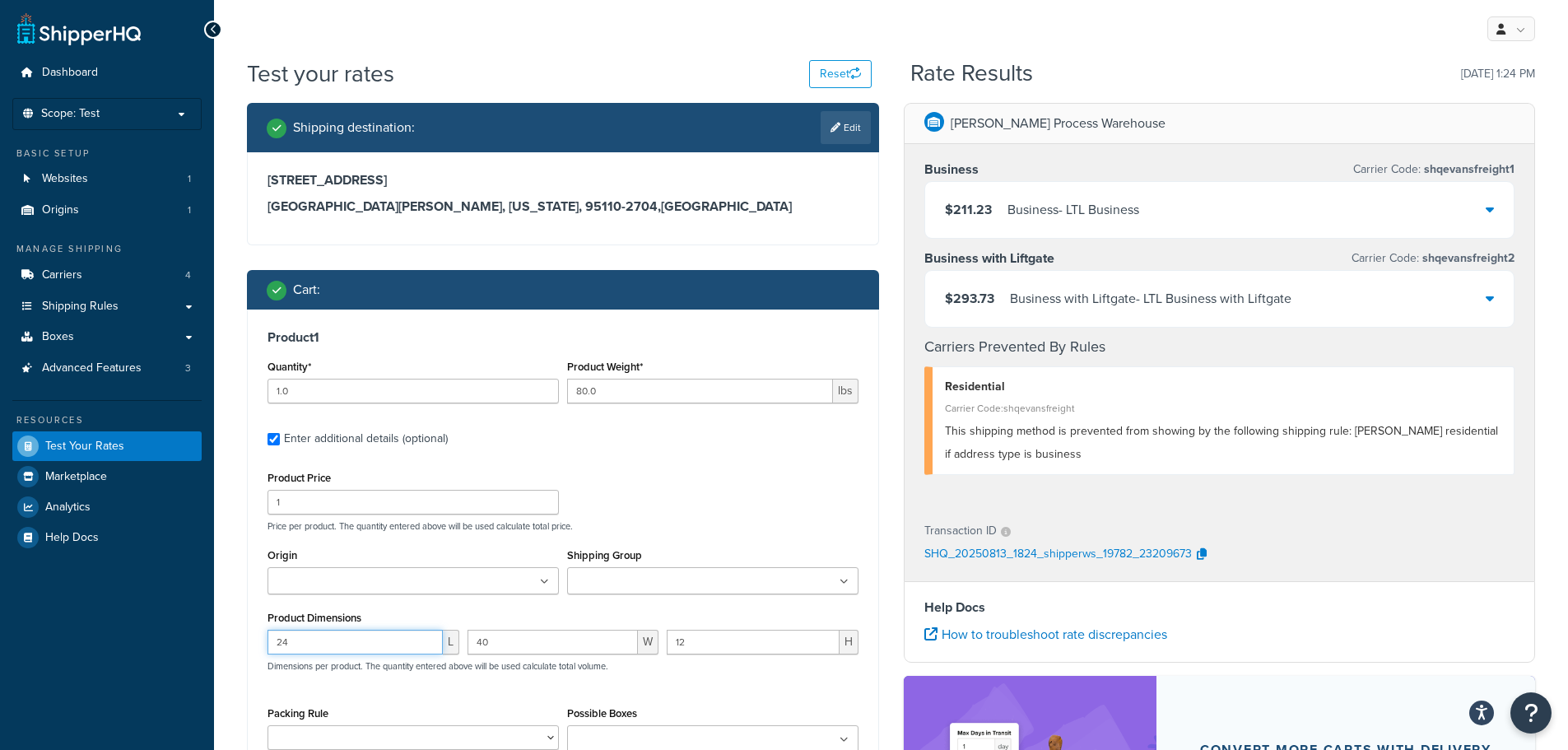
click at [344, 644] on input "24" at bounding box center [355, 642] width 175 height 25
type input "40"
click at [689, 529] on p "Price per product. The quantity entered above will be used calculate total pric…" at bounding box center [563, 526] width 600 height 11
click at [677, 394] on input "80.0" at bounding box center [700, 391] width 266 height 25
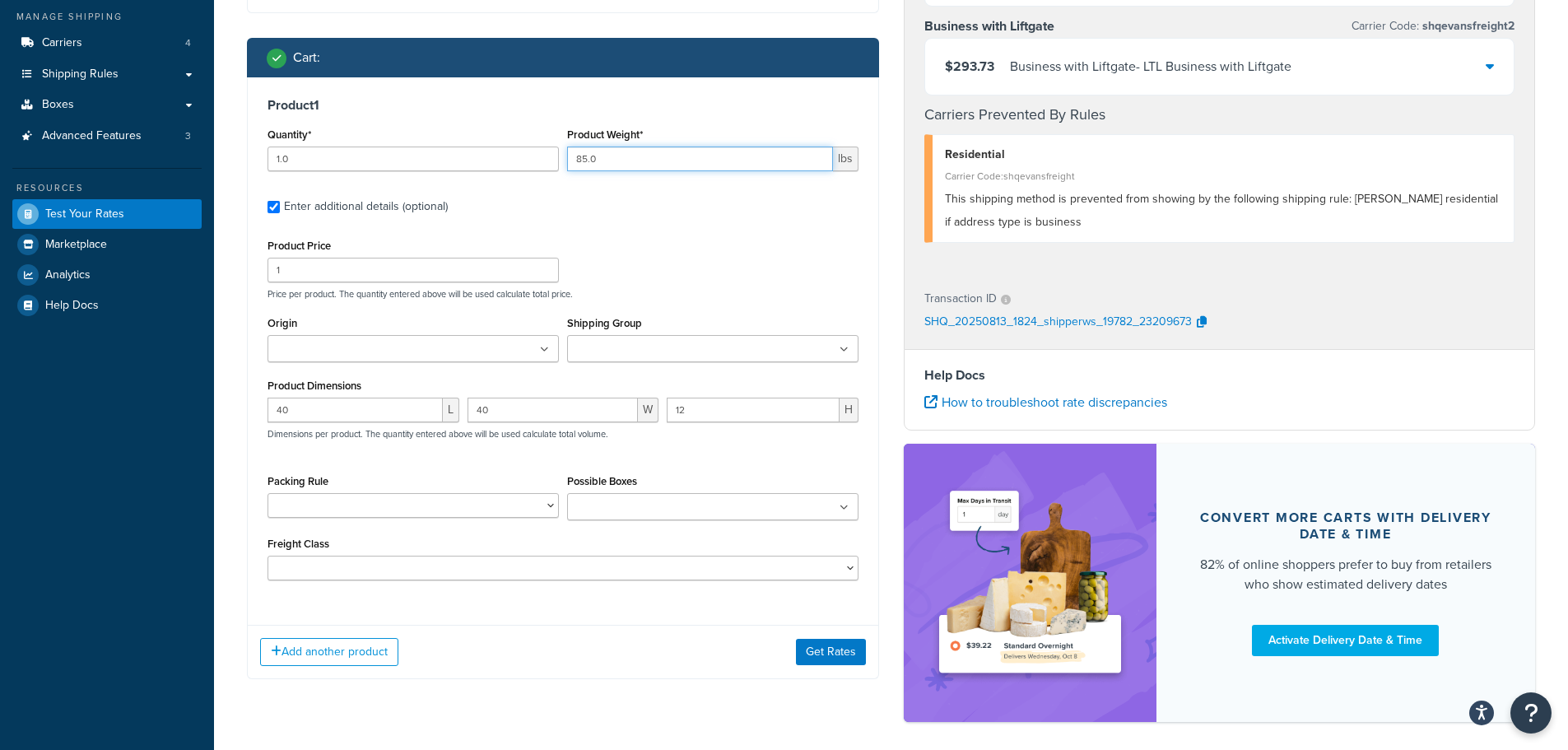
scroll to position [303, 0]
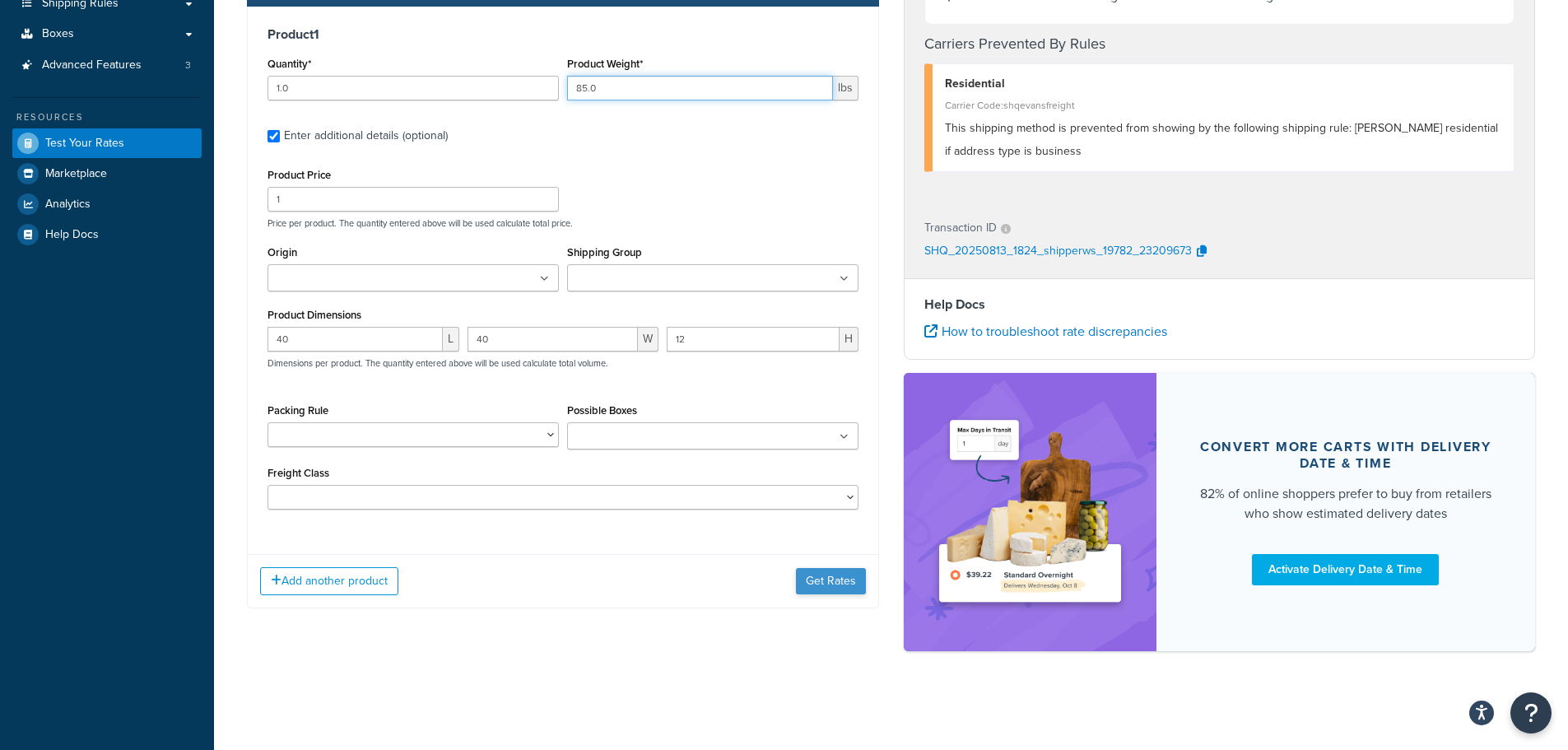
type input "85.0"
click at [842, 581] on button "Get Rates" at bounding box center [830, 581] width 70 height 26
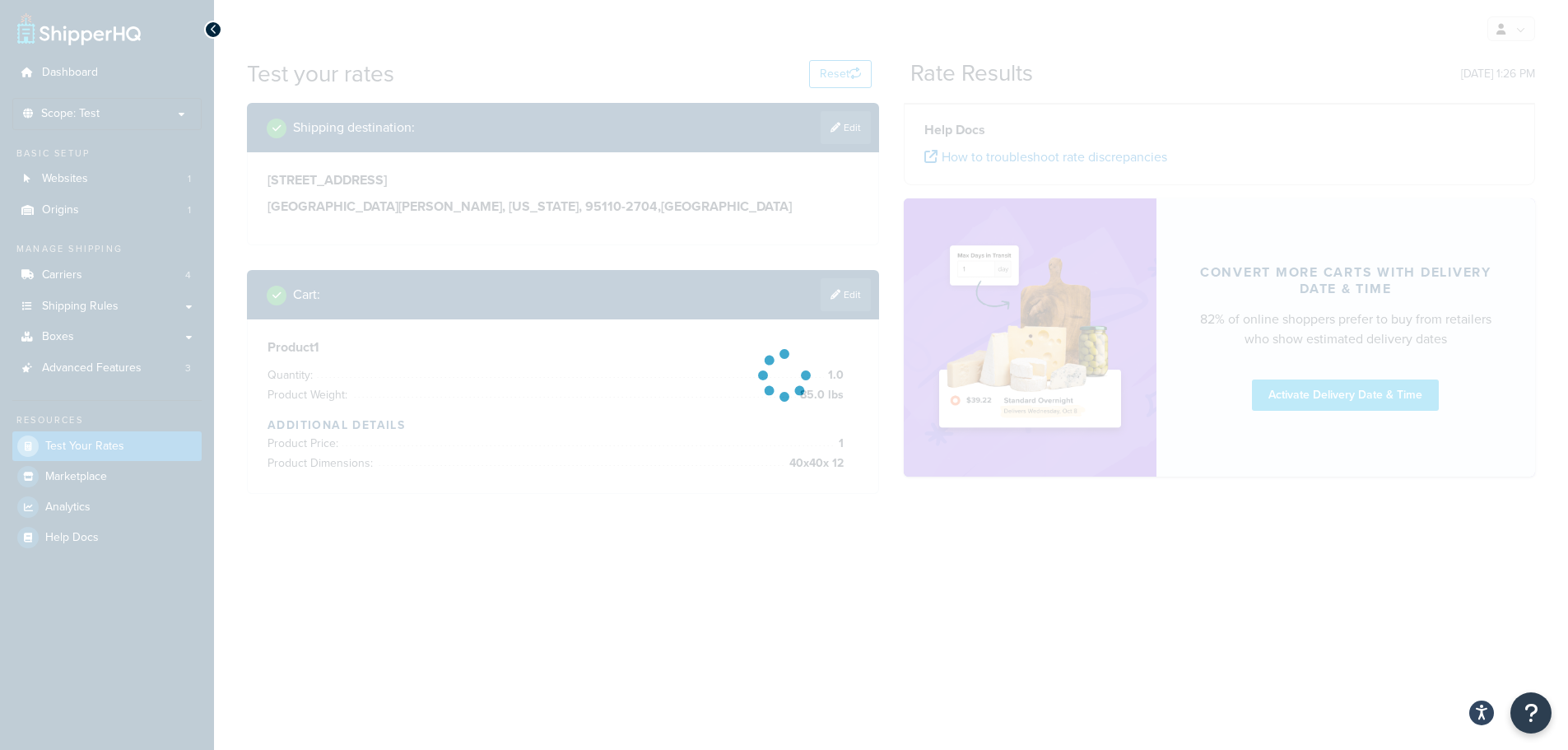
scroll to position [0, 0]
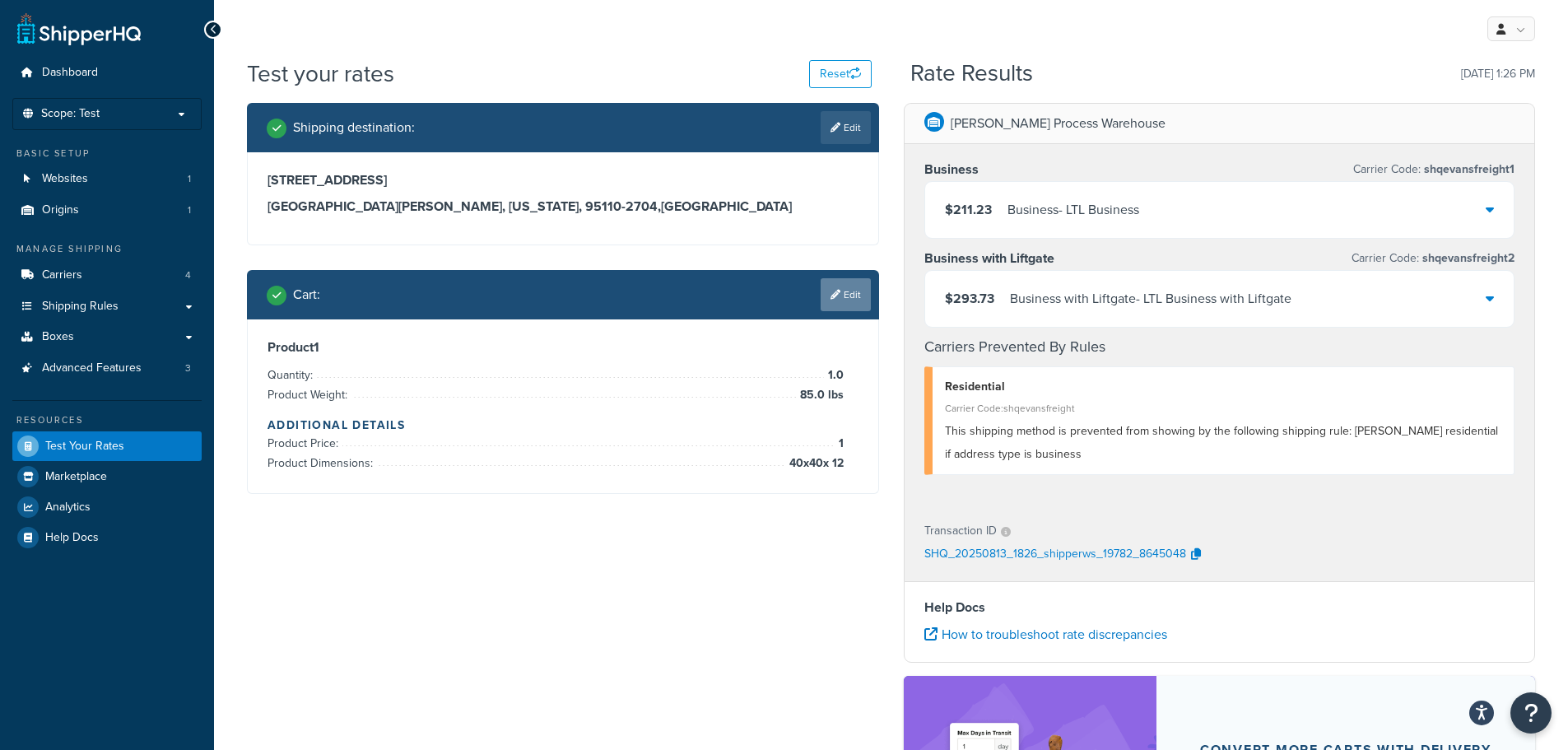
click at [843, 292] on link "Edit" at bounding box center [845, 294] width 50 height 33
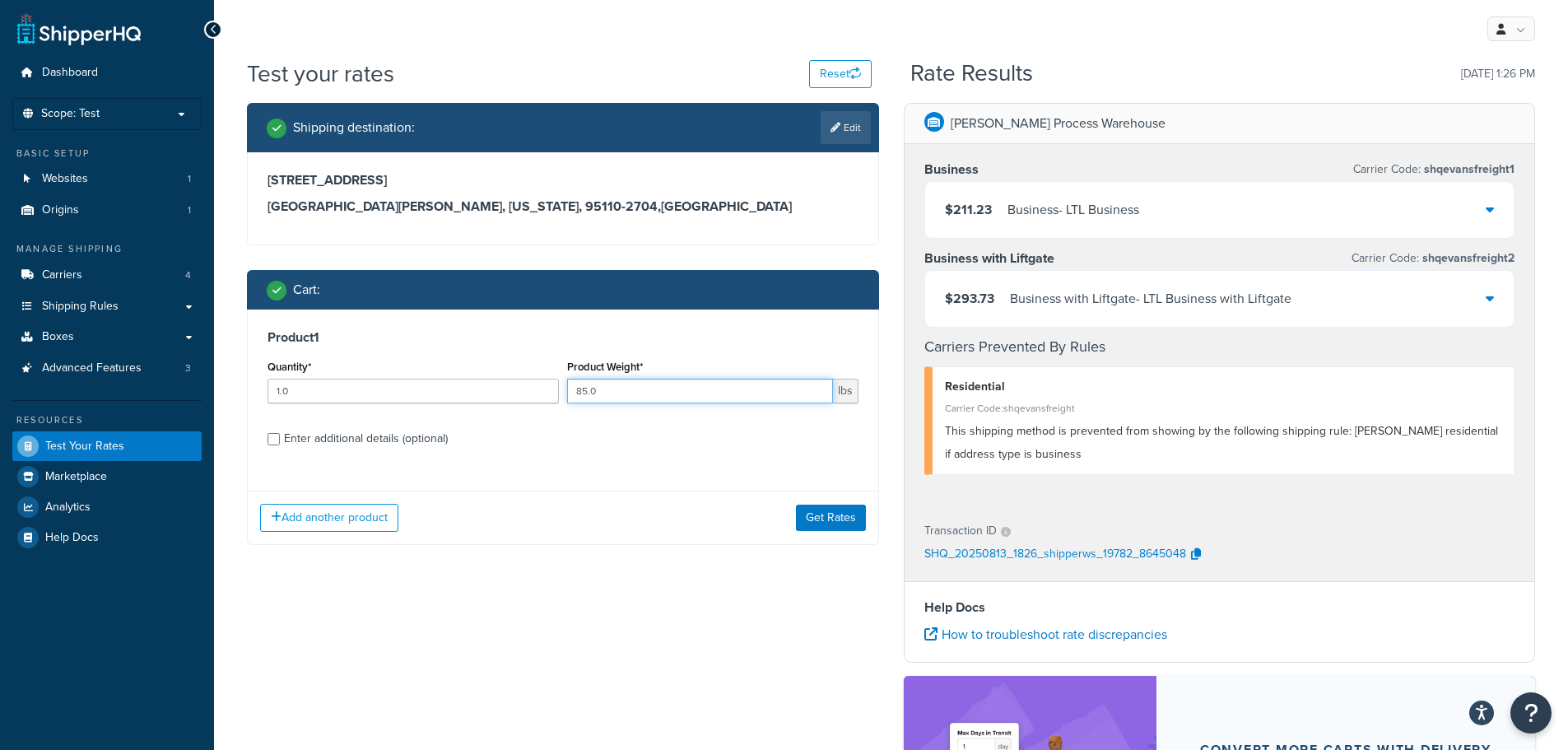
click at [588, 390] on input "85.0" at bounding box center [700, 391] width 266 height 25
click at [588, 393] on input "85.0" at bounding box center [700, 391] width 266 height 25
type input "180.0"
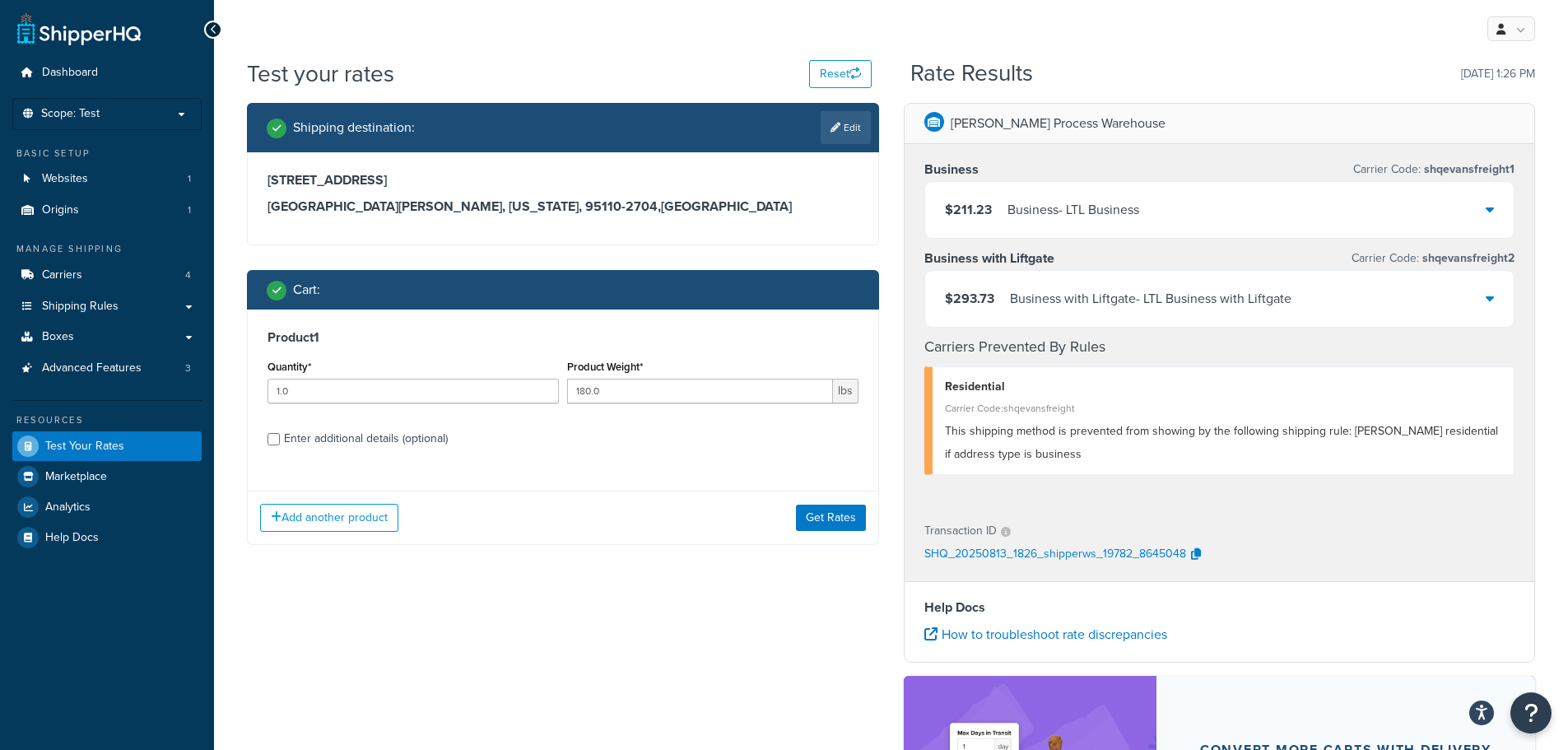
click at [390, 443] on div "Enter additional details (optional)" at bounding box center [366, 438] width 164 height 23
click at [280, 443] on input "Enter additional details (optional)" at bounding box center [274, 439] width 12 height 12
checkbox input "true"
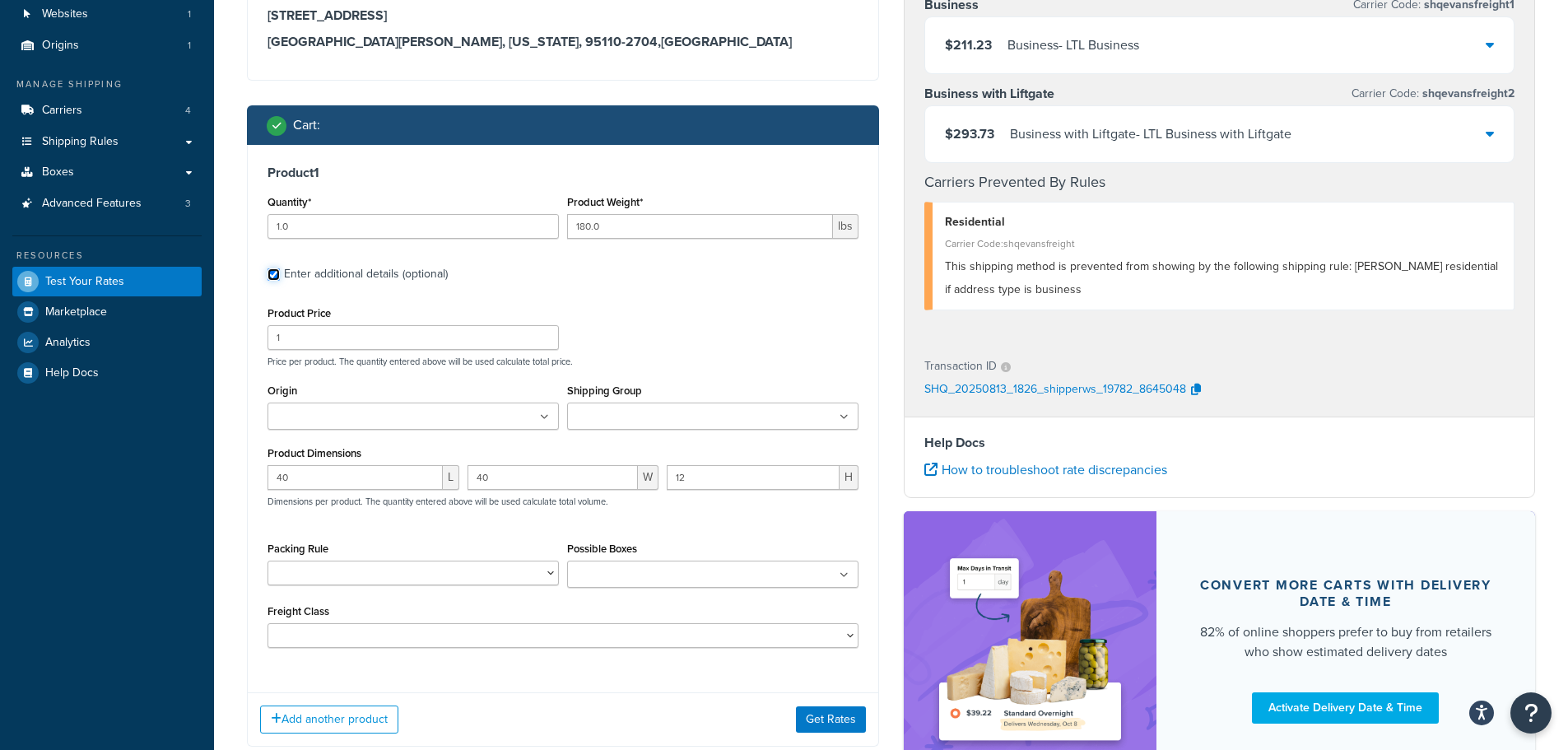
scroll to position [246, 0]
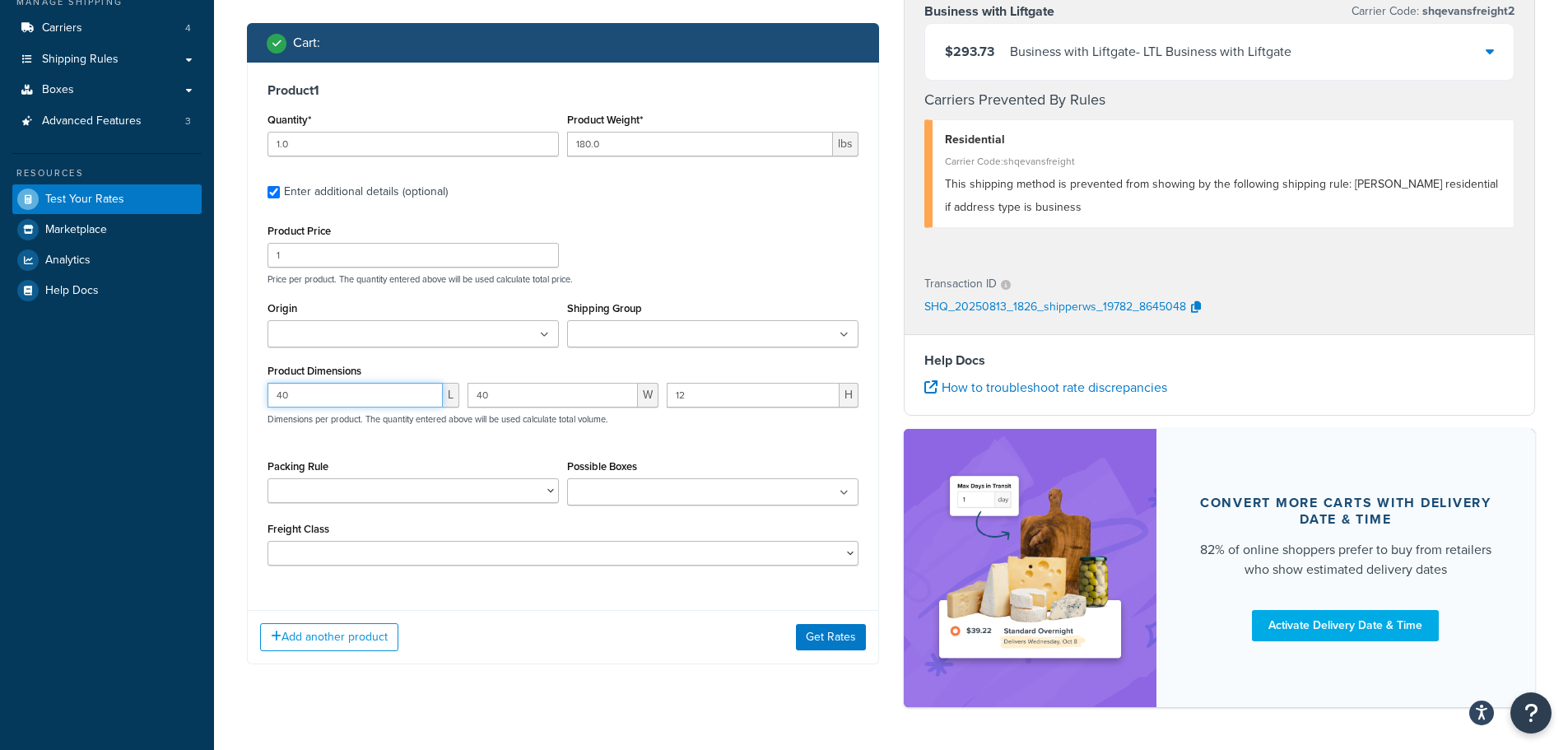
click at [369, 405] on input "40" at bounding box center [355, 395] width 175 height 25
click at [367, 399] on input "40" at bounding box center [355, 395] width 175 height 25
type input "48"
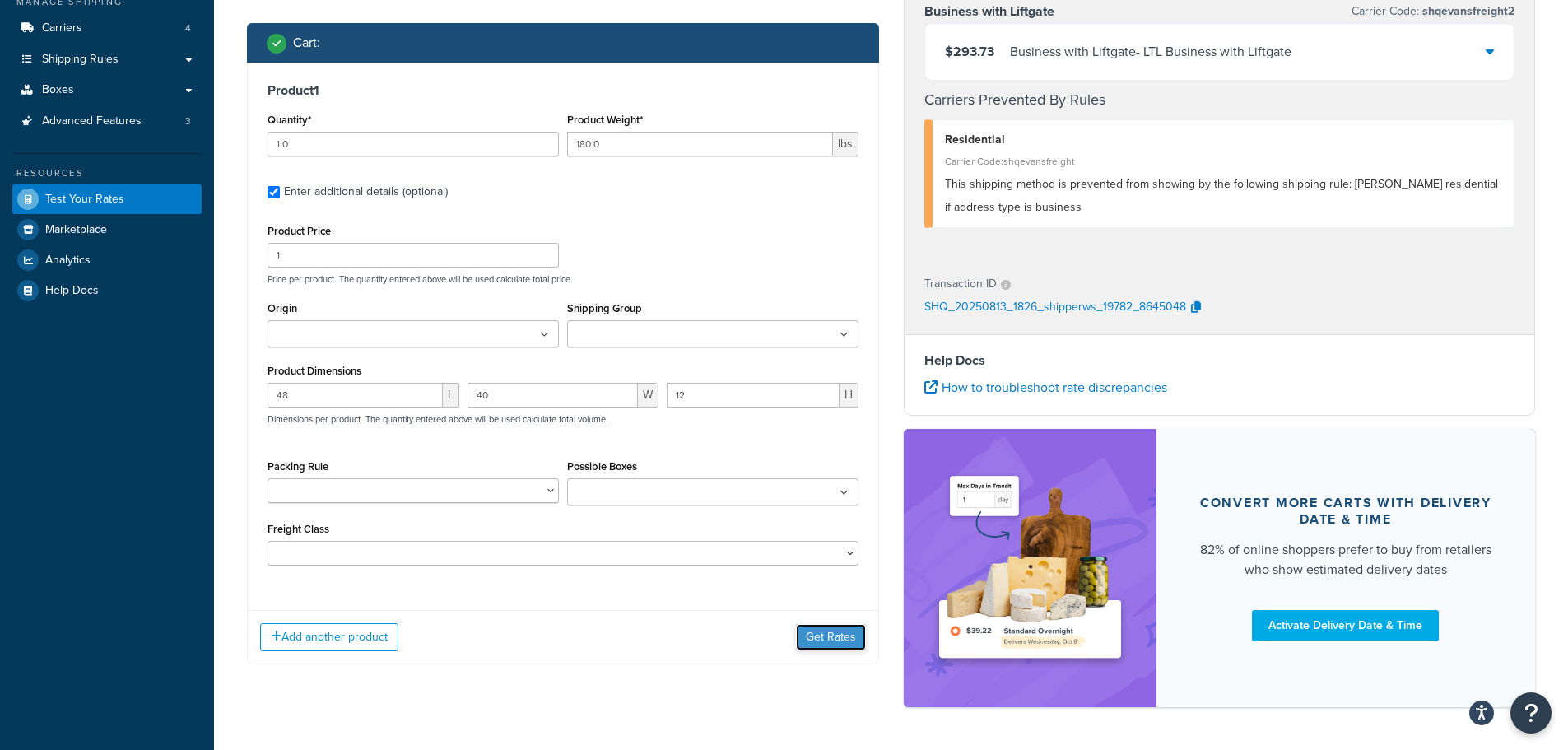
click at [832, 638] on button "Get Rates" at bounding box center [830, 637] width 70 height 26
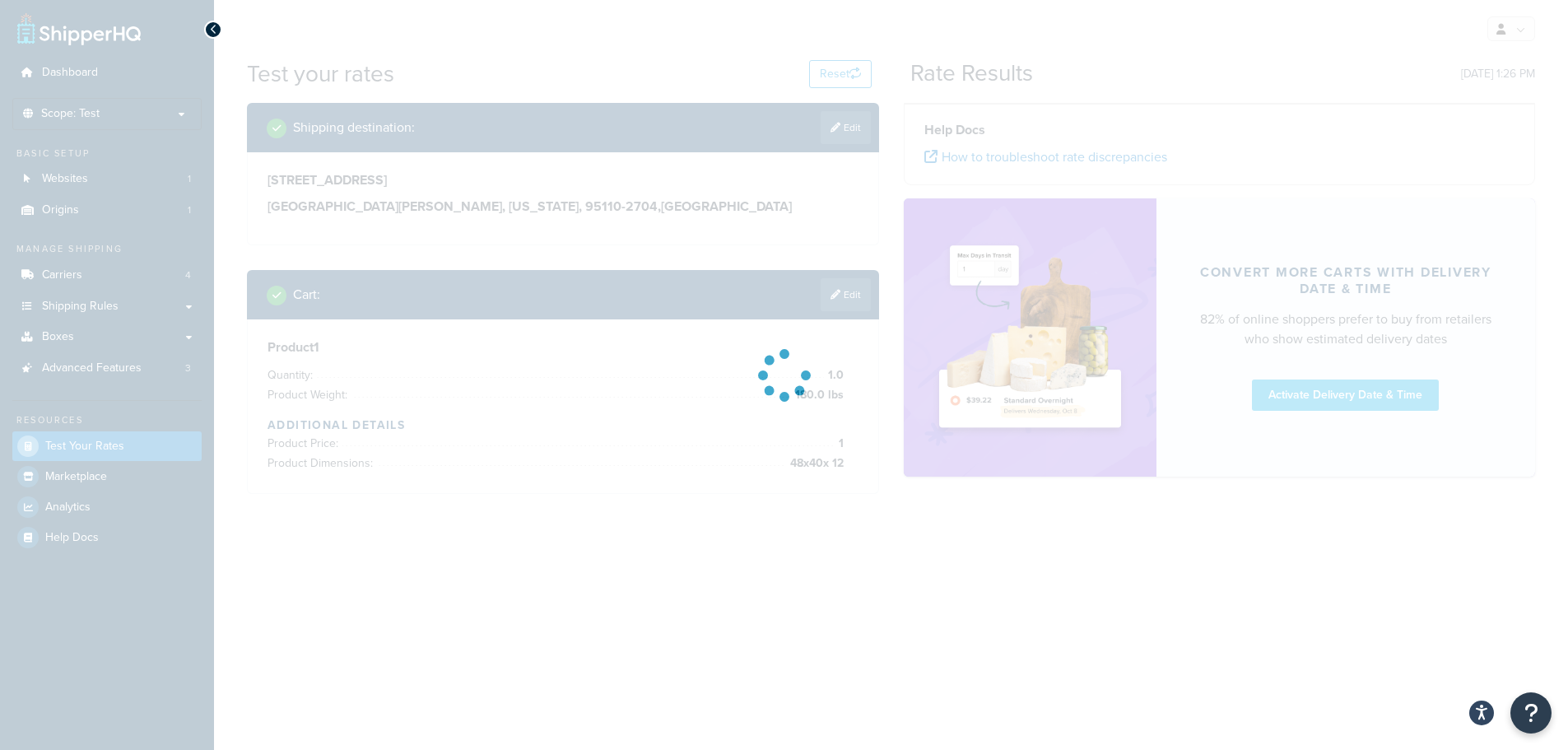
scroll to position [0, 0]
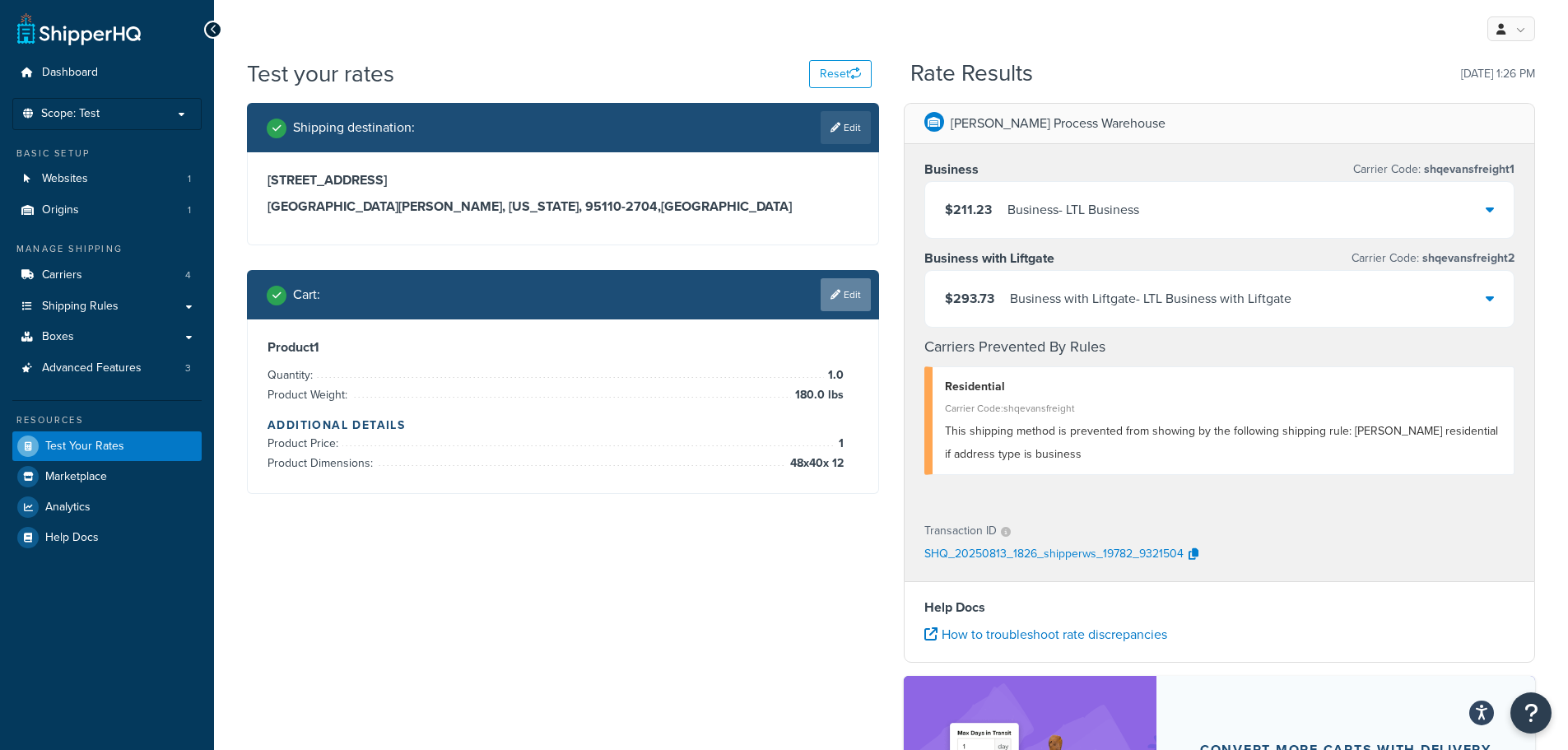
click at [858, 298] on link "Edit" at bounding box center [845, 294] width 50 height 33
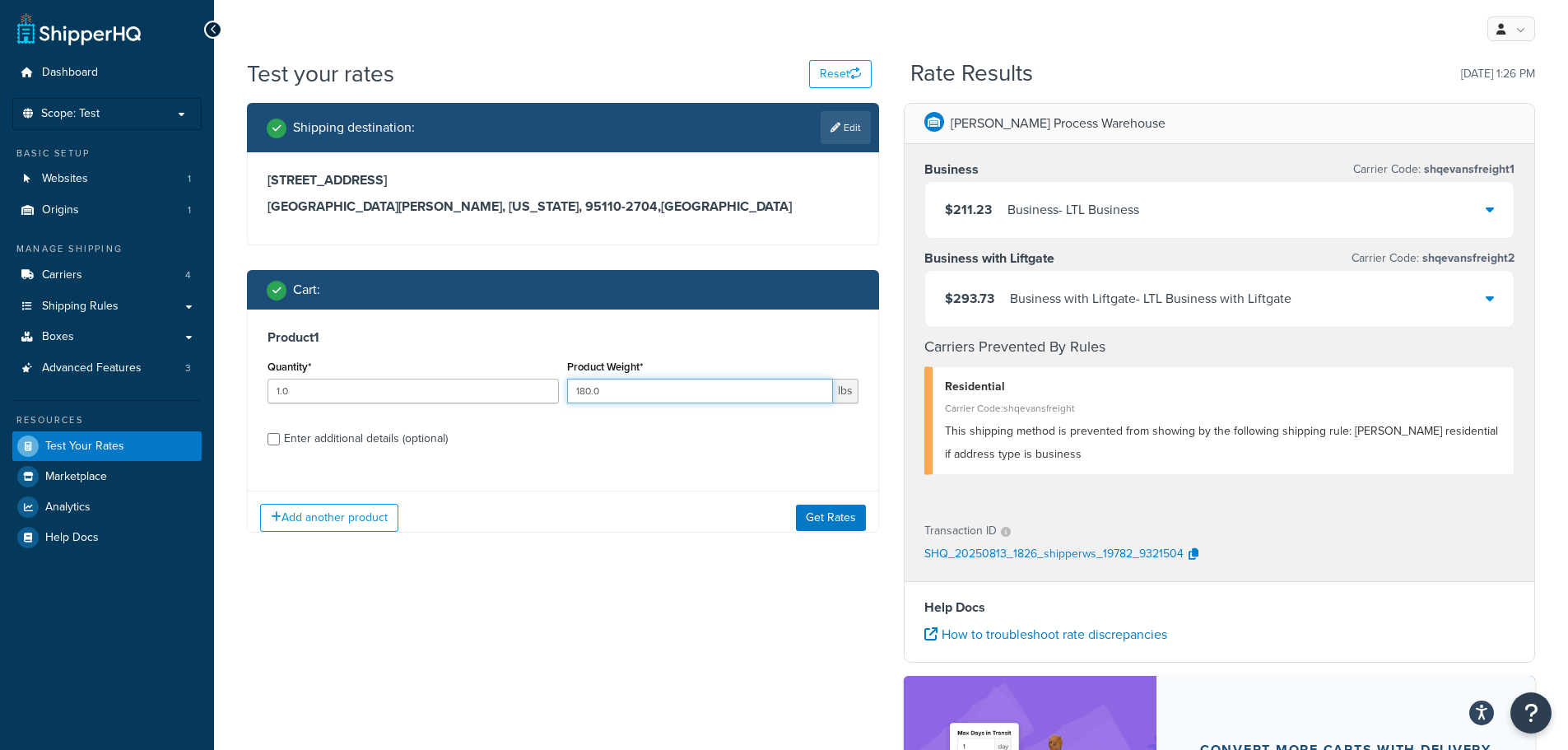
click at [608, 392] on input "180.0" at bounding box center [700, 391] width 266 height 25
type input "80.0"
click at [358, 433] on div "Enter additional details (optional)" at bounding box center [366, 438] width 164 height 23
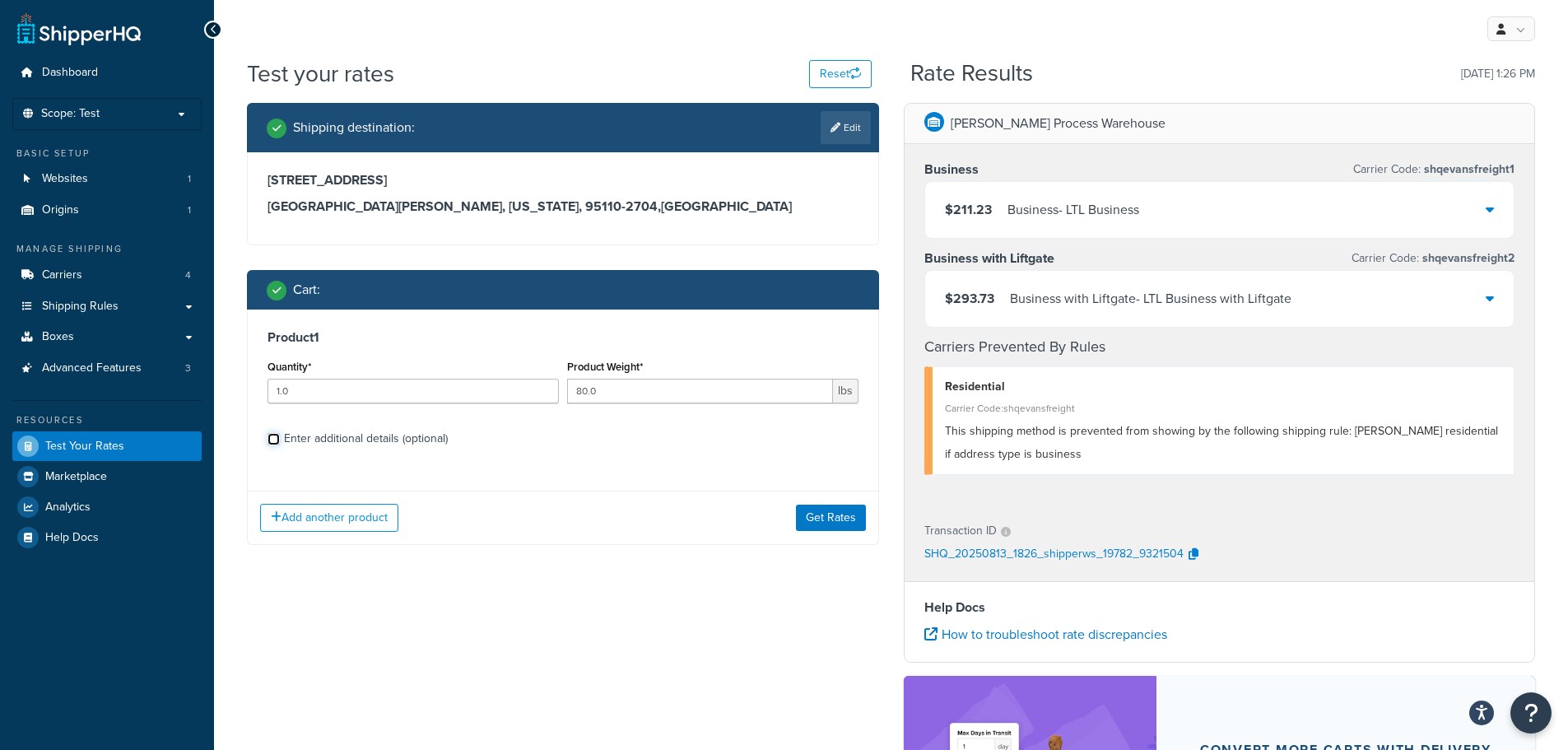
click at [280, 433] on input "Enter additional details (optional)" at bounding box center [274, 439] width 12 height 12
checkbox input "true"
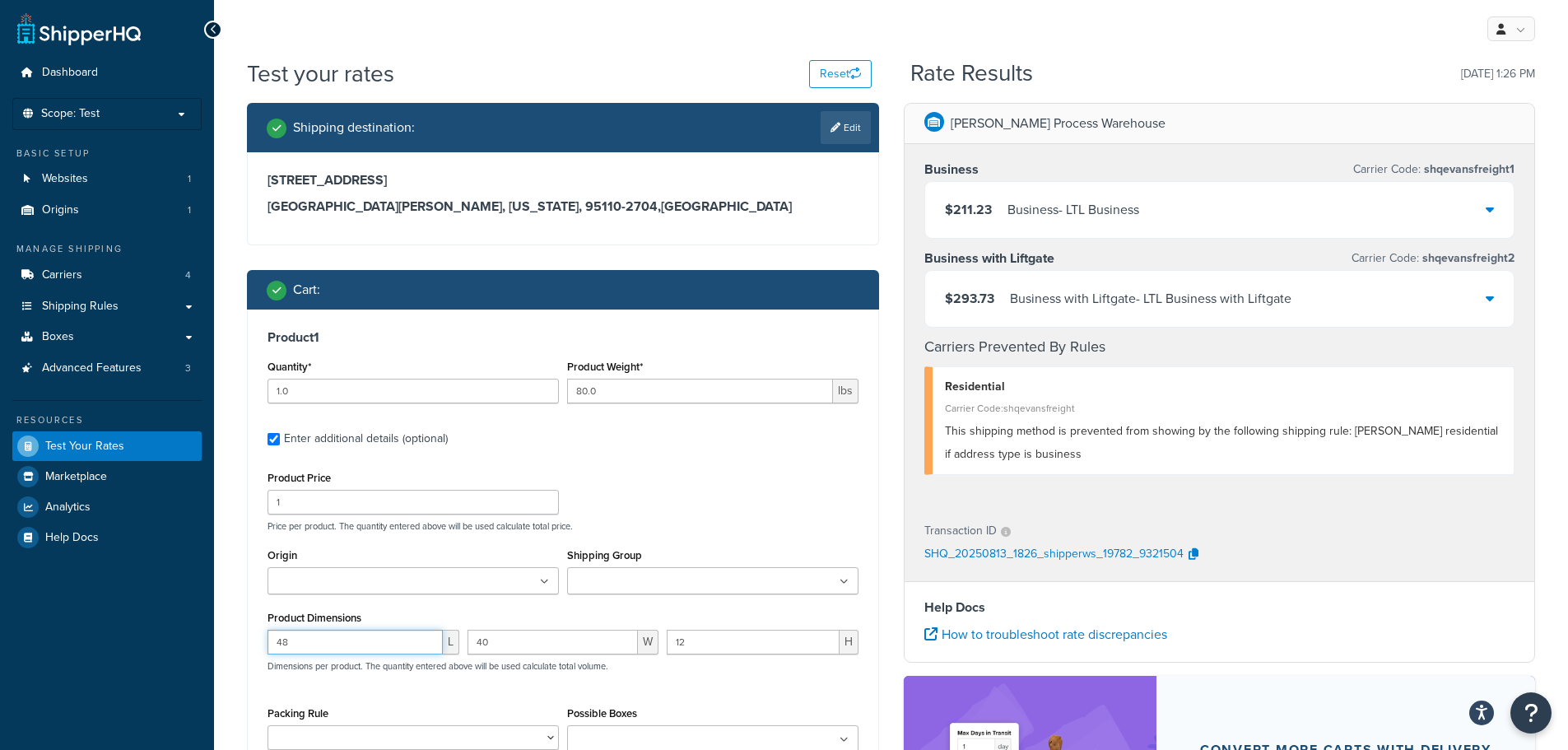
click at [357, 639] on input "48" at bounding box center [355, 642] width 175 height 25
type input "4"
type input "24"
click at [514, 638] on input "40" at bounding box center [553, 642] width 171 height 25
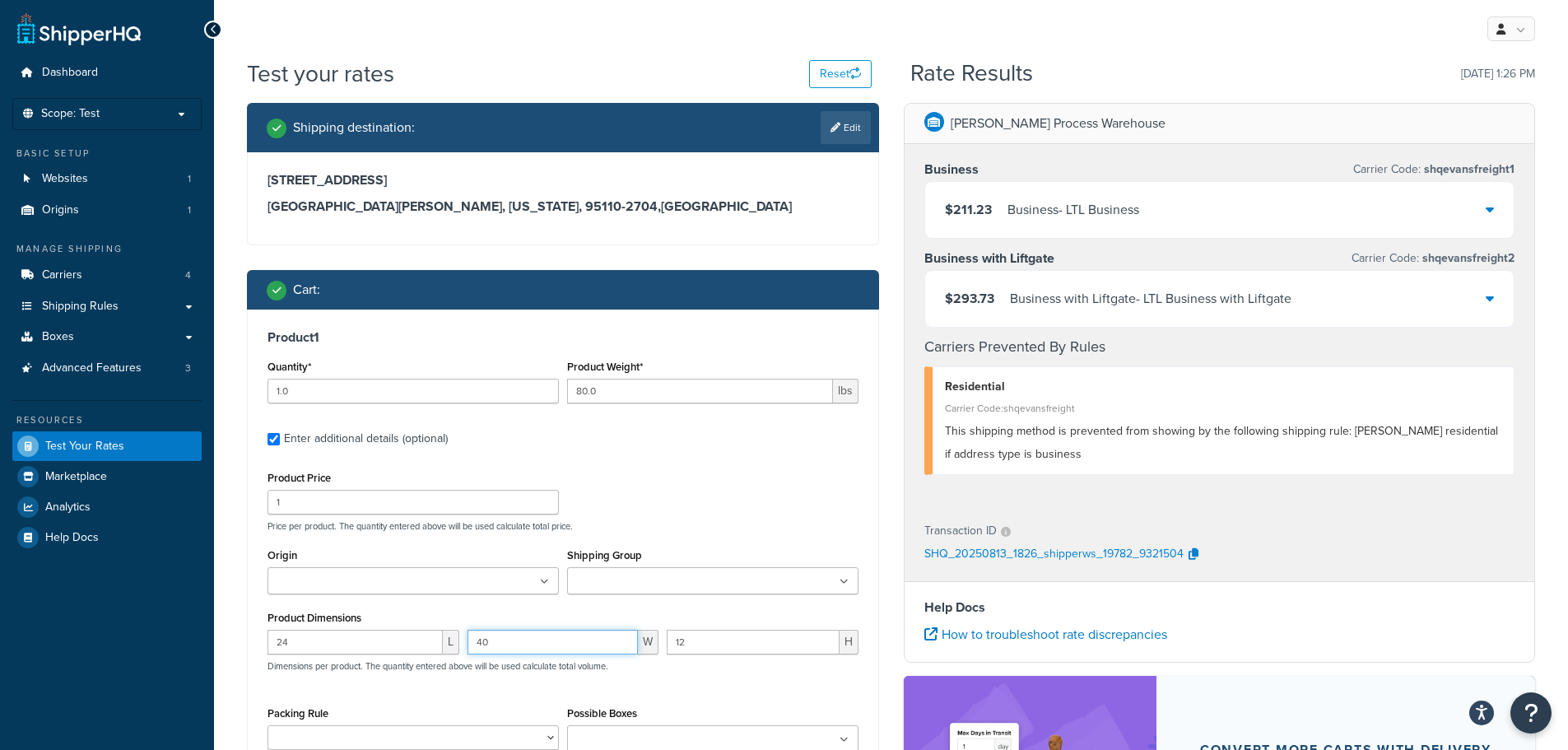
click at [514, 638] on input "40" at bounding box center [553, 642] width 171 height 25
type input "24"
click at [737, 631] on input "12" at bounding box center [753, 642] width 173 height 25
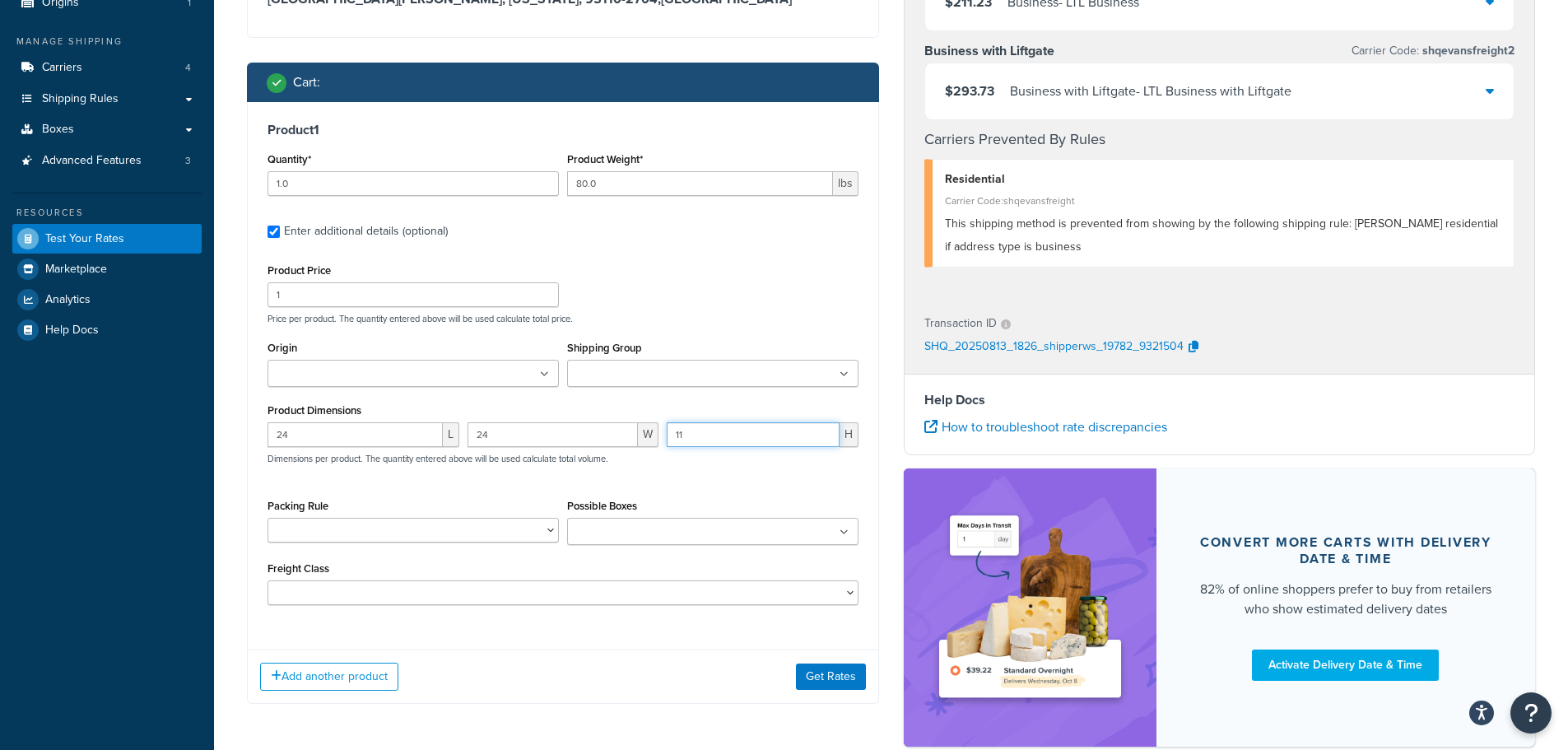
scroll to position [246, 0]
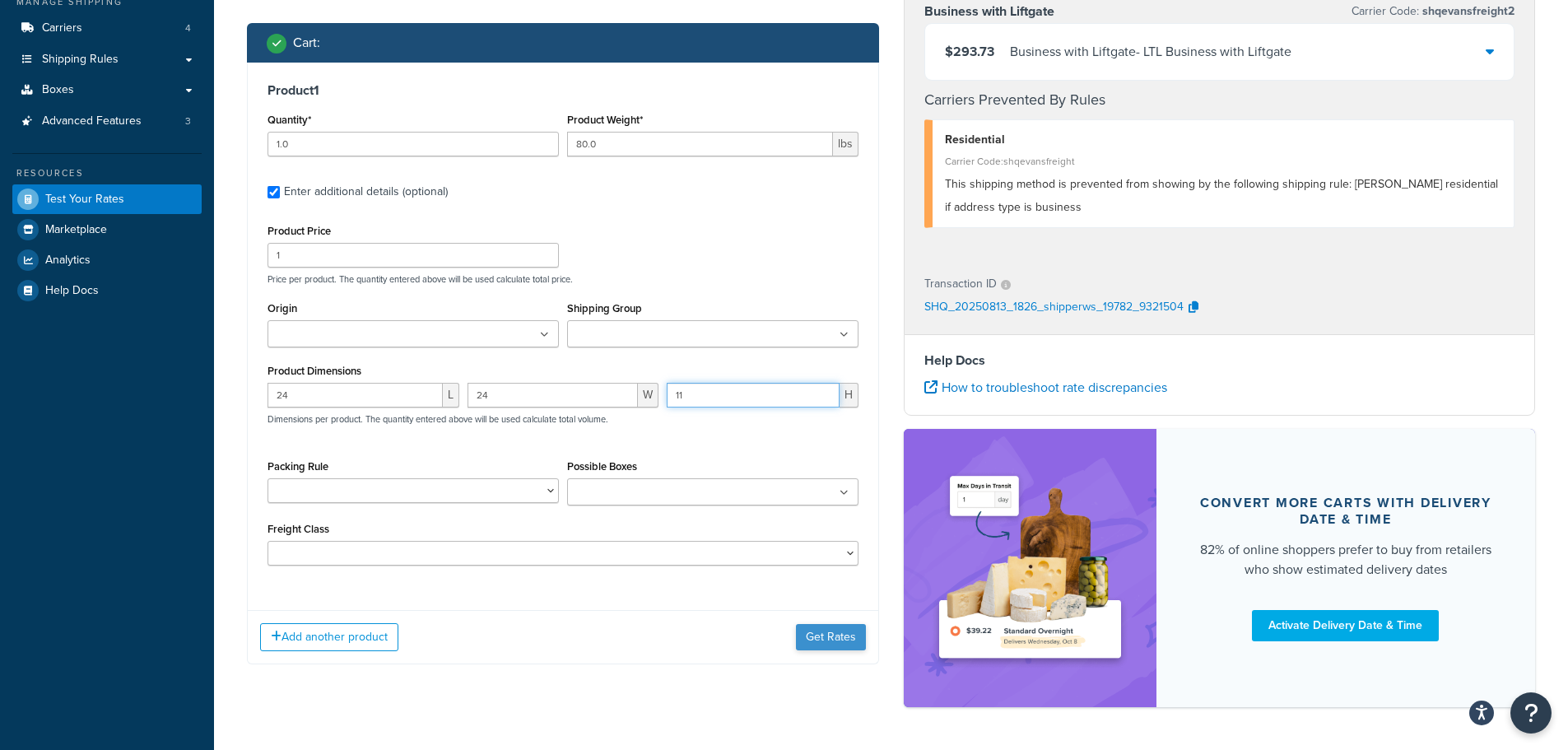
type input "11"
click at [825, 636] on button "Get Rates" at bounding box center [830, 637] width 70 height 26
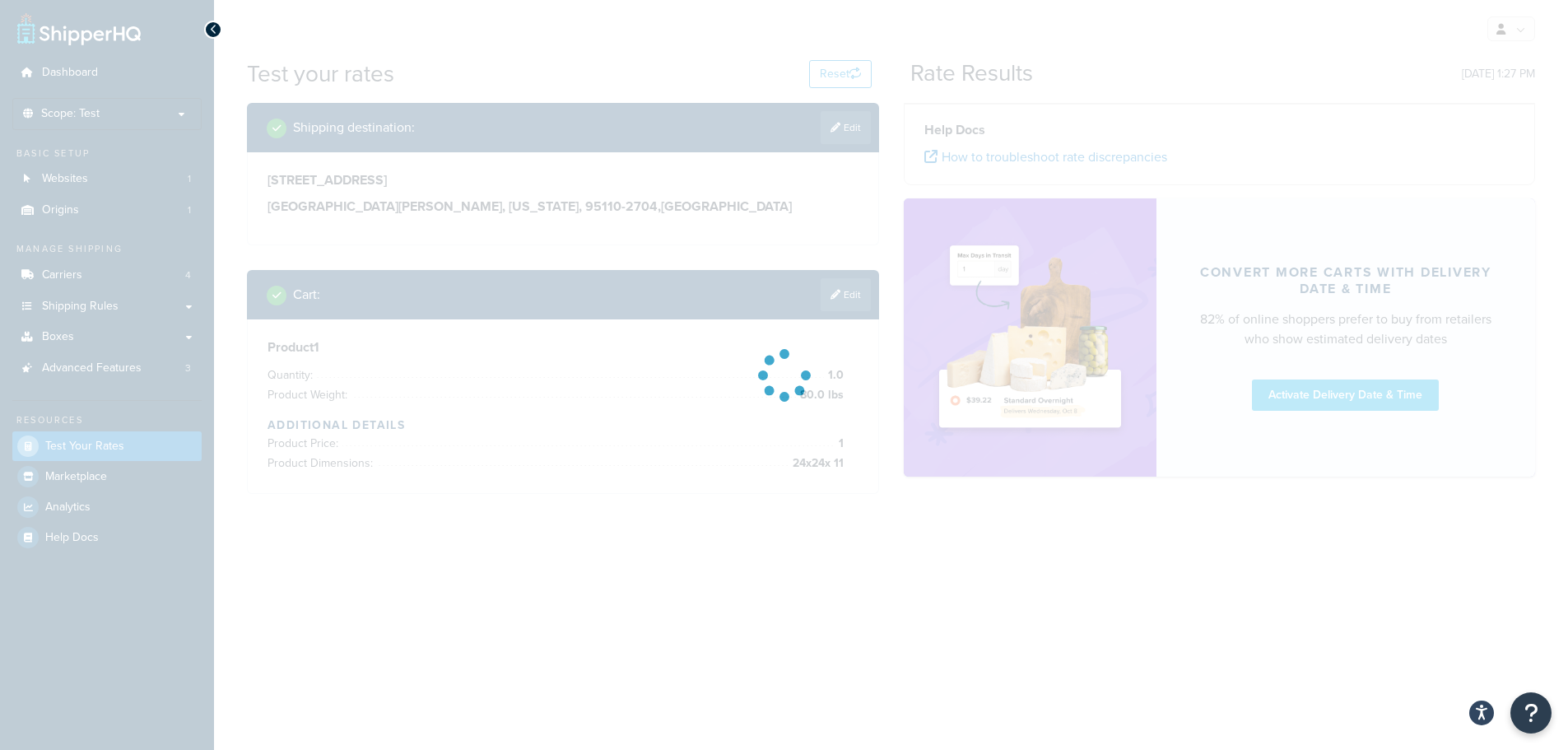
scroll to position [0, 0]
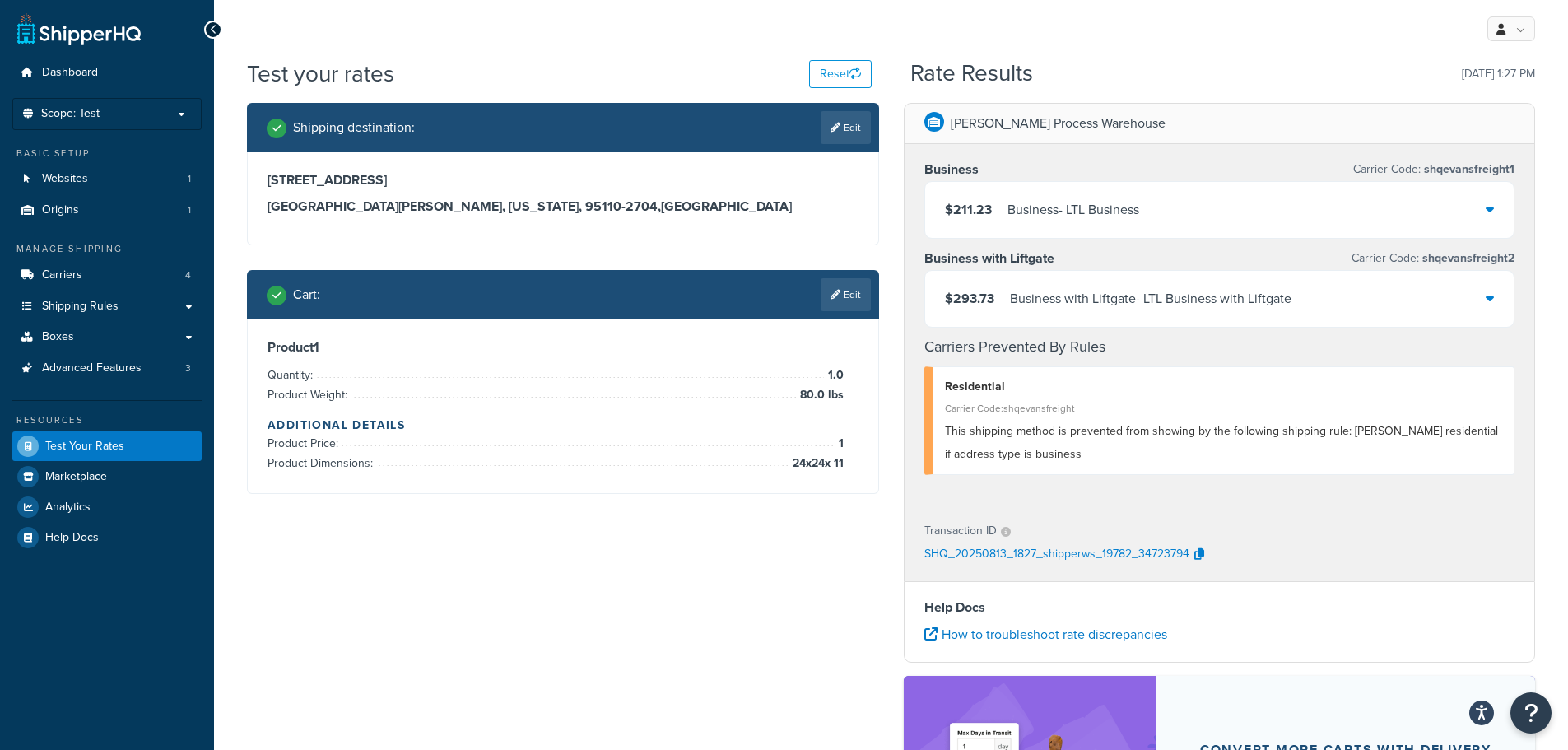
click at [1255, 220] on div "$211.23 Business - LTL Business" at bounding box center [1219, 210] width 589 height 56
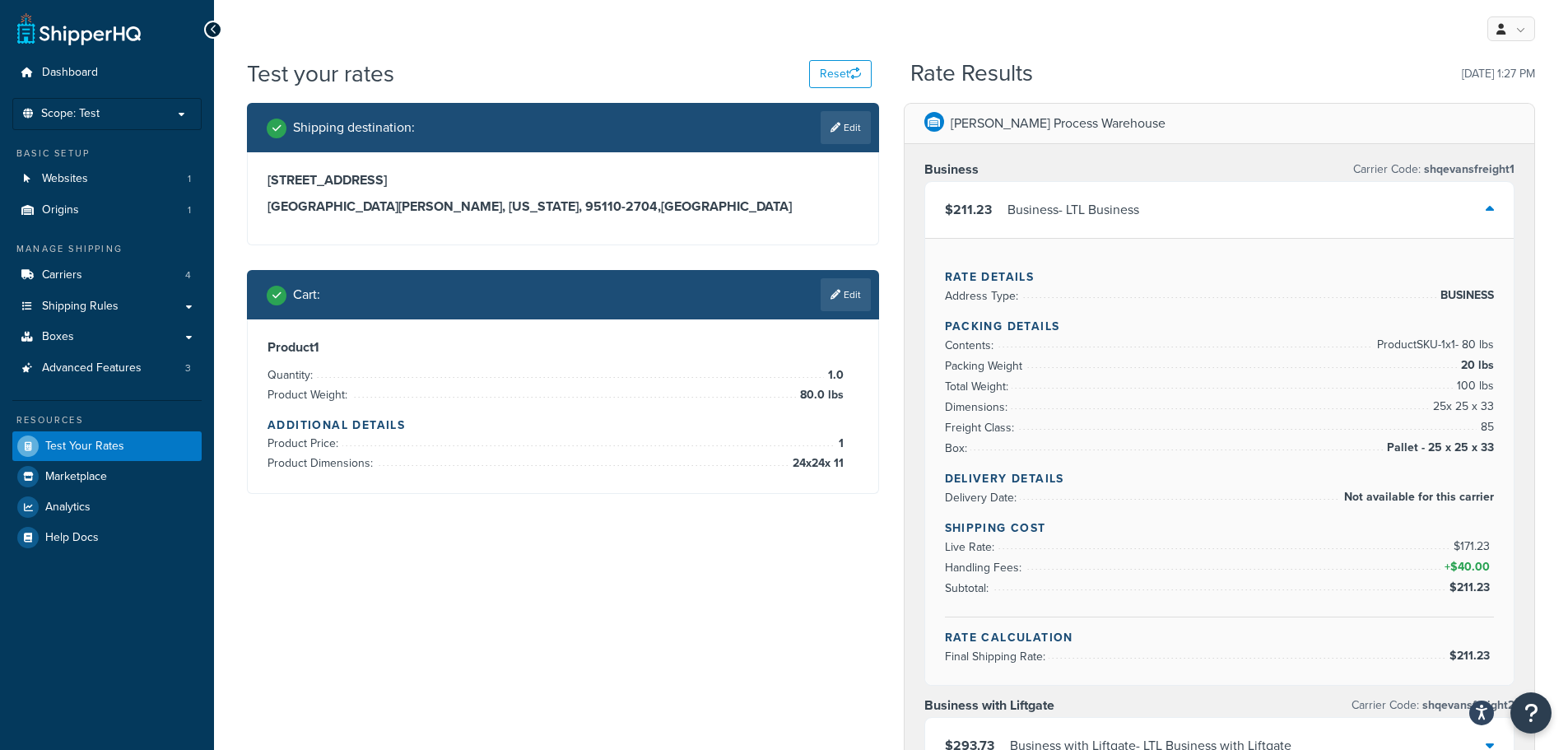
click at [1255, 220] on div "$211.23 Business - LTL Business" at bounding box center [1219, 210] width 589 height 56
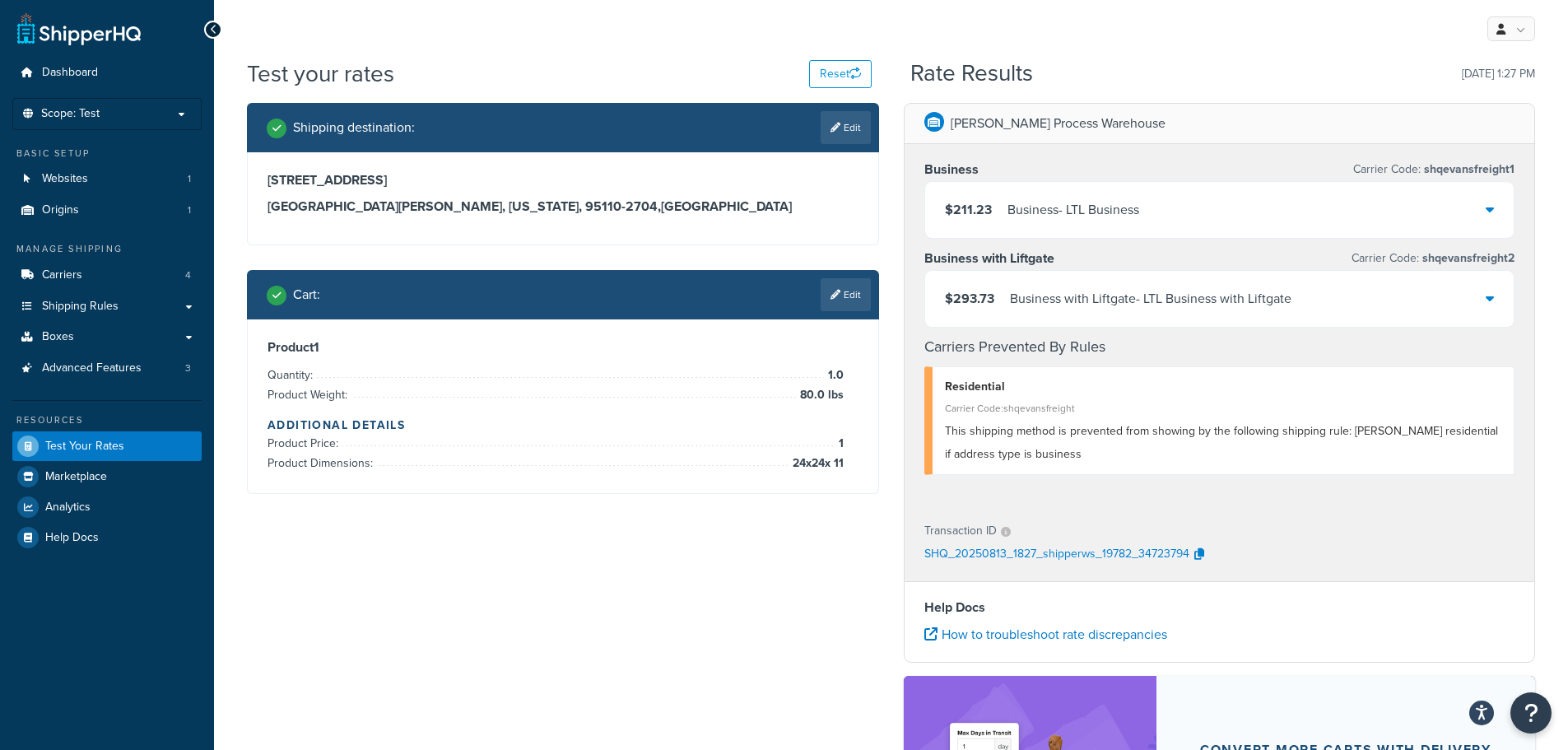
click at [1195, 221] on div "$211.23 Business - LTL Business" at bounding box center [1219, 210] width 589 height 56
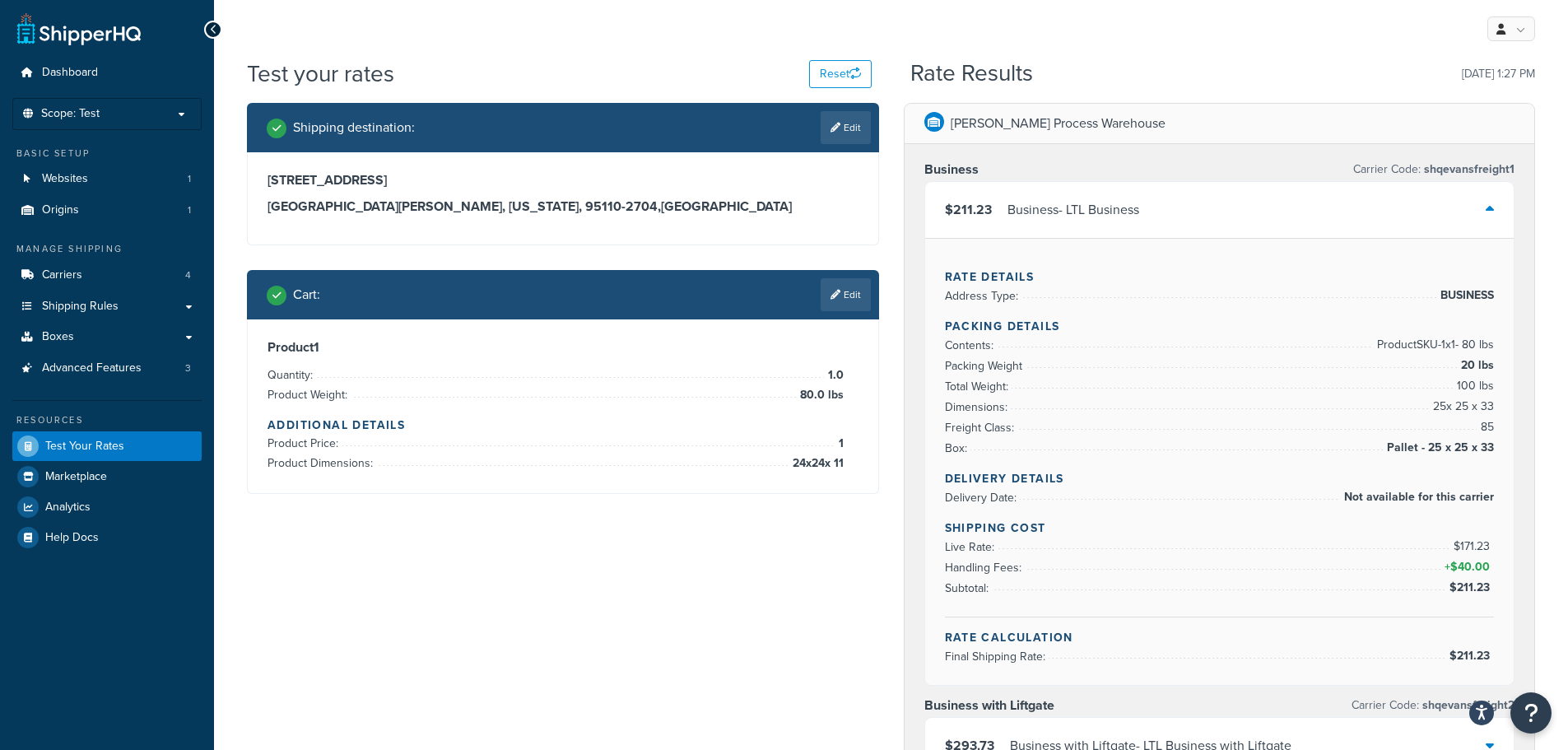
click at [1195, 221] on div "$211.23 Business - LTL Business" at bounding box center [1219, 210] width 589 height 56
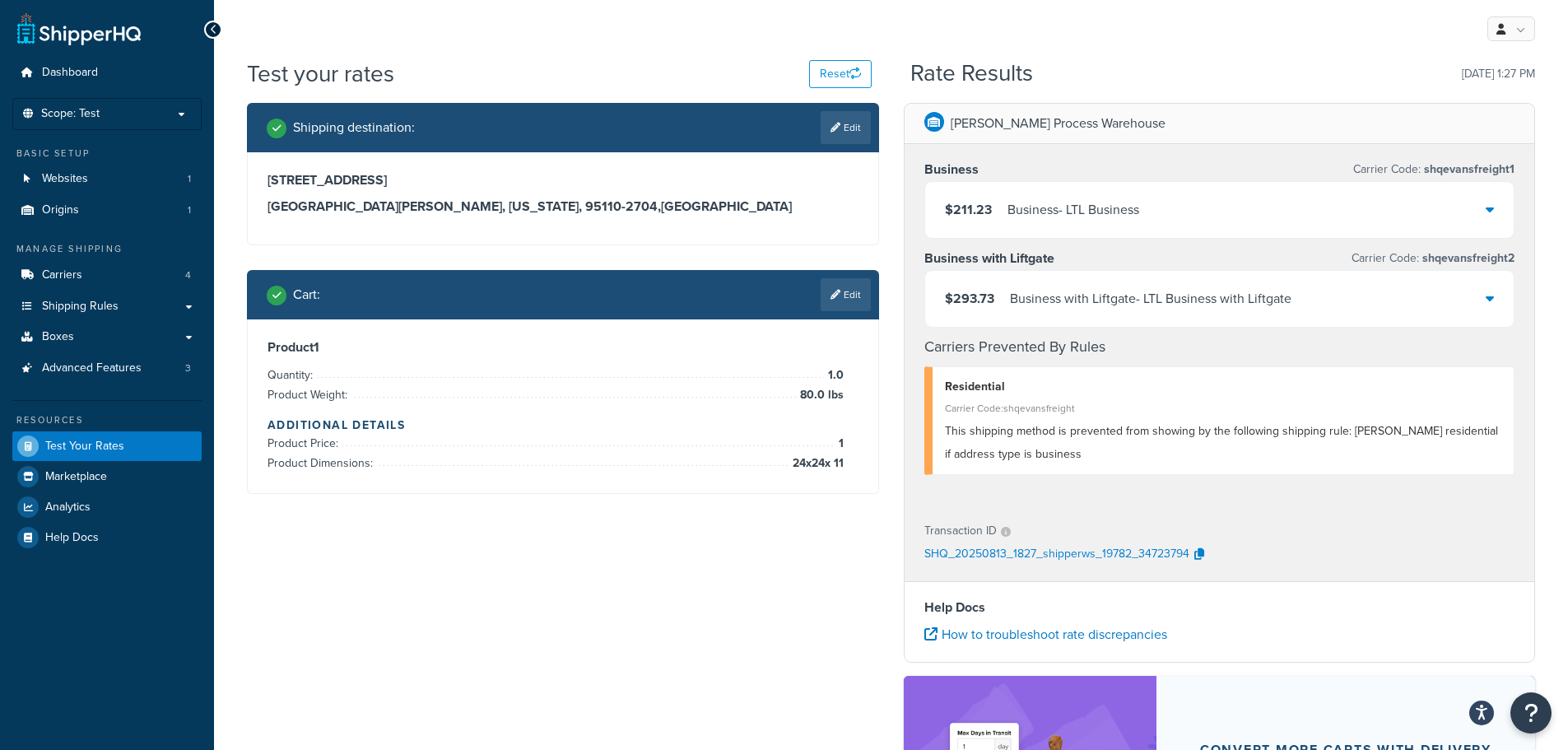
click at [1155, 221] on div "$211.23 Business - LTL Business" at bounding box center [1219, 210] width 589 height 56
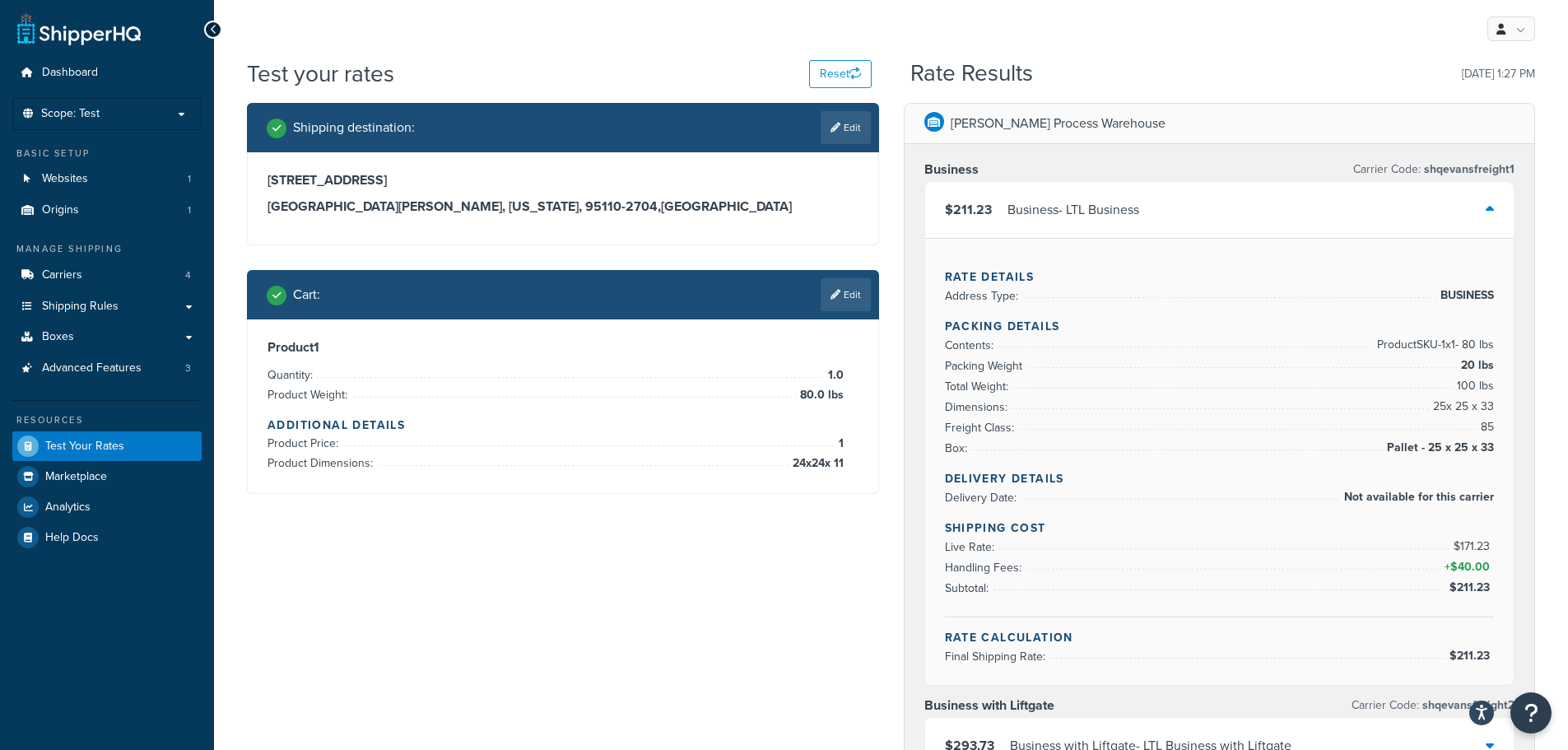
click at [1347, 214] on div "$211.23 Business - LTL Business" at bounding box center [1219, 210] width 589 height 56
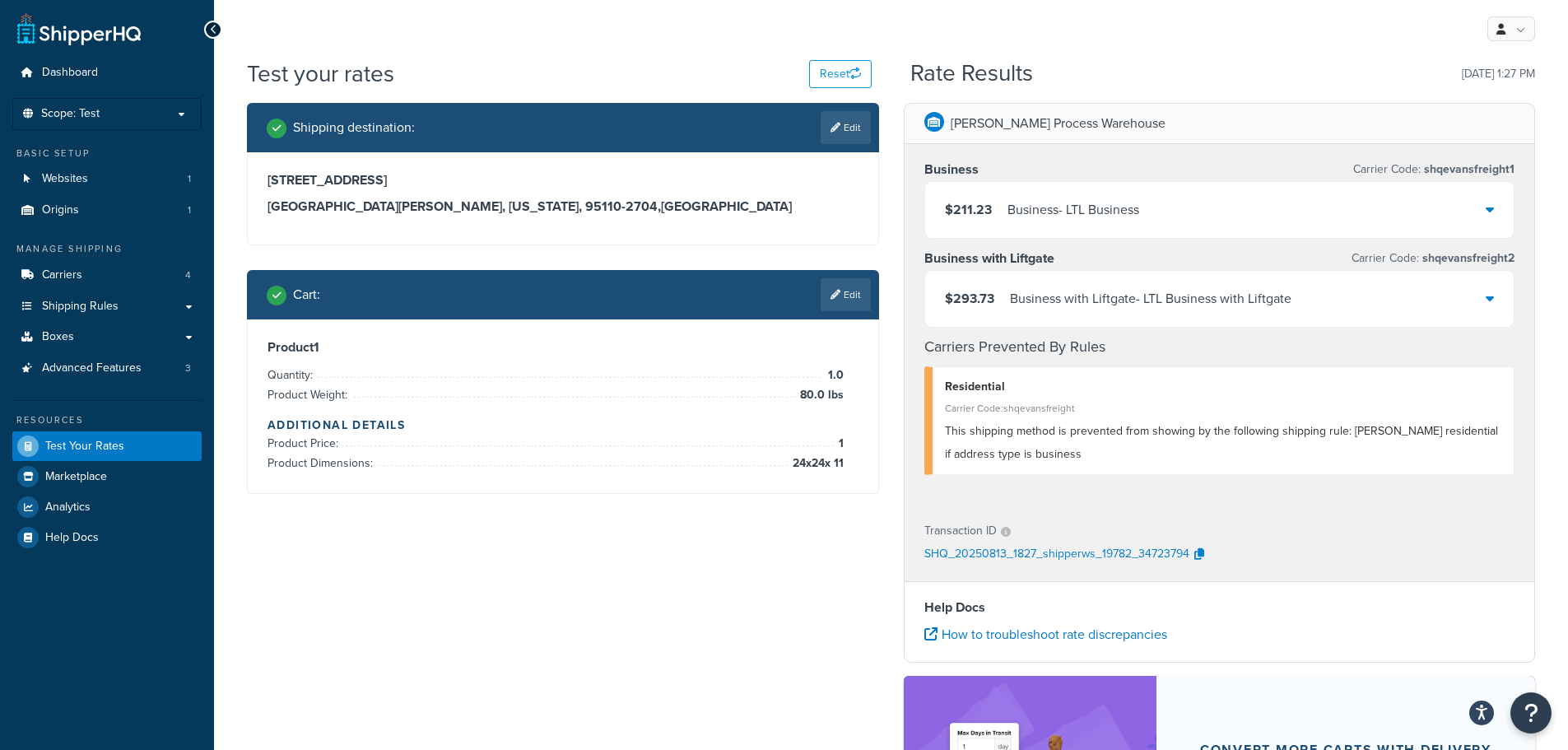
click at [1275, 308] on div "Business with Liftgate - LTL Business with Liftgate" at bounding box center [1151, 298] width 282 height 23
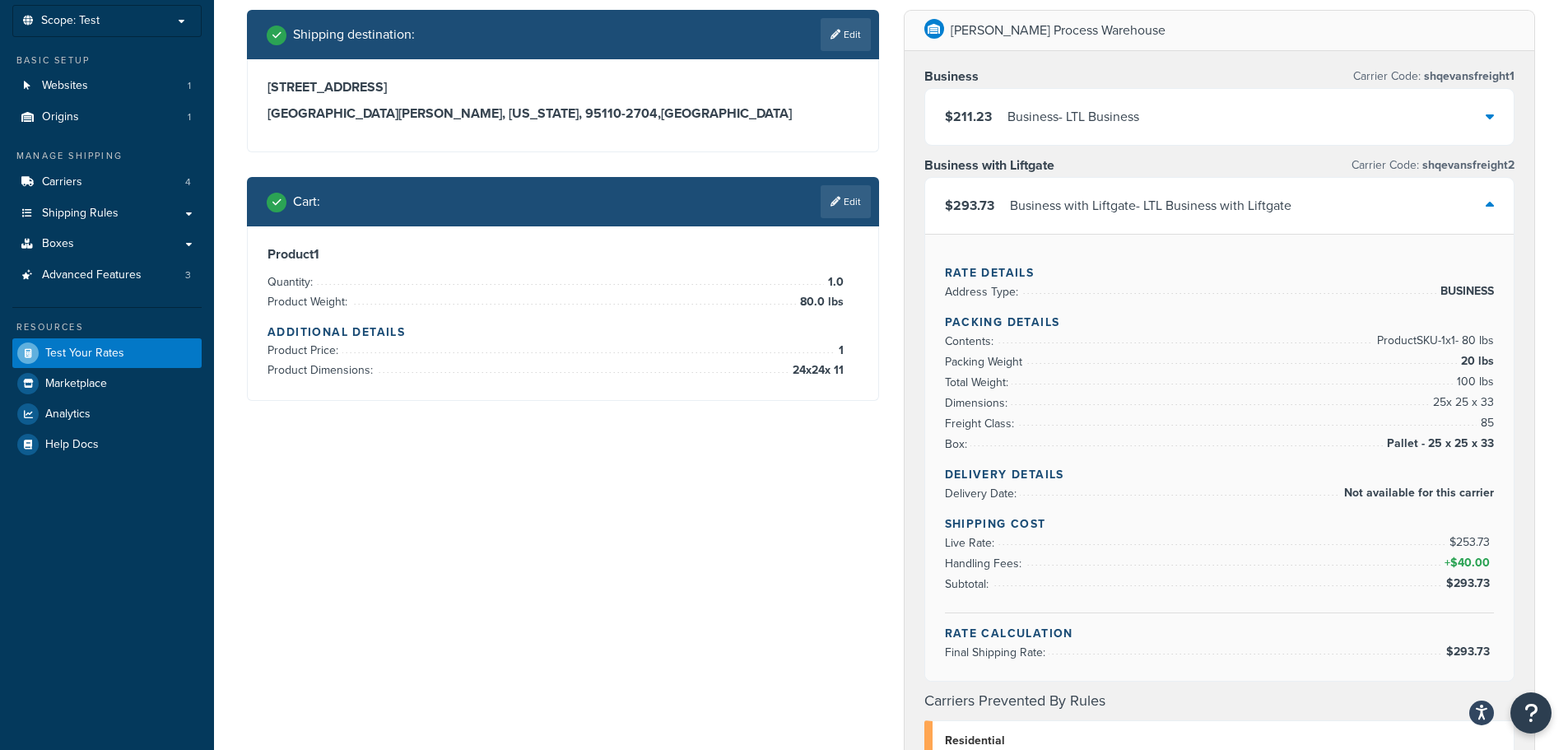
scroll to position [89, 0]
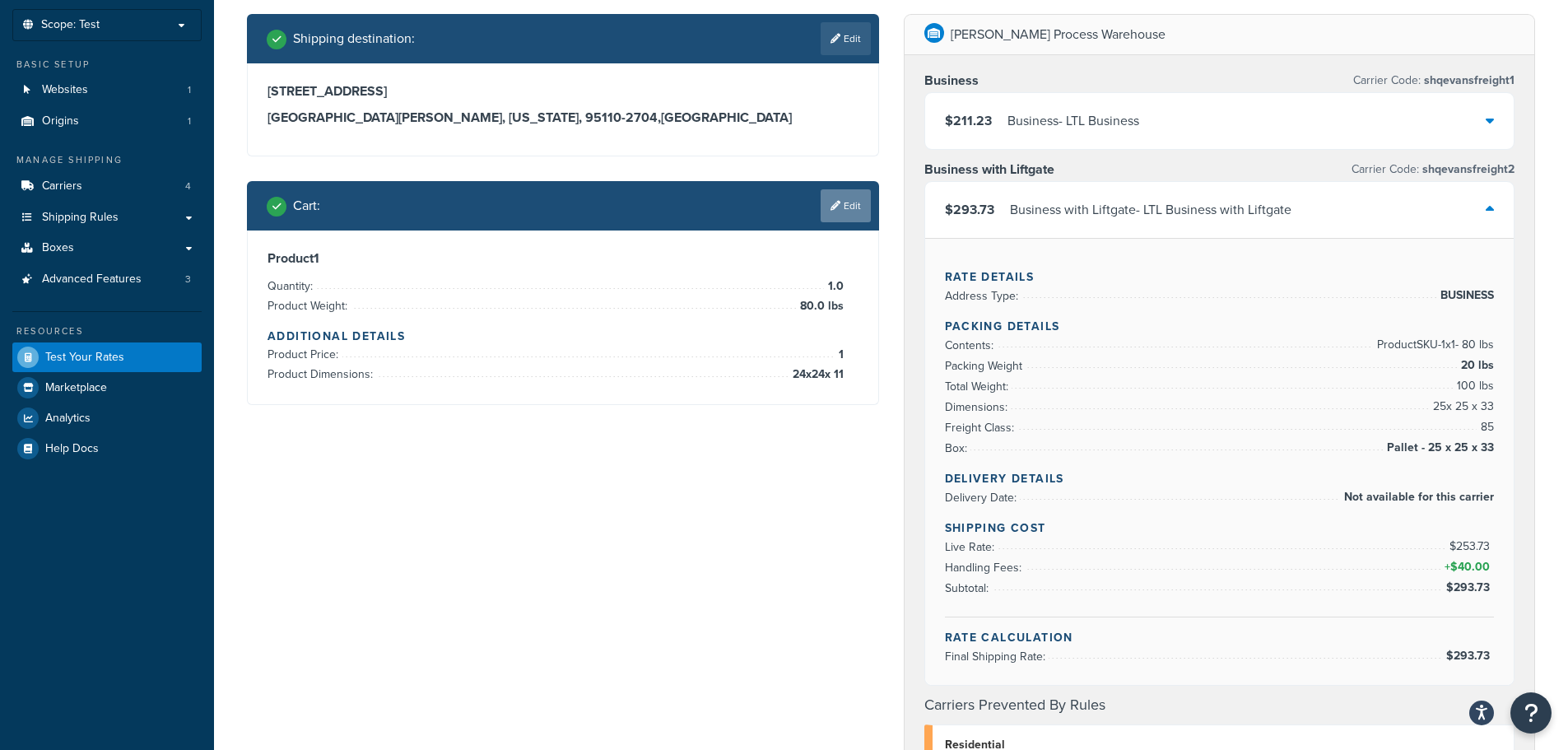
click at [843, 201] on link "Edit" at bounding box center [845, 205] width 50 height 33
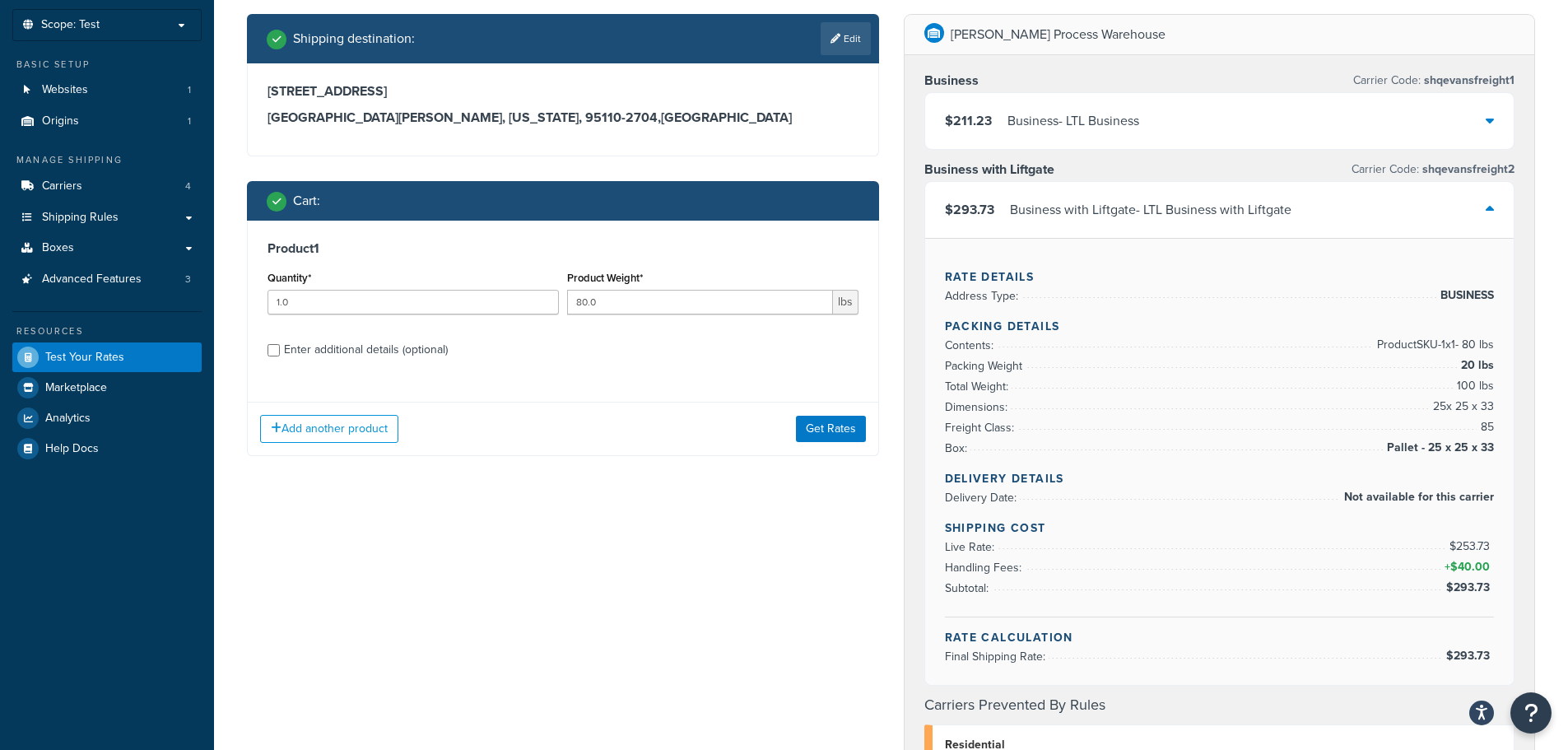
click at [350, 355] on div "Enter additional details (optional)" at bounding box center [366, 349] width 164 height 23
click at [280, 355] on input "Enter additional details (optional)" at bounding box center [274, 350] width 12 height 12
checkbox input "true"
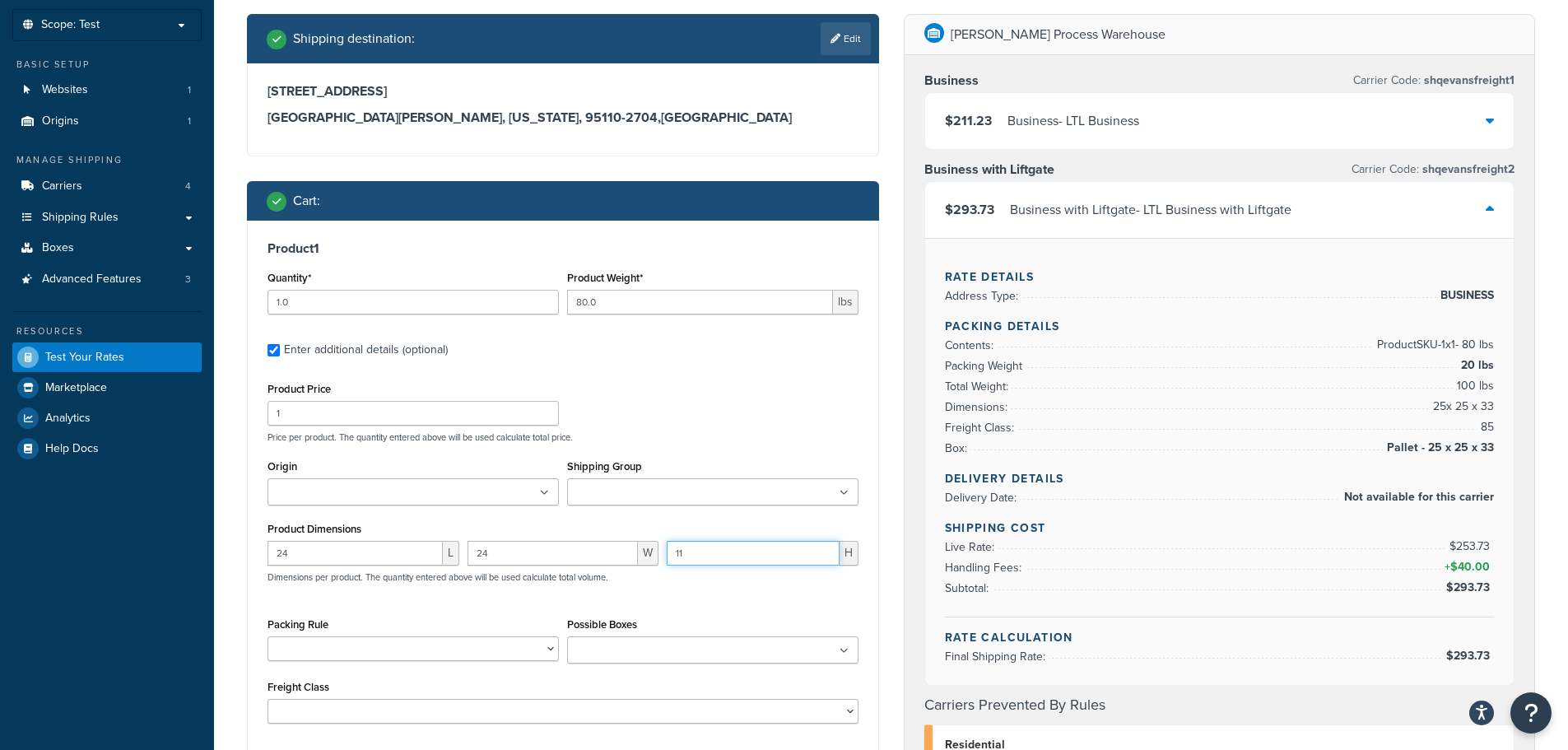
click at [778, 545] on input "11" at bounding box center [753, 553] width 173 height 25
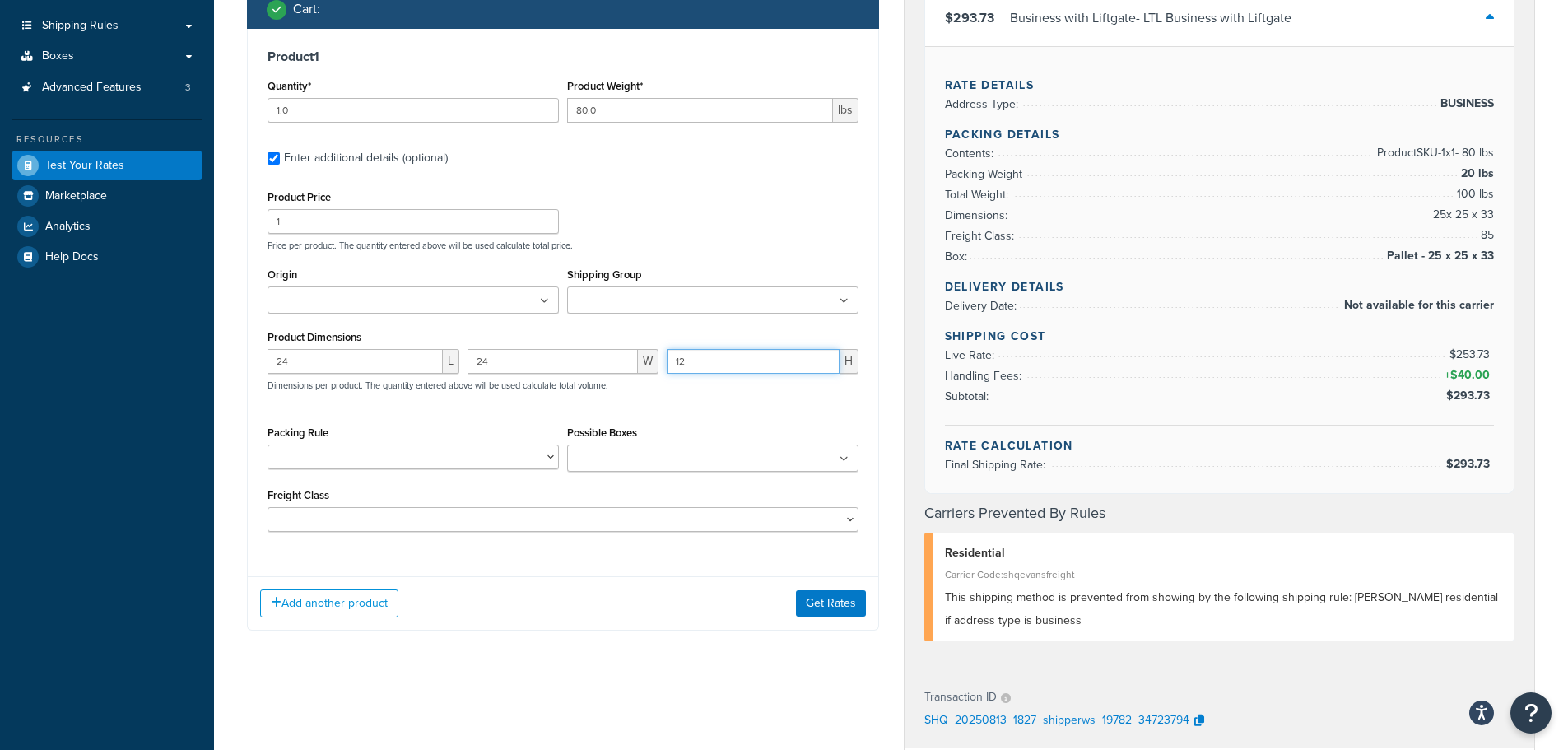
scroll to position [335, 0]
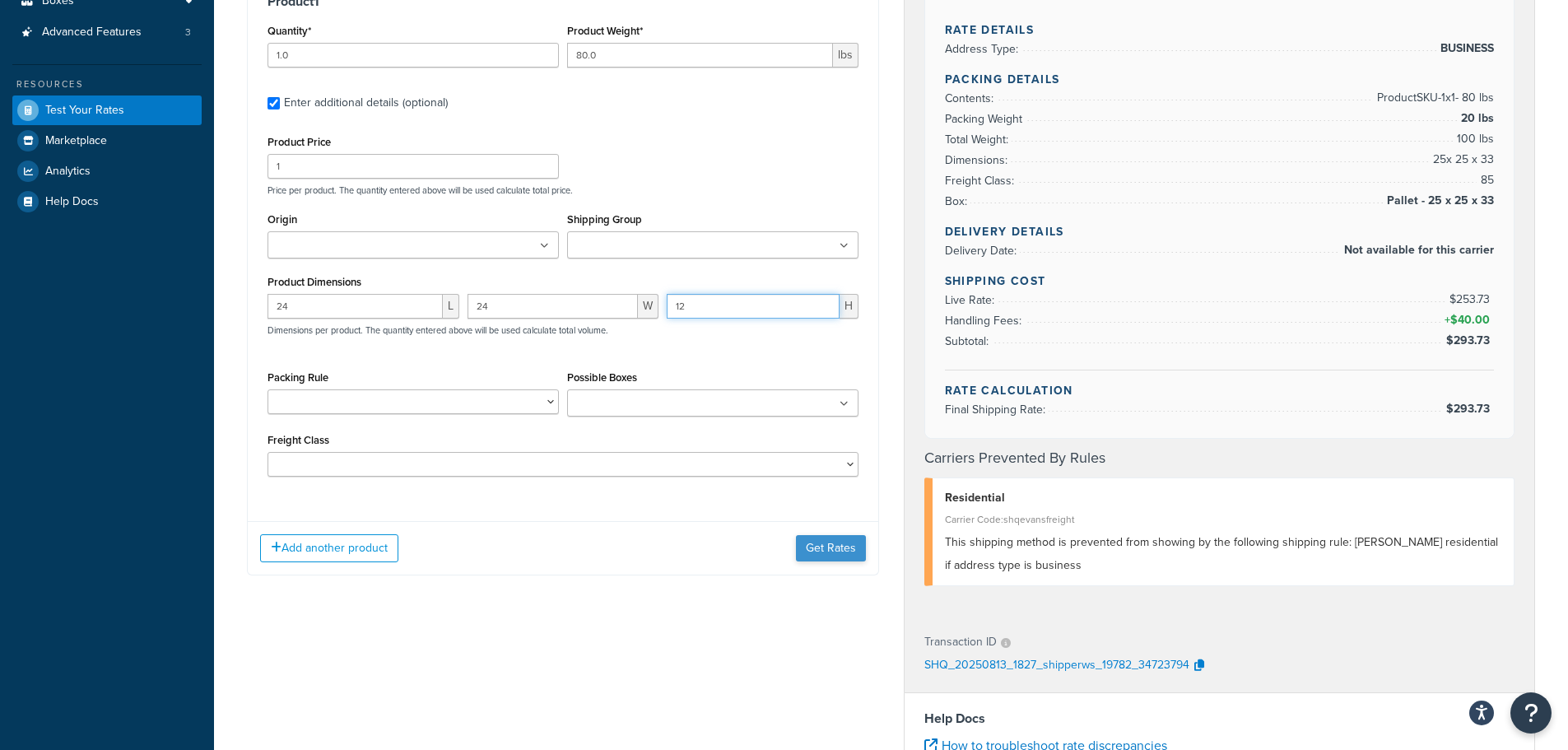
type input "12"
click at [848, 550] on button "Get Rates" at bounding box center [830, 548] width 70 height 26
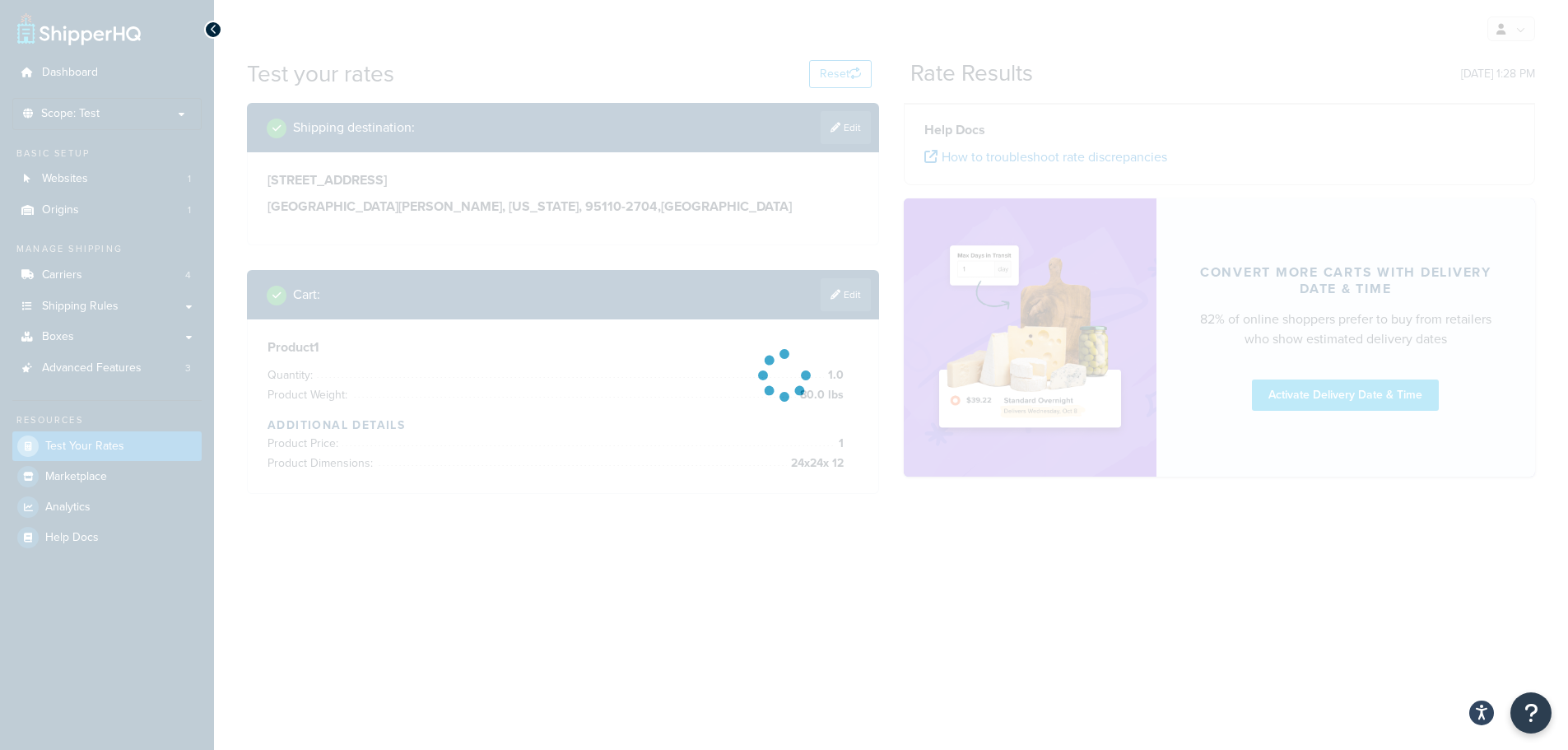
scroll to position [0, 0]
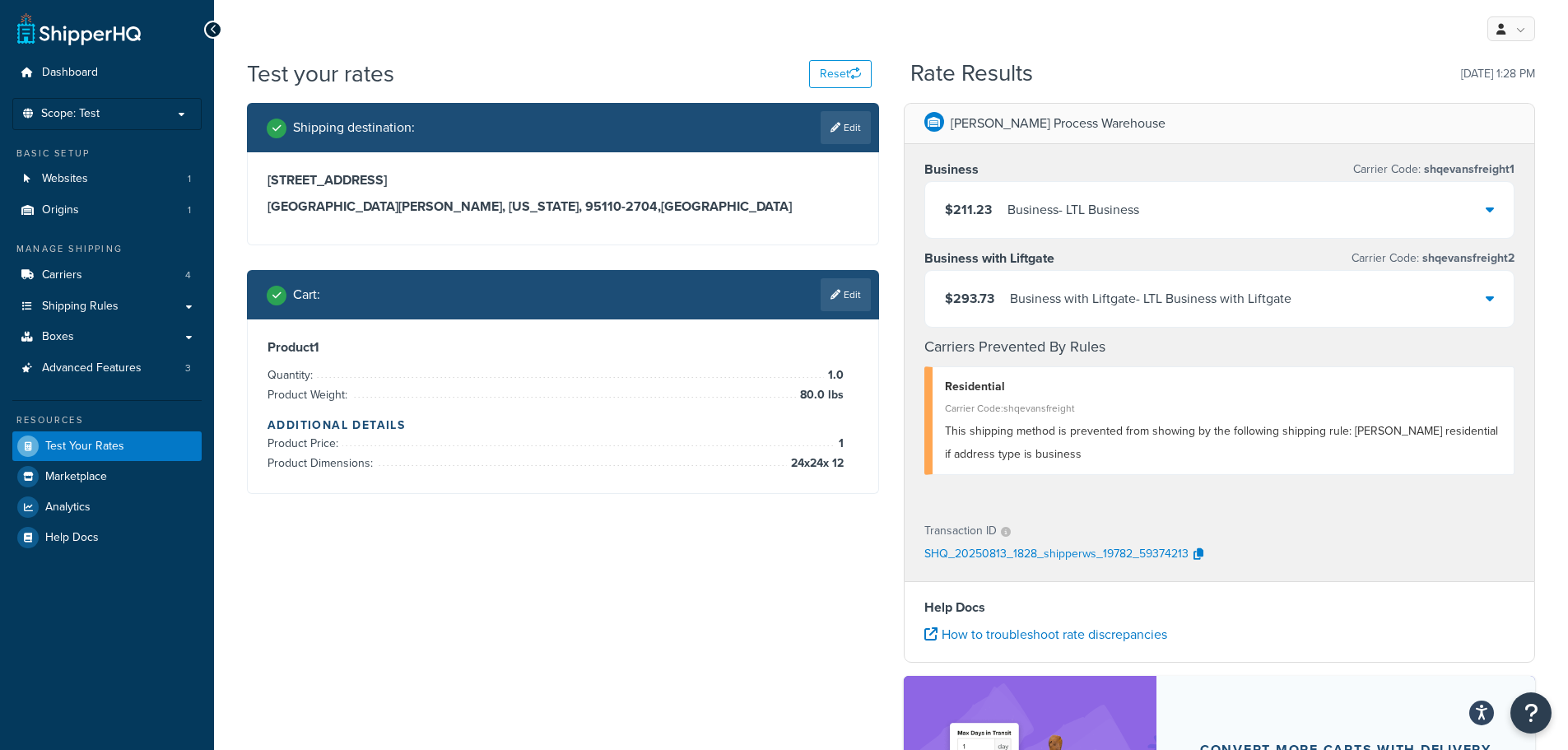
click at [831, 547] on div "Shipping destination : Edit 345 Park Avenue San Jose, California, 95110-2704 , …" at bounding box center [890, 536] width 1313 height 867
click at [1191, 221] on div "$211.23 Business - LTL Business" at bounding box center [1219, 210] width 589 height 56
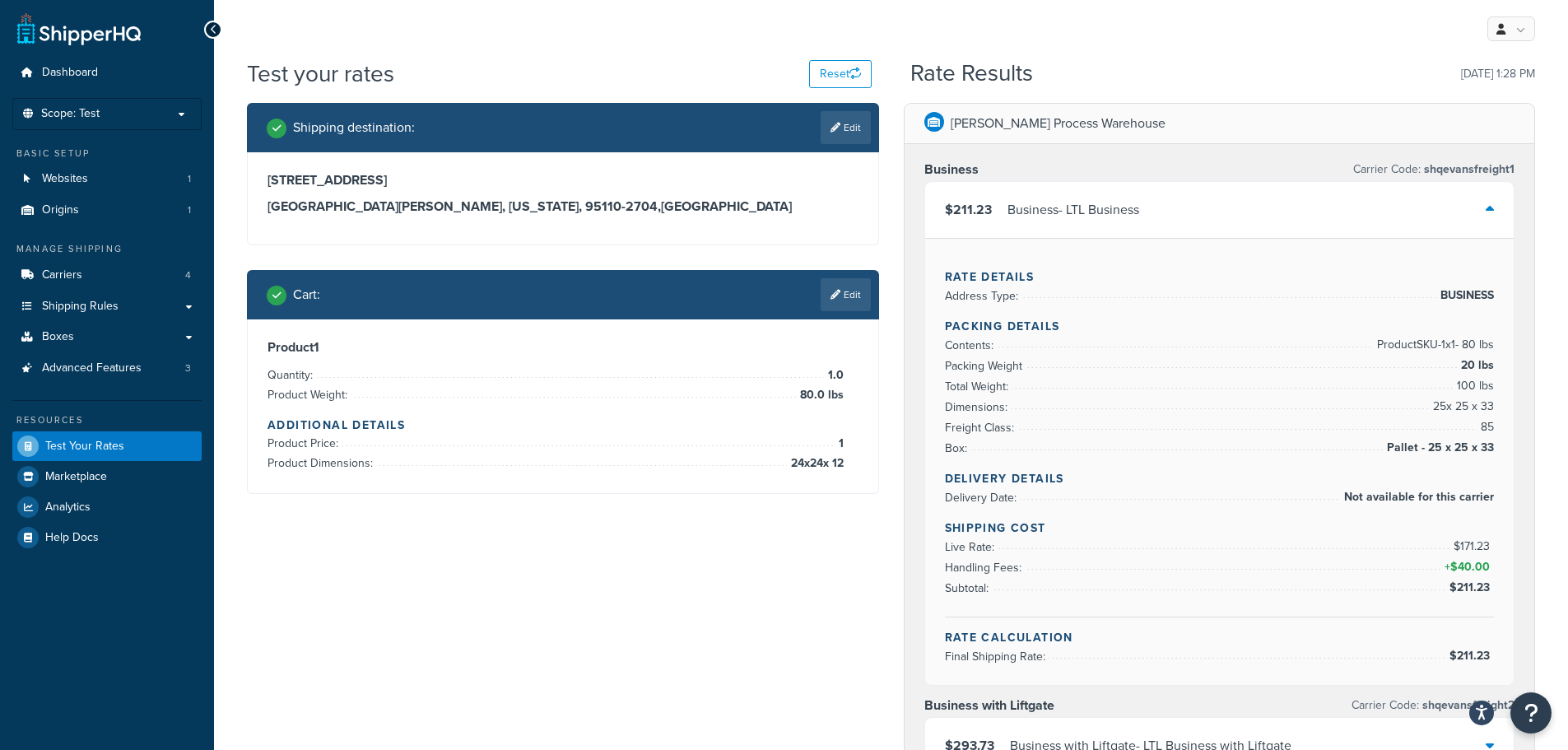
click at [1078, 213] on div "Business - LTL Business" at bounding box center [1073, 210] width 132 height 23
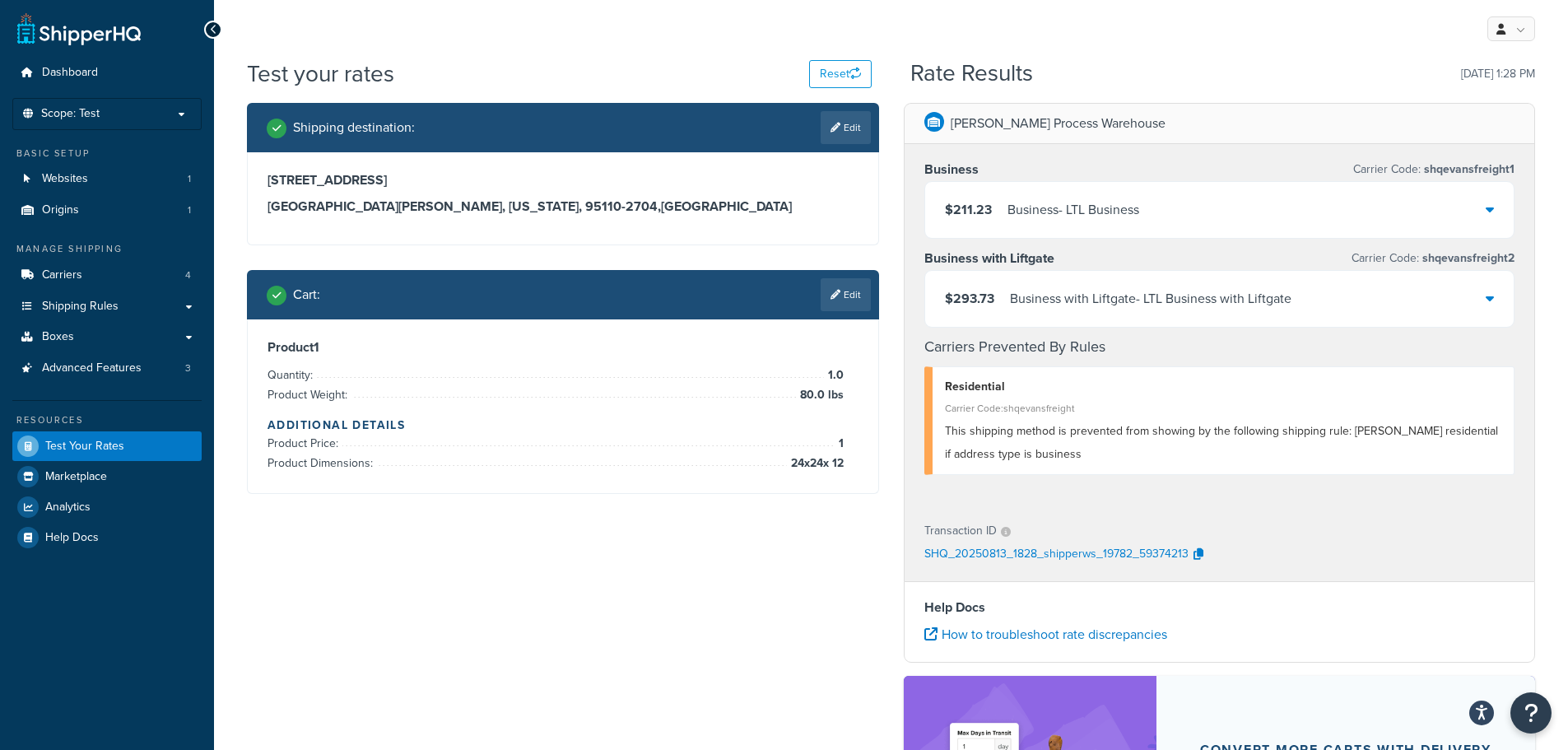
click at [1039, 292] on div "Business with Liftgate - LTL Business with Liftgate" at bounding box center [1151, 298] width 282 height 23
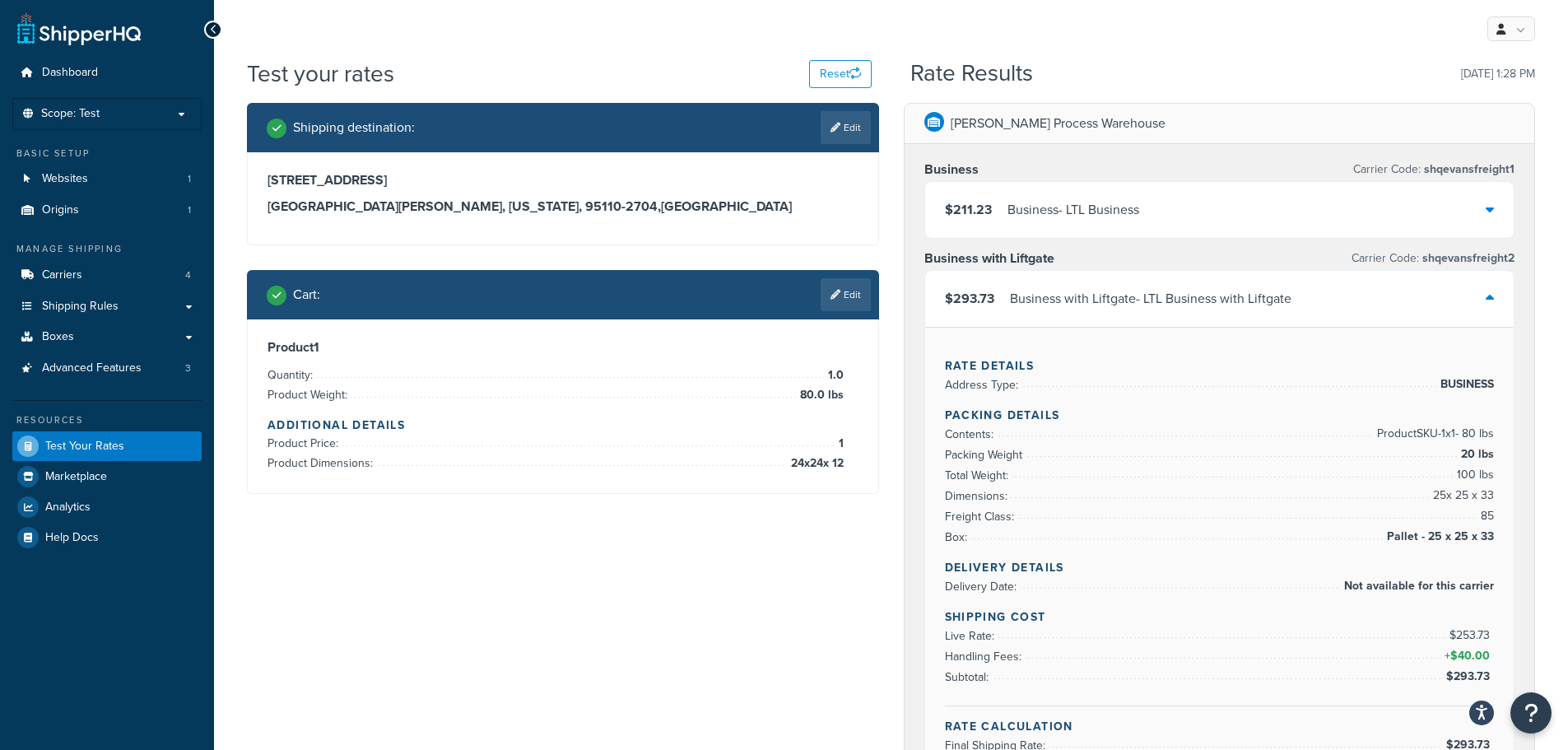
click at [1149, 290] on div "Business with Liftgate - LTL Business with Liftgate" at bounding box center [1151, 298] width 282 height 23
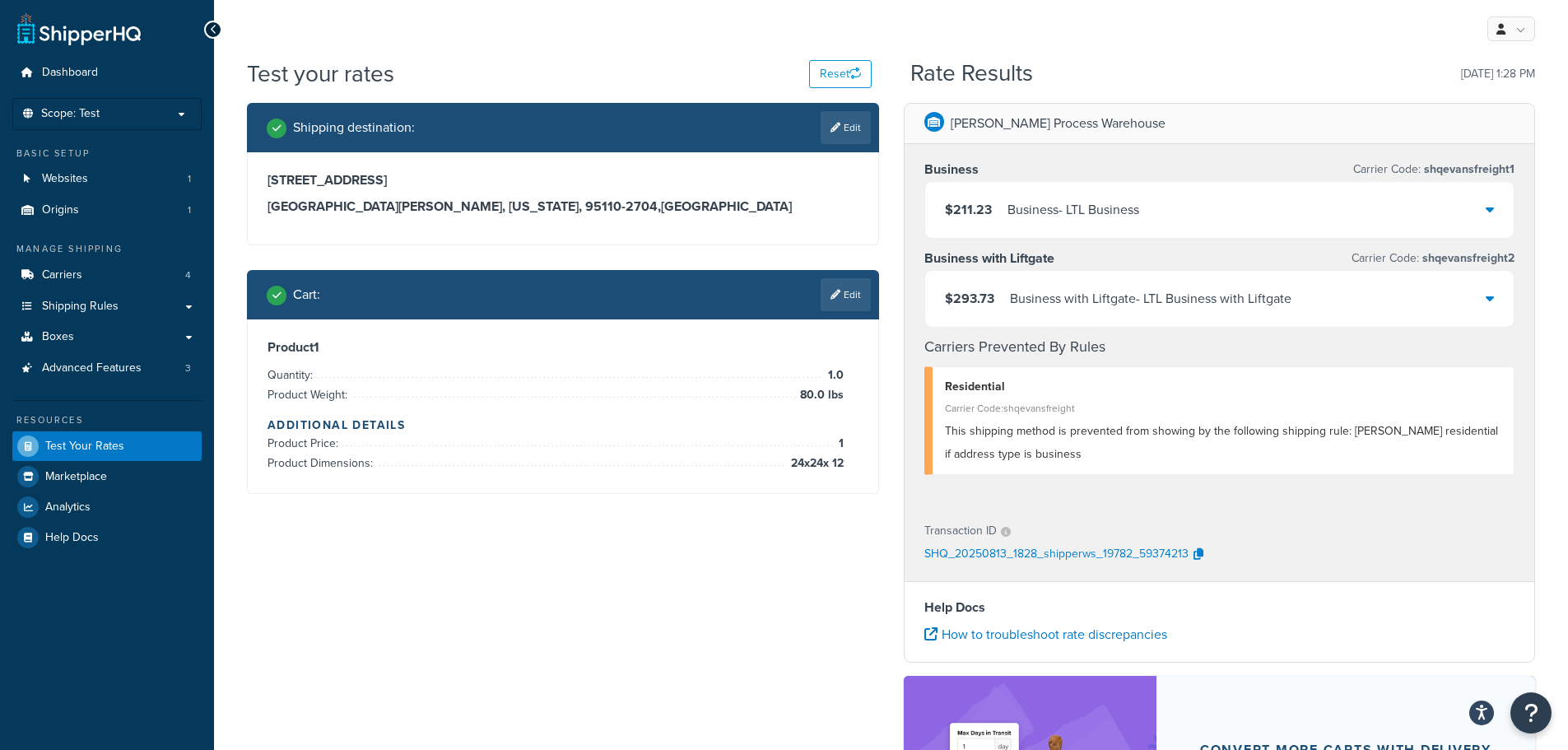
click at [843, 302] on link "Edit" at bounding box center [845, 294] width 50 height 33
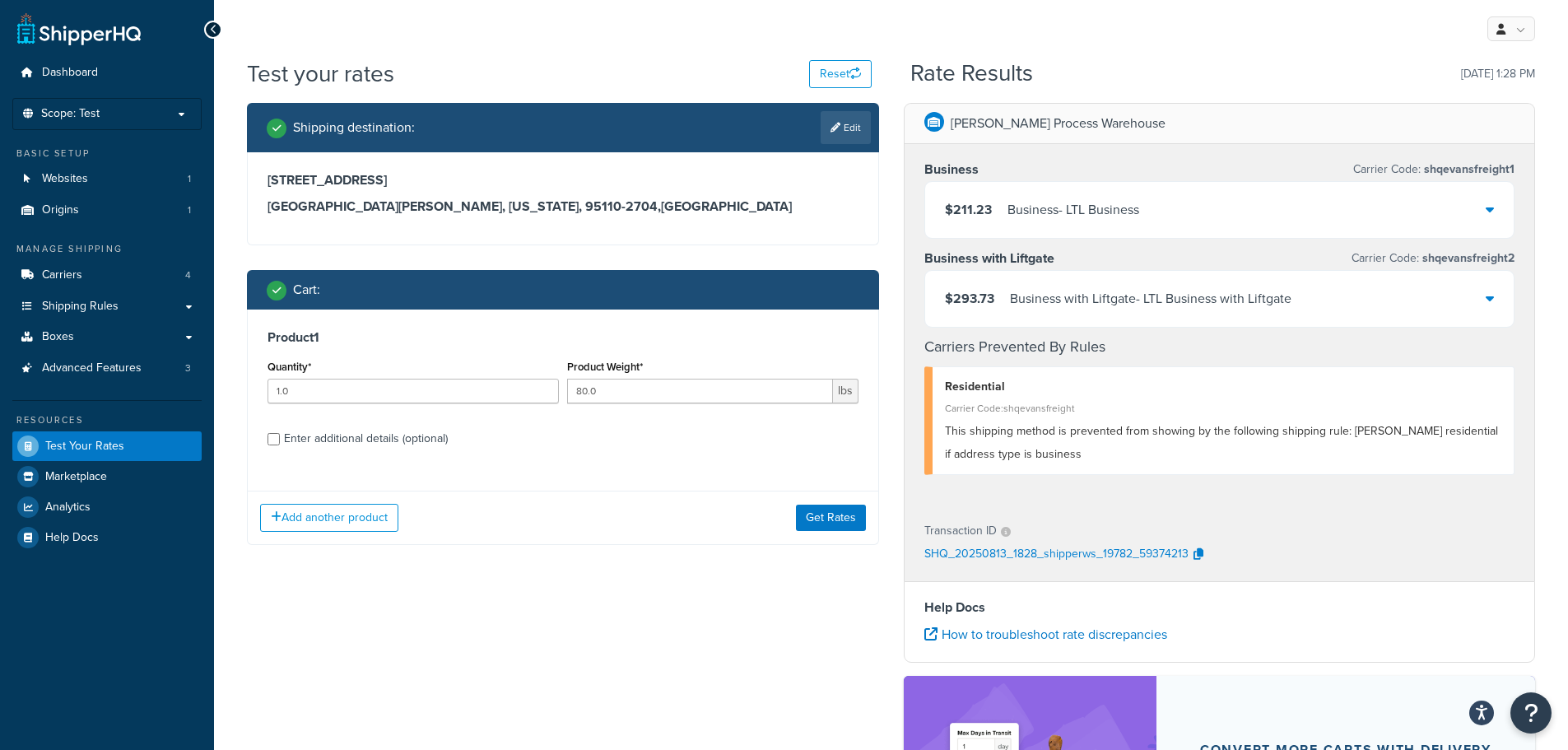
click at [399, 443] on div "Enter additional details (optional)" at bounding box center [366, 438] width 164 height 23
click at [280, 443] on input "Enter additional details (optional)" at bounding box center [274, 439] width 12 height 12
checkbox input "true"
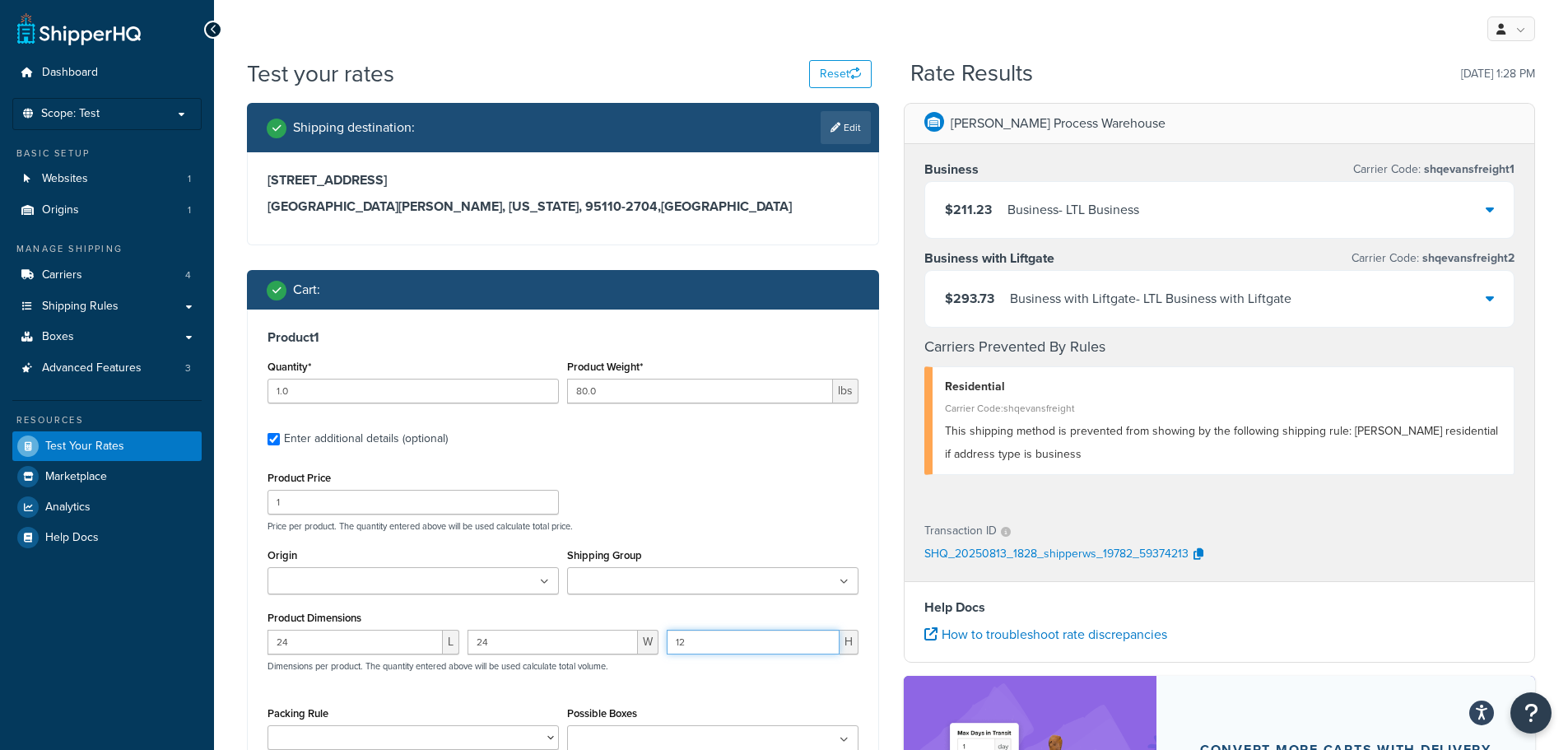
click at [702, 650] on input "12" at bounding box center [753, 642] width 173 height 25
type input "1"
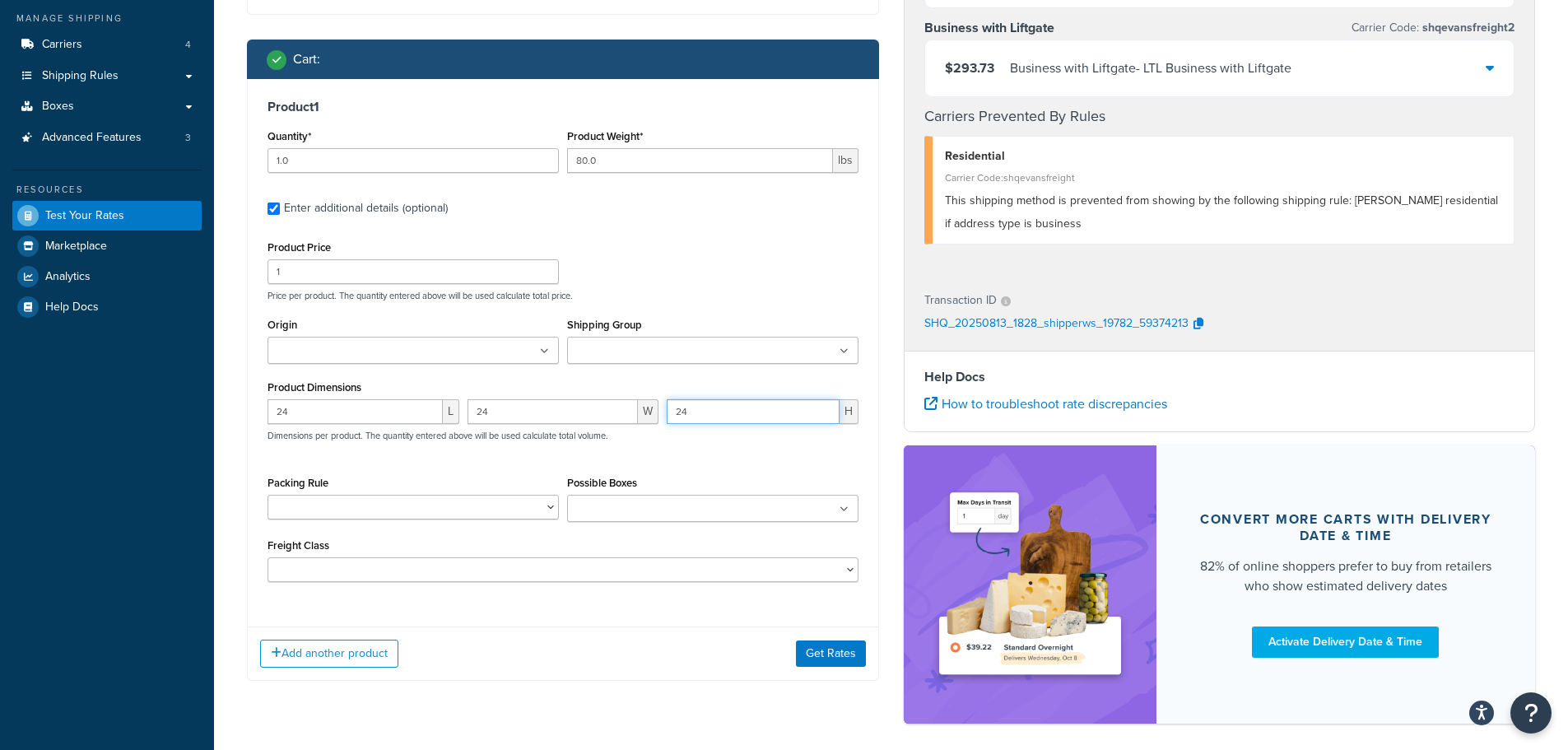
scroll to position [246, 0]
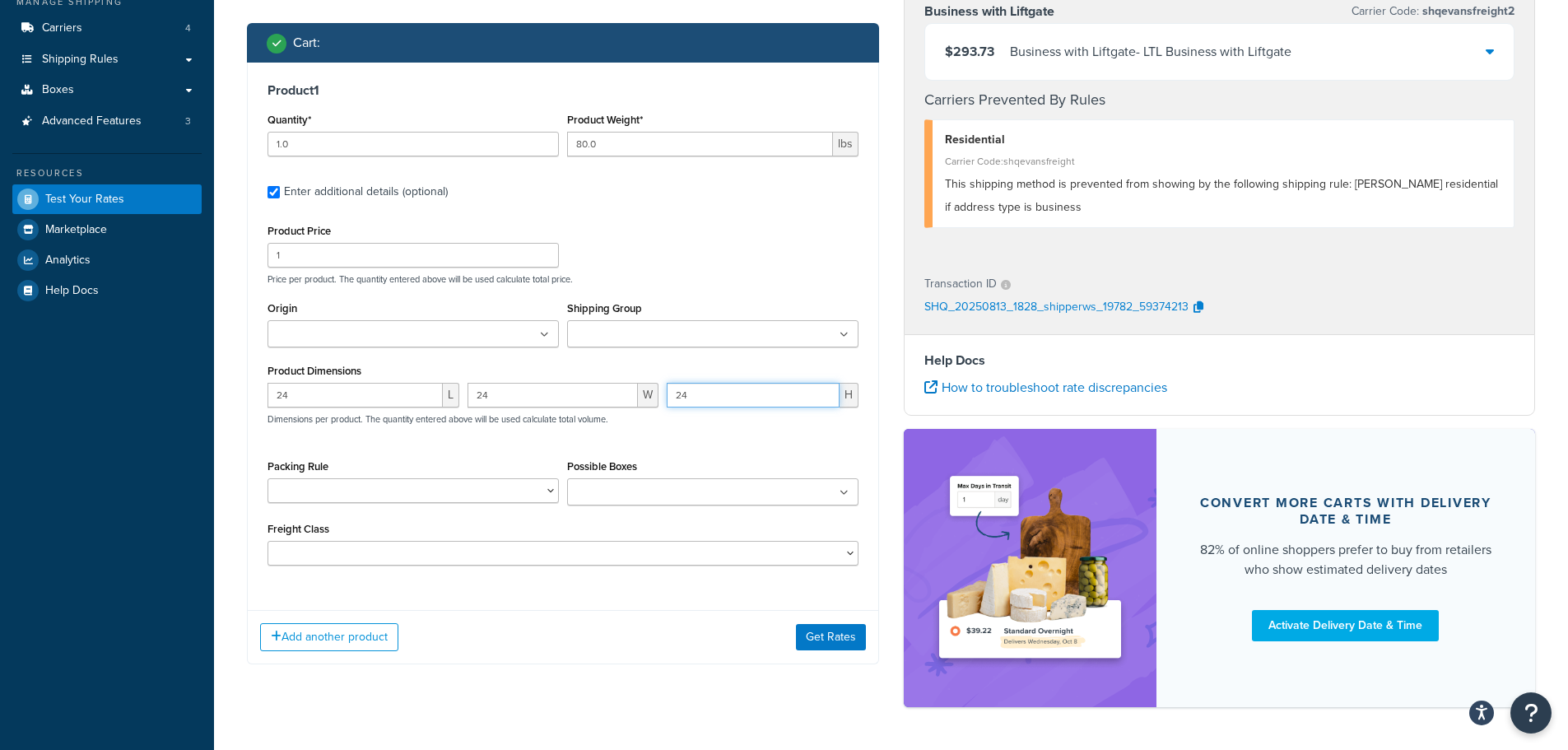
type input "24"
click at [842, 640] on button "Get Rates" at bounding box center [830, 637] width 70 height 26
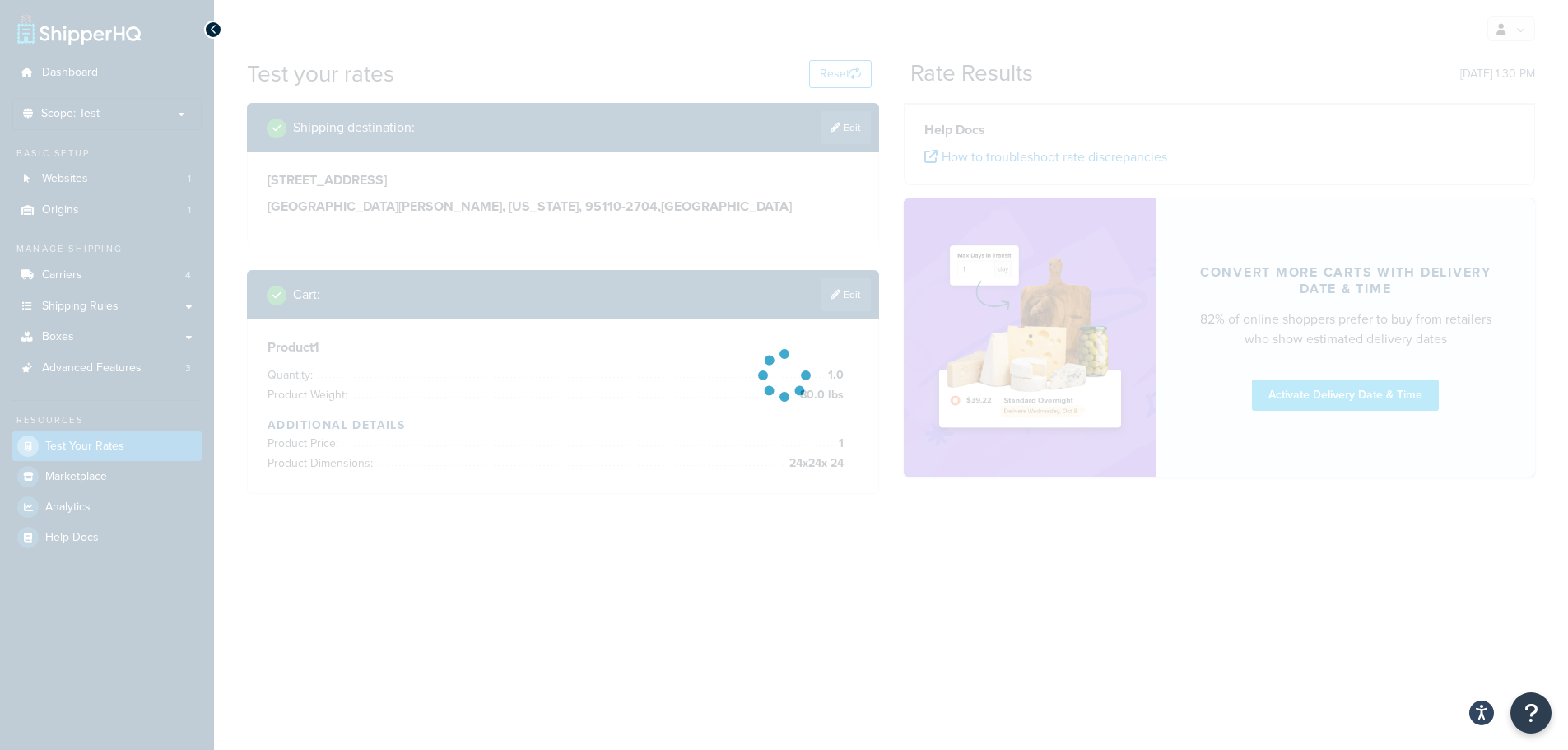
scroll to position [0, 0]
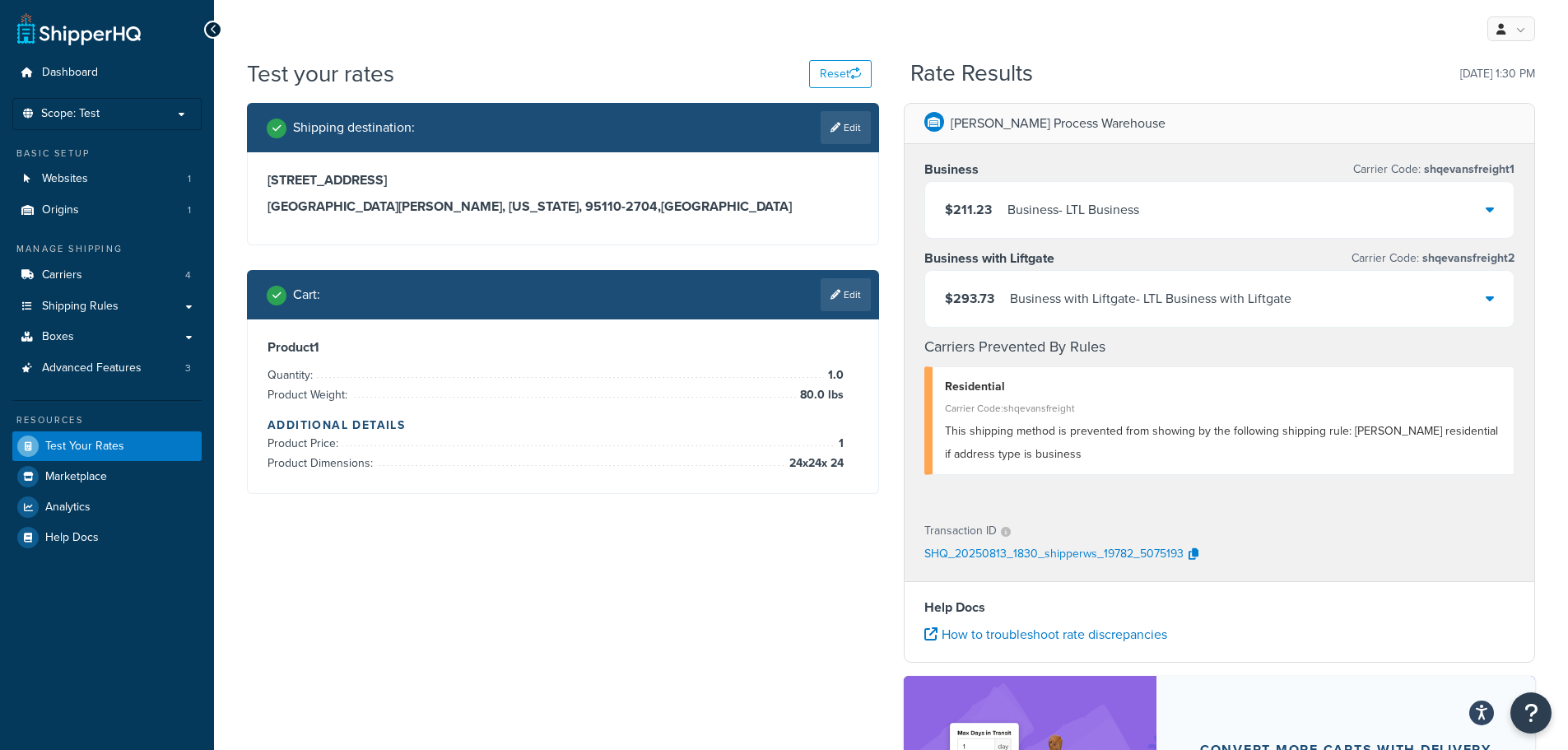
click at [1435, 204] on div "$211.23 Business - LTL Business" at bounding box center [1219, 210] width 589 height 56
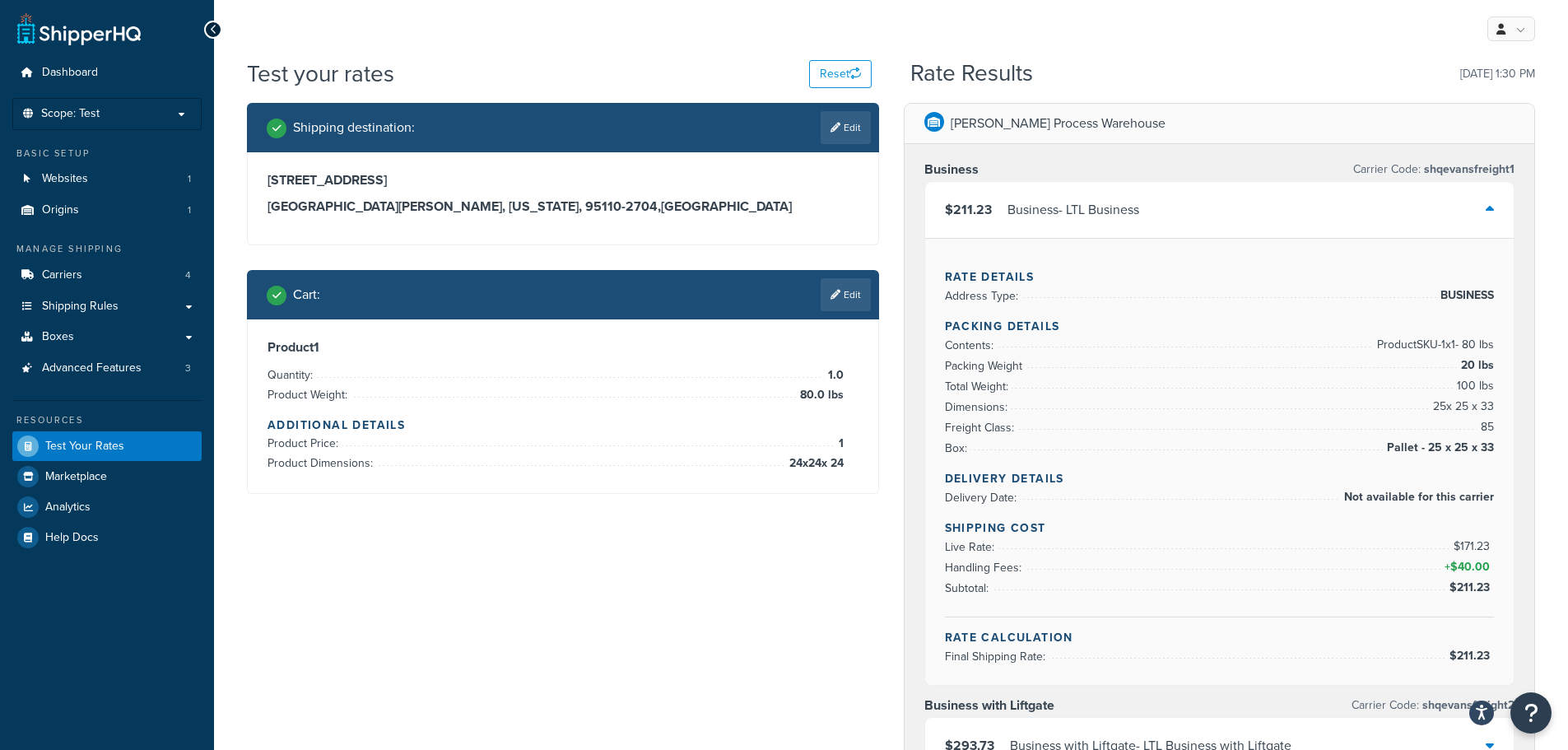
click at [1435, 204] on div "$211.23 Business - LTL Business" at bounding box center [1219, 210] width 589 height 56
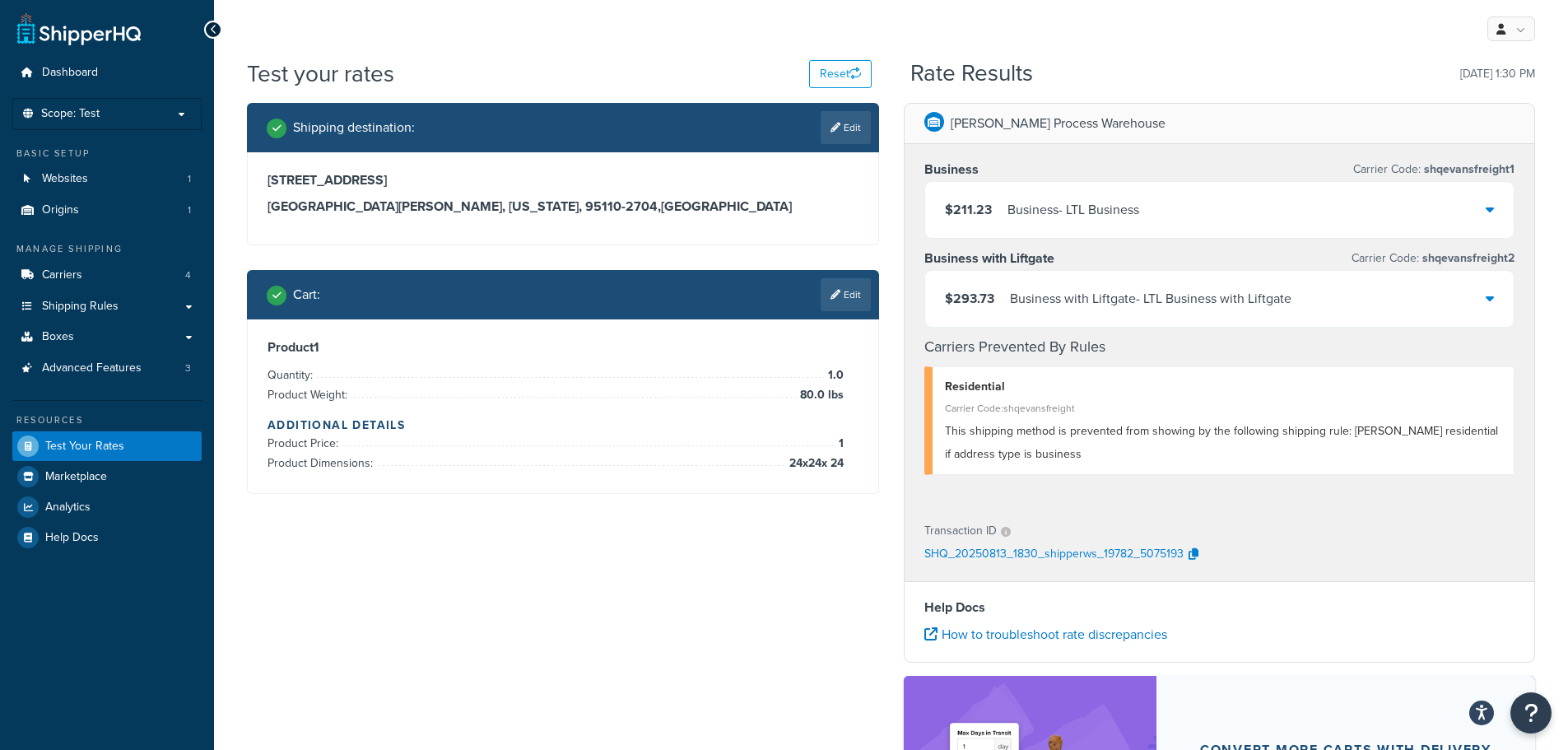
click at [1339, 305] on div "$293.73 Business with Liftgate - LTL Business with Liftgate" at bounding box center [1219, 299] width 589 height 56
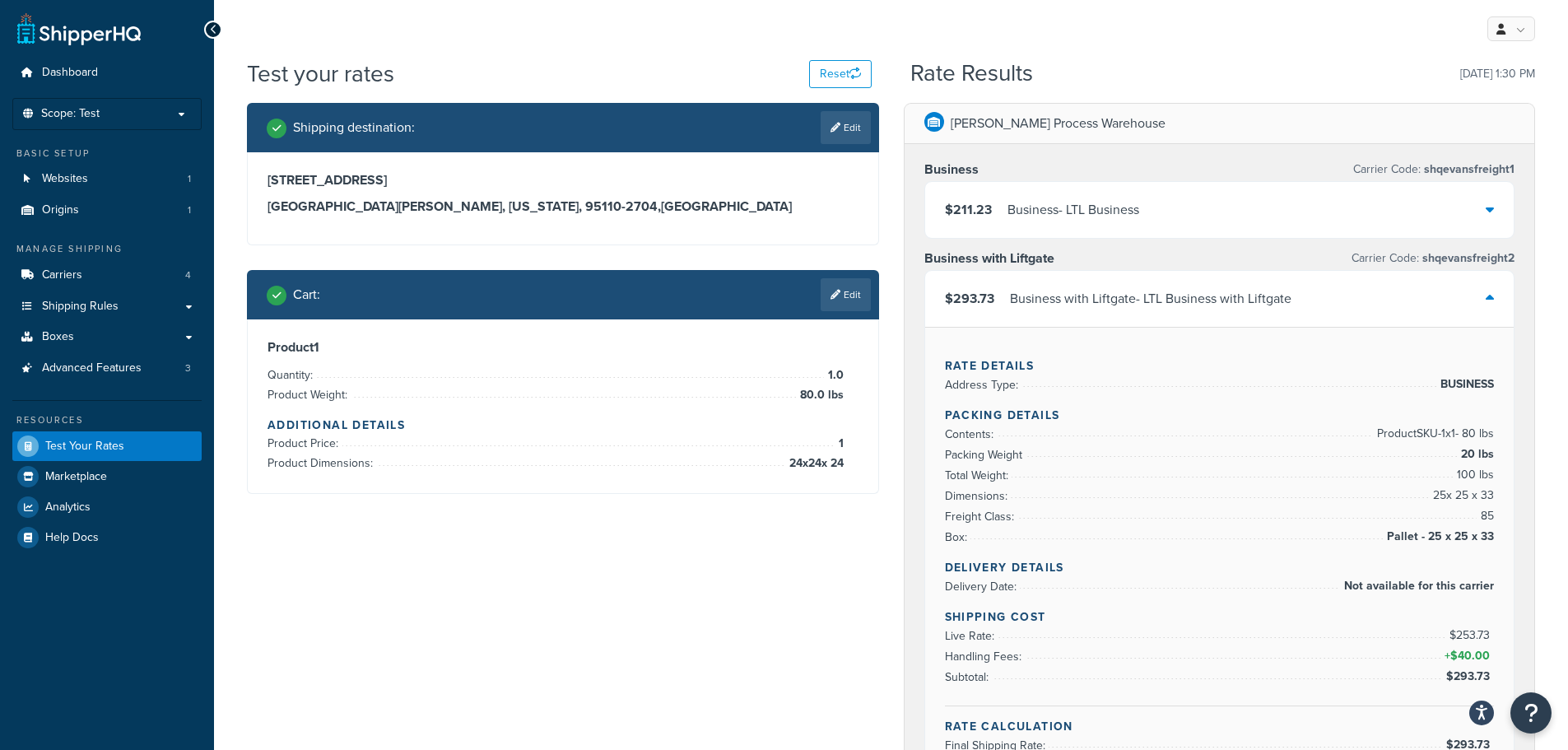
click at [1433, 288] on div "$293.73 Business with Liftgate - LTL Business with Liftgate" at bounding box center [1219, 299] width 589 height 56
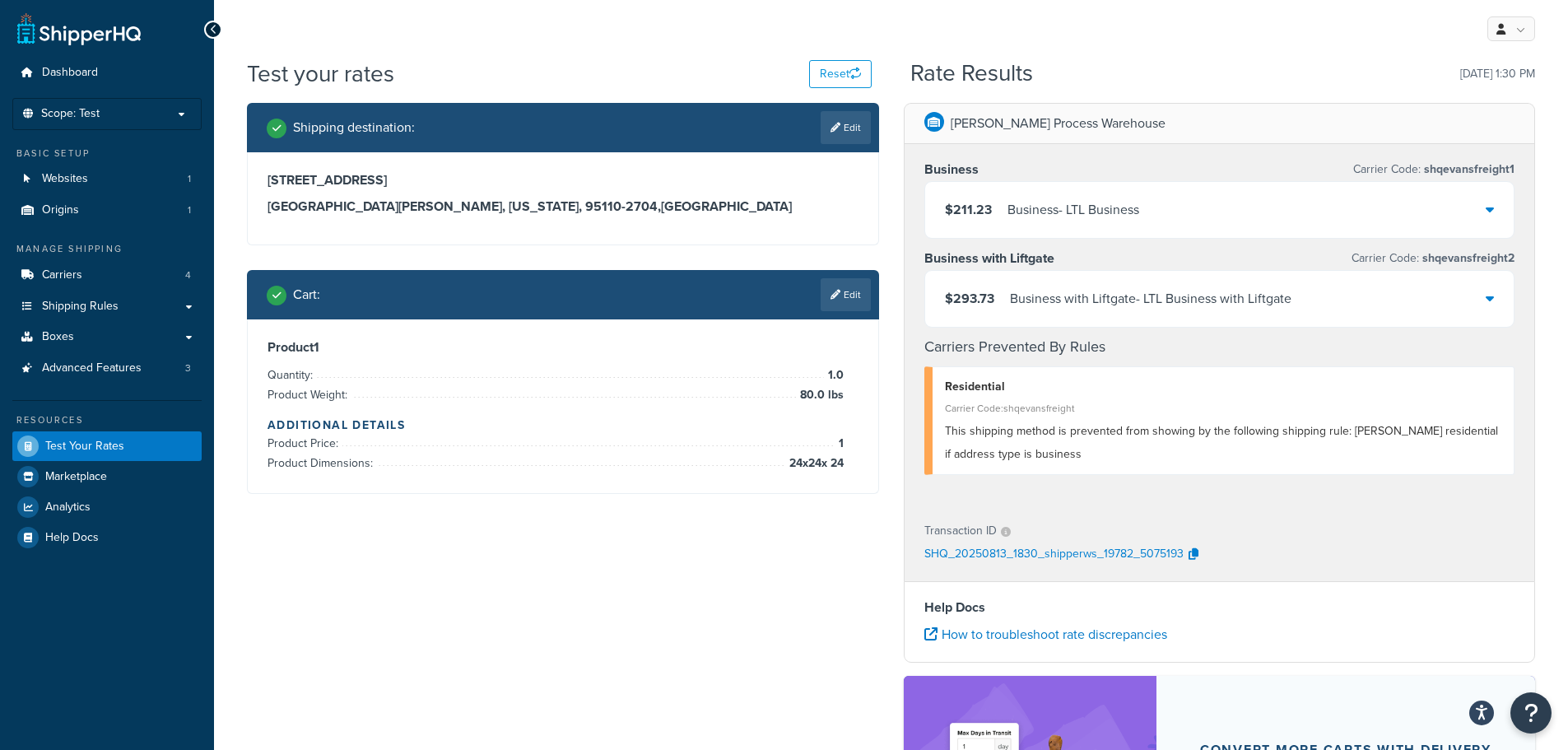
click at [813, 574] on div "Shipping destination : Edit 345 Park Avenue San Jose, California, 95110-2704 , …" at bounding box center [890, 536] width 1313 height 867
click at [849, 301] on link "Edit" at bounding box center [845, 294] width 50 height 33
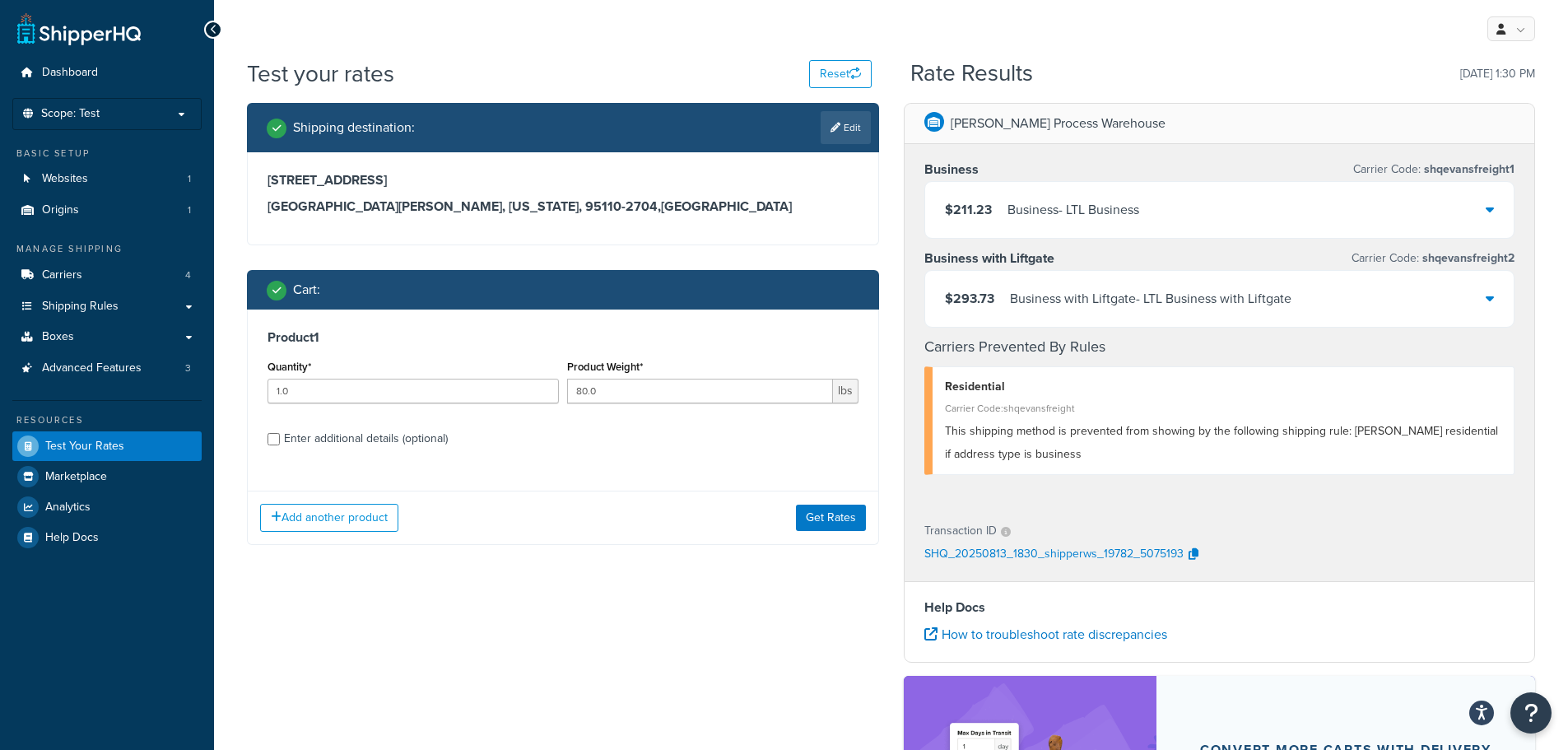
click at [376, 445] on div "Enter additional details (optional)" at bounding box center [366, 438] width 164 height 23
click at [280, 445] on input "Enter additional details (optional)" at bounding box center [274, 439] width 12 height 12
checkbox input "true"
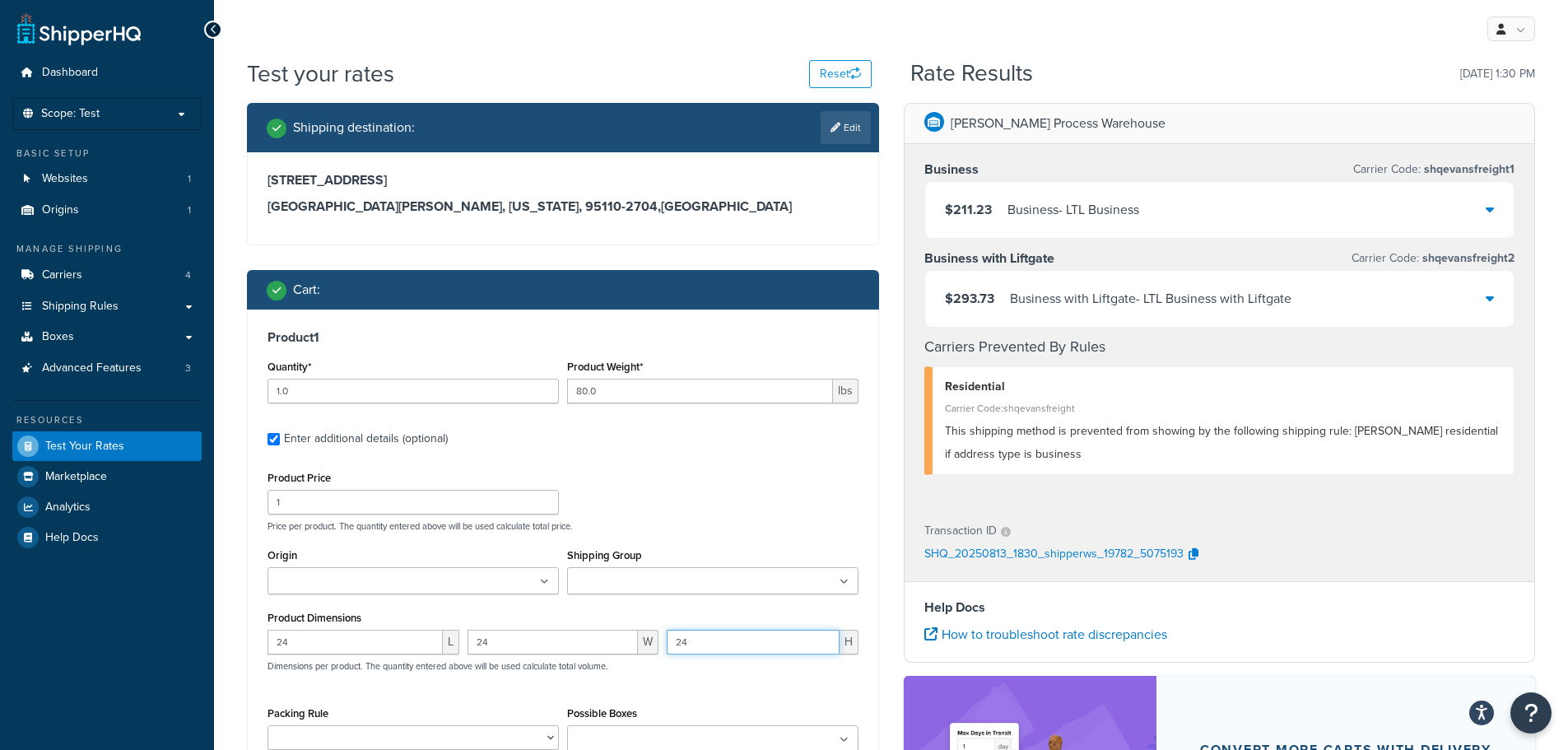
drag, startPoint x: 707, startPoint y: 639, endPoint x: 631, endPoint y: 641, distance: 76.0
click at [631, 641] on div "24 L 24 W 24 H Dimensions per product. The quantity entered above will be used …" at bounding box center [563, 659] width 600 height 60
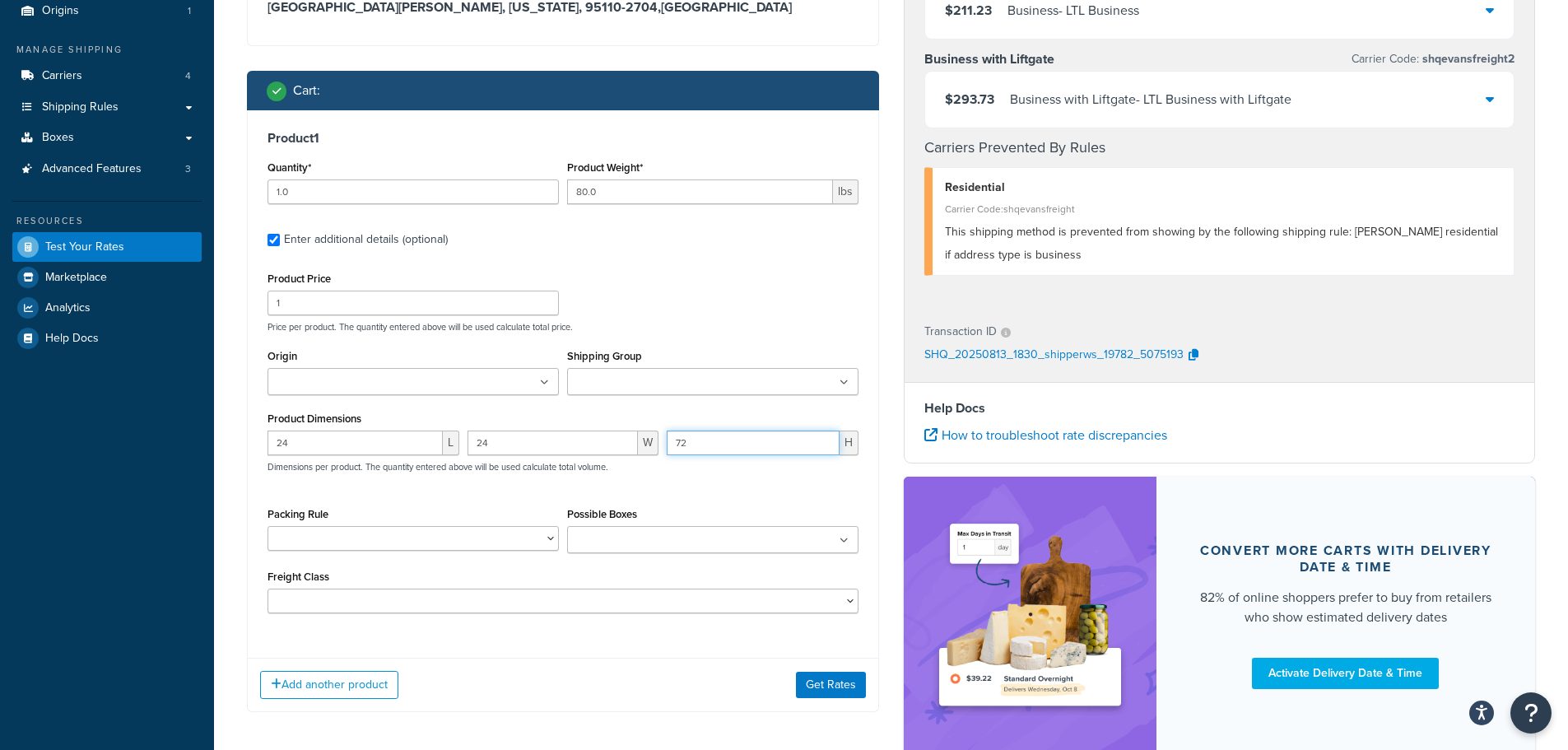
scroll to position [246, 0]
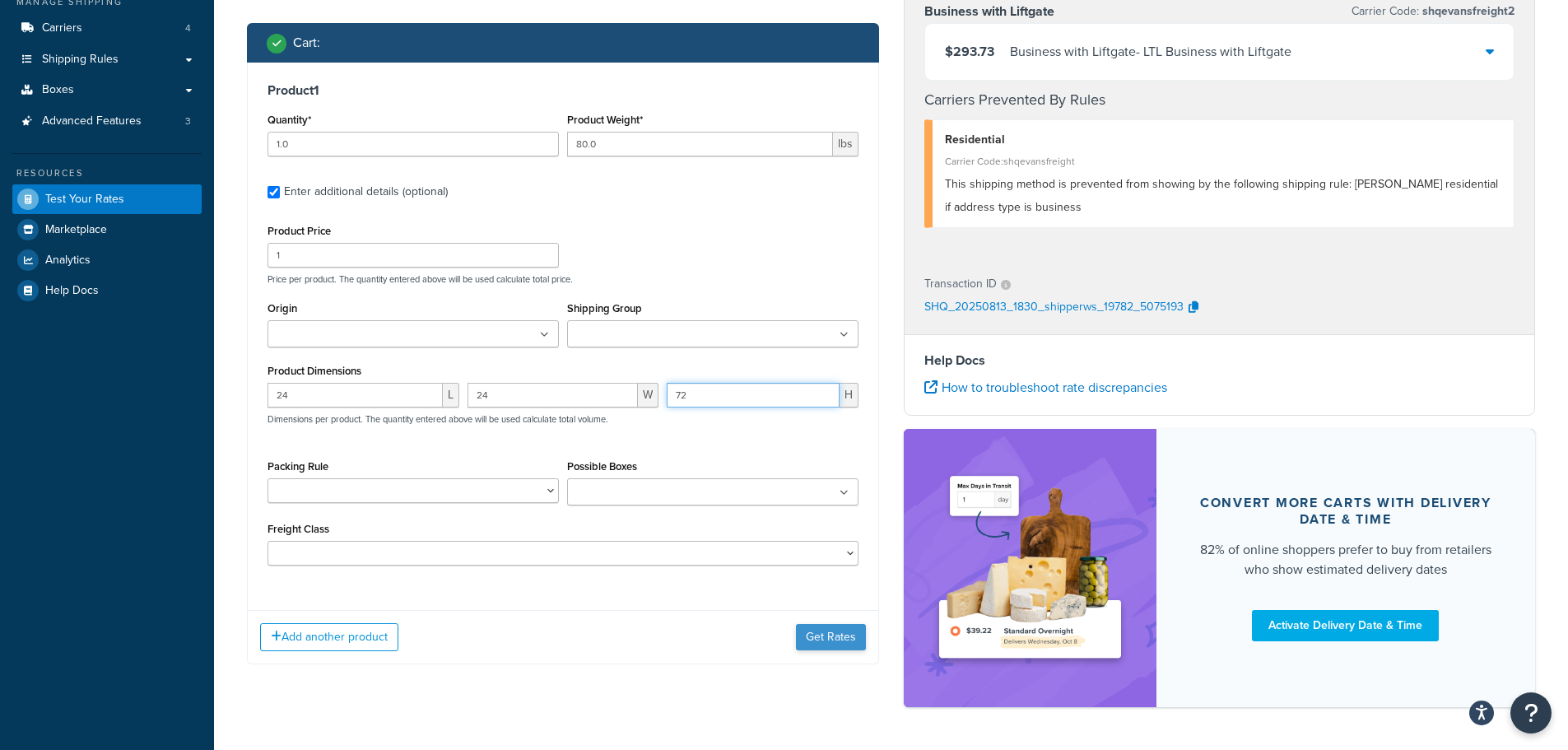
type input "72"
click at [843, 639] on button "Get Rates" at bounding box center [830, 637] width 70 height 26
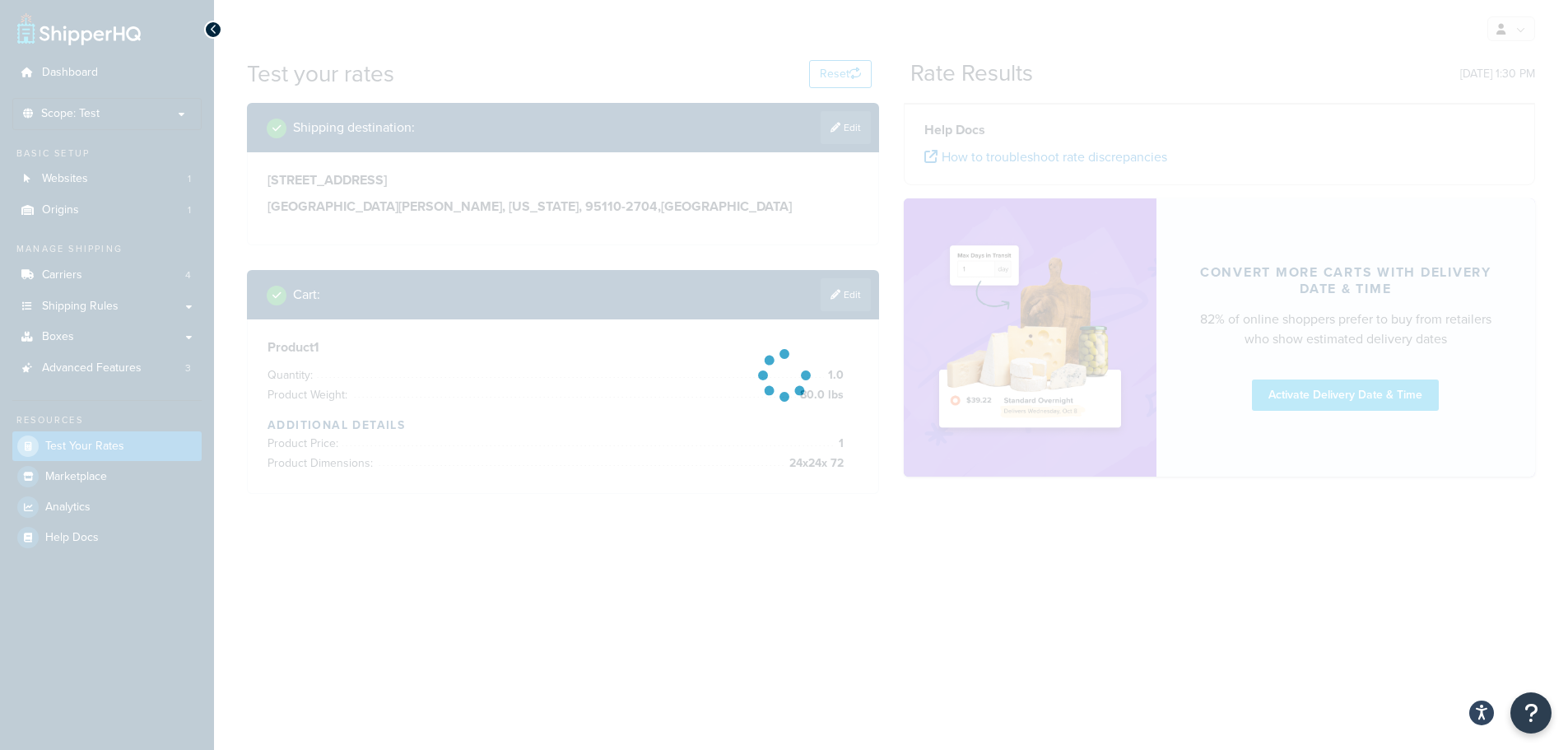
scroll to position [0, 0]
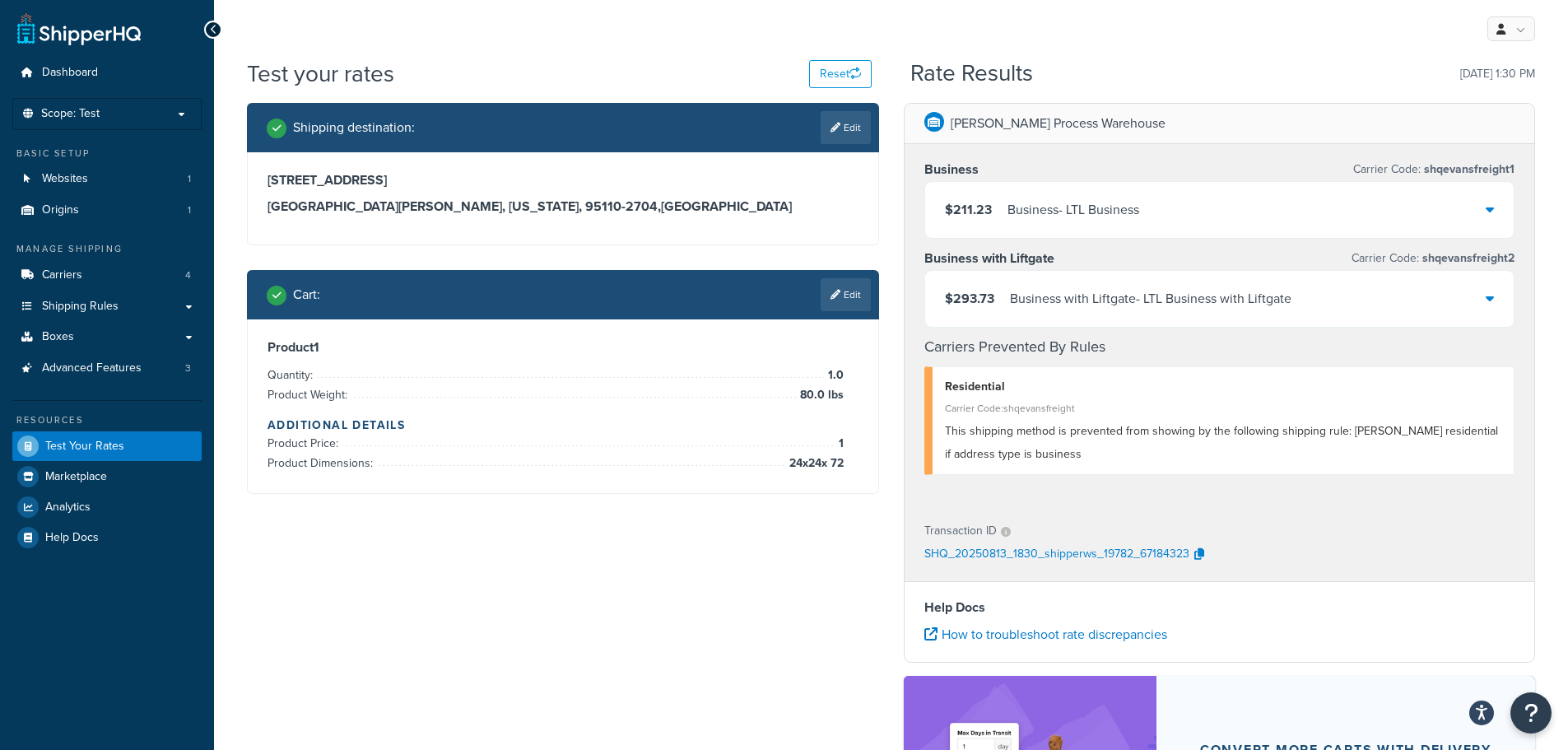
click at [1284, 221] on div "$211.23 Business - LTL Business" at bounding box center [1219, 210] width 589 height 56
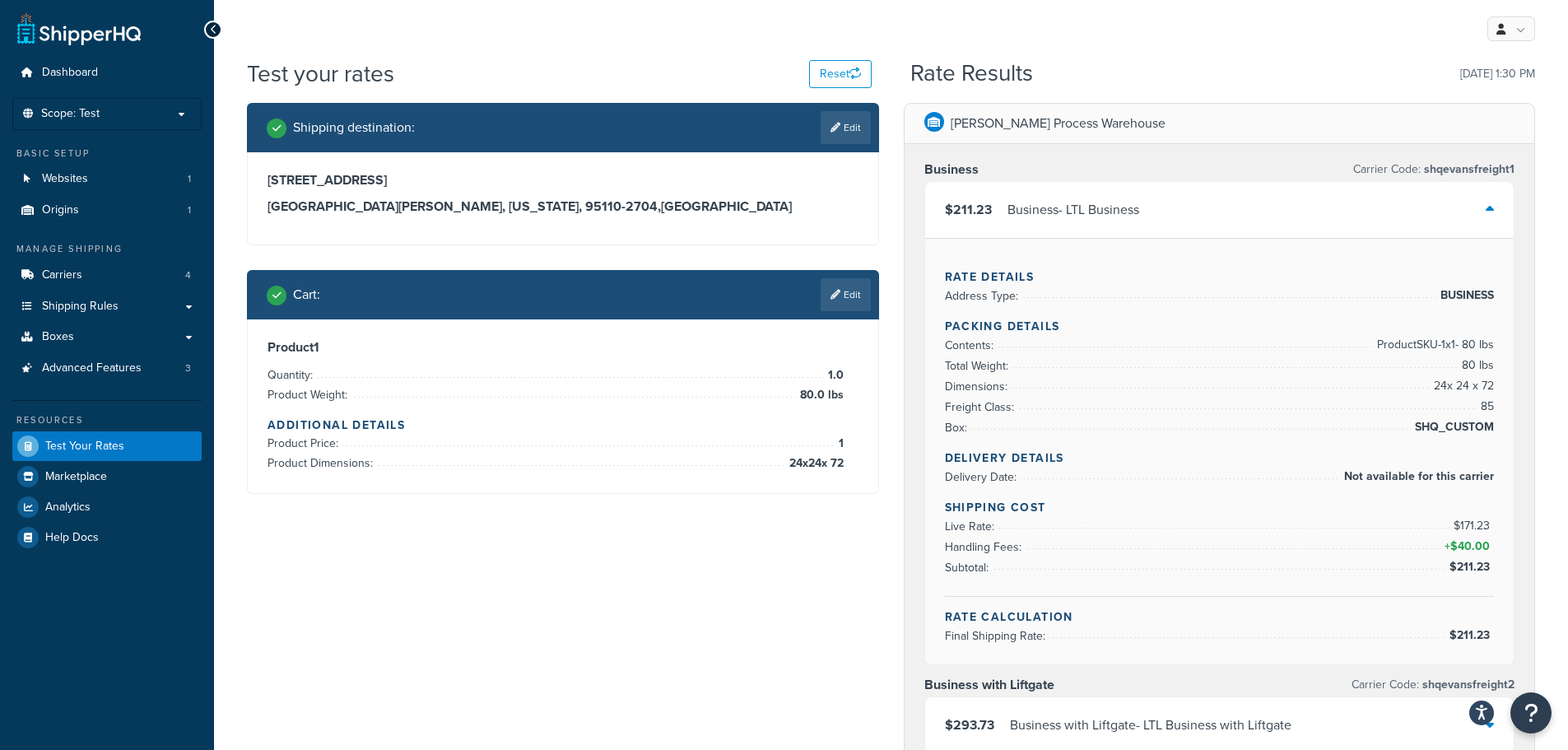
click at [1284, 221] on div "$211.23 Business - LTL Business" at bounding box center [1219, 210] width 589 height 56
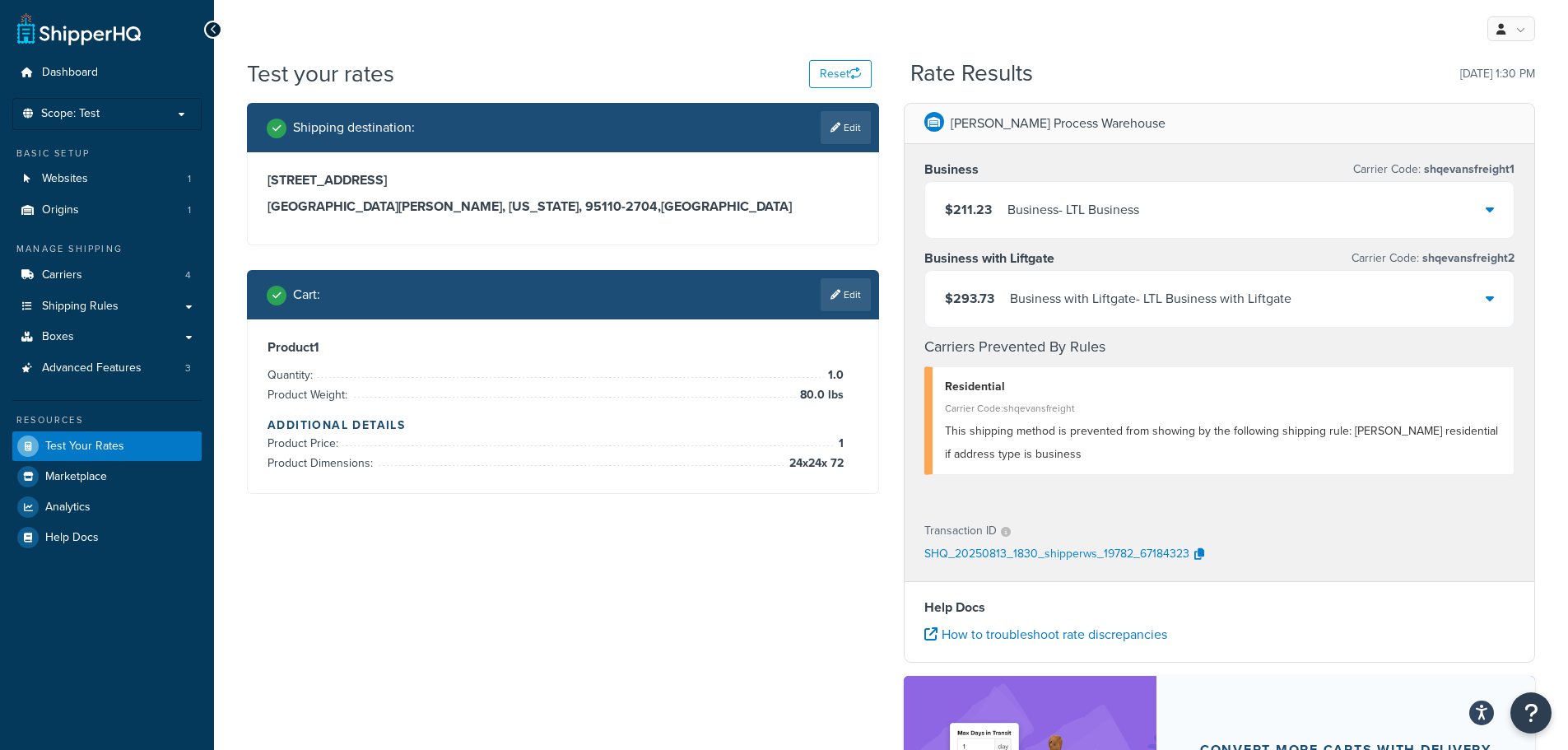
click at [1216, 298] on div "Business with Liftgate - LTL Business with Liftgate" at bounding box center [1151, 298] width 282 height 23
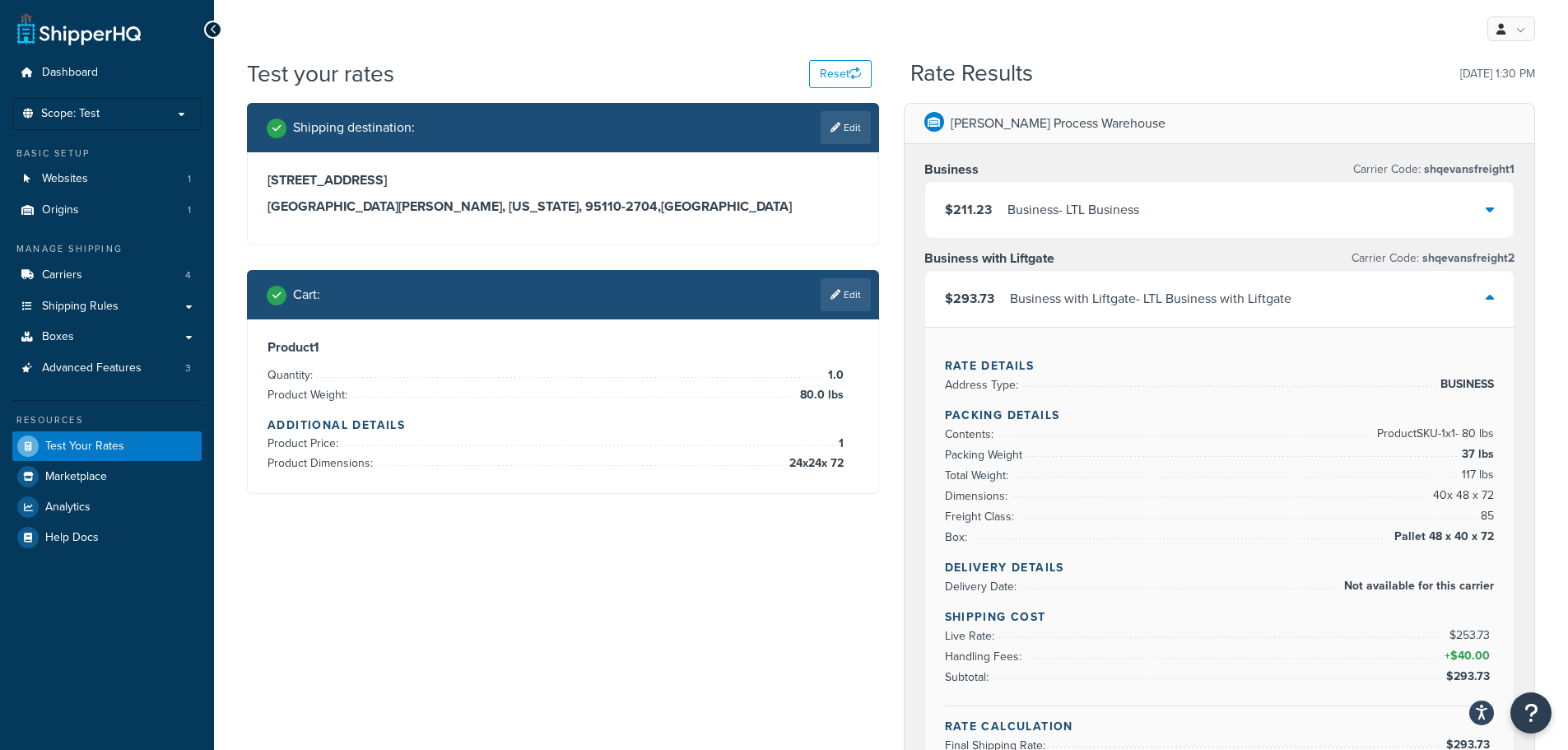
click at [1216, 298] on div "Business with Liftgate - LTL Business with Liftgate" at bounding box center [1151, 298] width 282 height 23
